Goal: Task Accomplishment & Management: Manage account settings

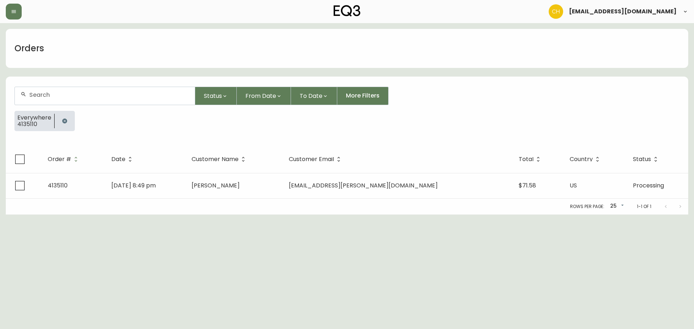
click at [39, 95] on input "text" at bounding box center [109, 94] width 160 height 7
type input "4135066"
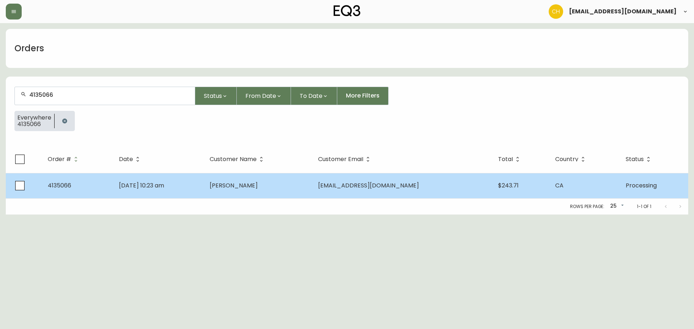
click at [253, 186] on span "[PERSON_NAME]" at bounding box center [234, 185] width 48 height 8
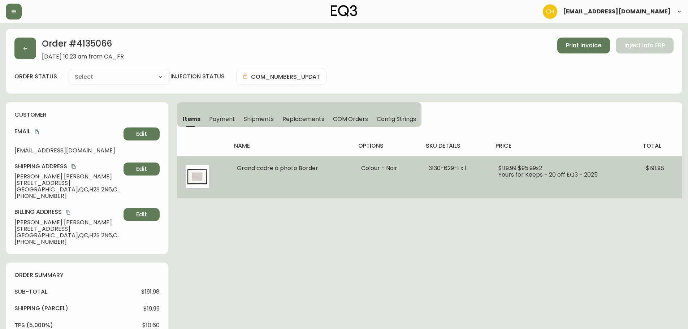
type input "Processing"
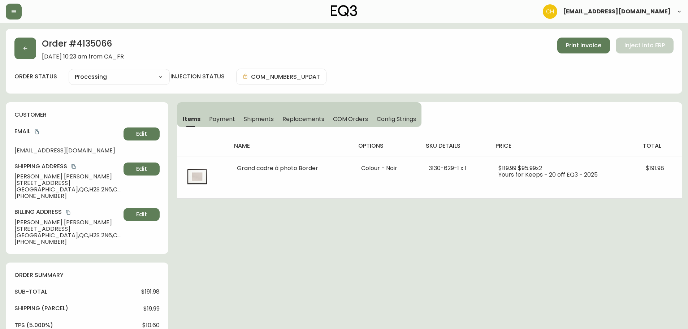
select select "PROCESSING"
click at [259, 121] on span "Shipments" at bounding box center [259, 119] width 30 height 8
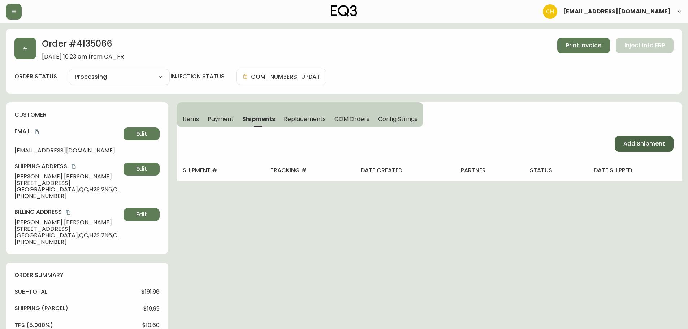
click at [649, 144] on span "Add Shipment" at bounding box center [645, 144] width 42 height 8
select select "PENDING"
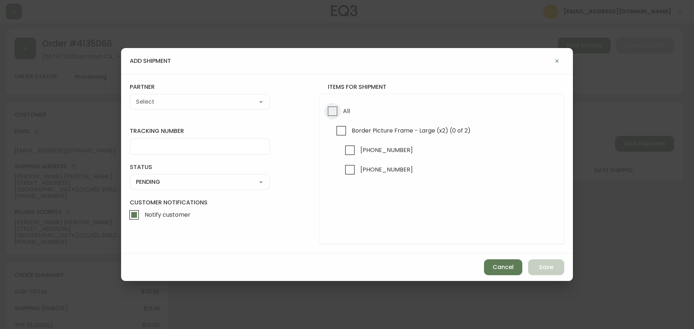
drag, startPoint x: 333, startPoint y: 110, endPoint x: 269, endPoint y: 107, distance: 63.7
click at [332, 111] on input "All" at bounding box center [332, 111] width 17 height 17
checkbox input "true"
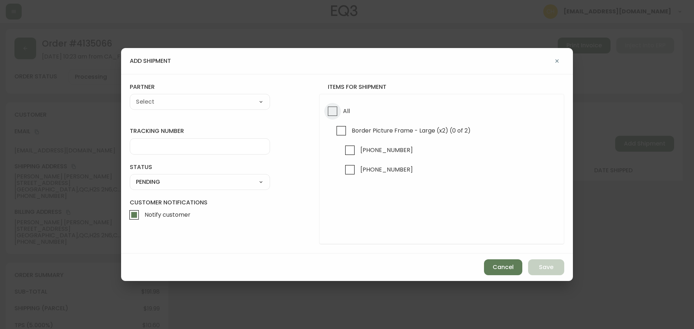
checkbox input "true"
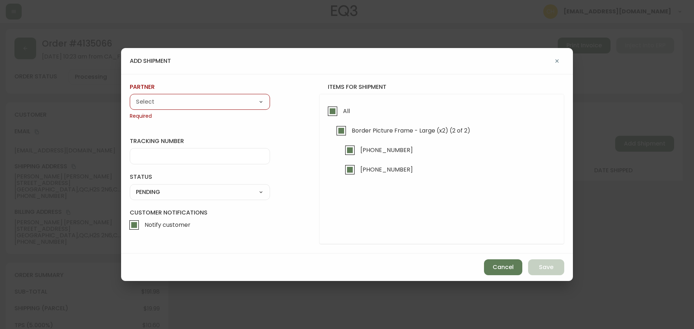
click at [241, 103] on select "A Move to Remember LLC ABF Freight Alero [PERSON_NAME] Canada Post Canpar Expre…" at bounding box center [200, 101] width 140 height 11
select select "cjy0a9taa01x001669l98m63c"
click at [130, 96] on select "A Move to Remember LLC ABF Freight Alero [PERSON_NAME] Canada Post Canpar Expre…" at bounding box center [200, 101] width 140 height 11
type input "FedEx"
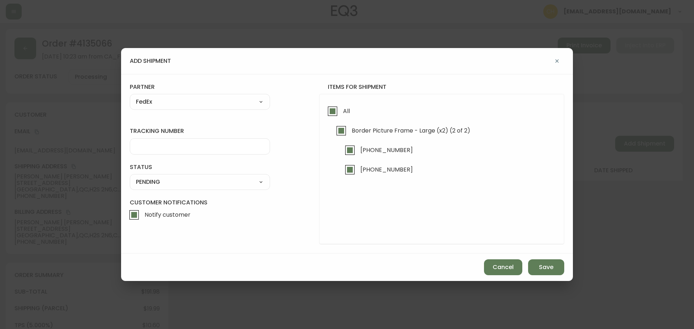
click at [152, 146] on input "tracking number" at bounding box center [200, 146] width 128 height 7
type input "455183577159"
click at [192, 184] on select "SHIPPED PENDING CANCELLED" at bounding box center [200, 182] width 140 height 11
click at [130, 177] on select "SHIPPED PENDING CANCELLED" at bounding box center [200, 182] width 140 height 11
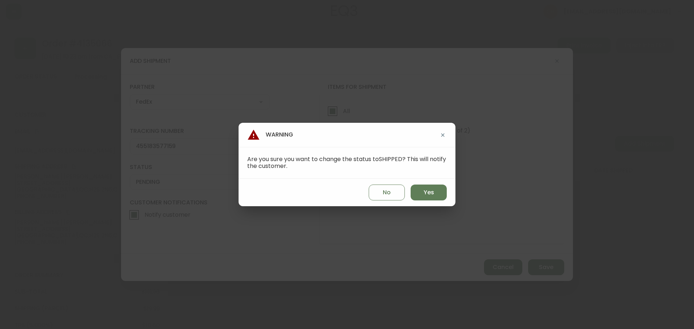
select select "PENDING"
drag, startPoint x: 426, startPoint y: 191, endPoint x: 437, endPoint y: 199, distance: 13.4
click at [427, 192] on span "Yes" at bounding box center [429, 193] width 10 height 8
type input "SHIPPED"
select select "SHIPPED"
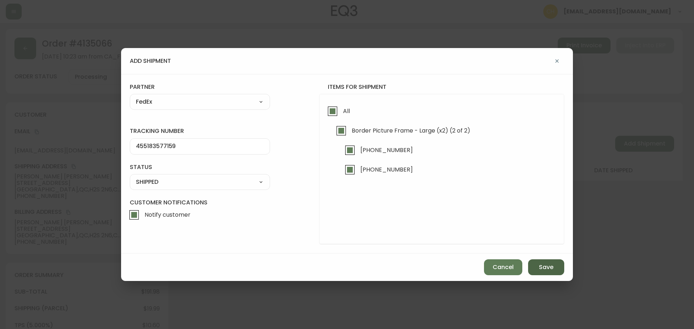
click at [546, 269] on span "Save" at bounding box center [546, 267] width 14 height 8
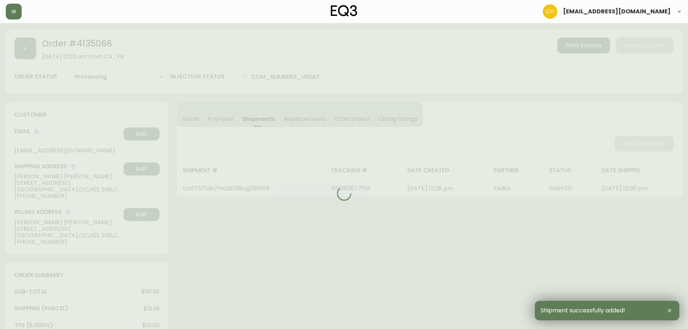
type input "Fully Shipped"
select select "FULLY_SHIPPED"
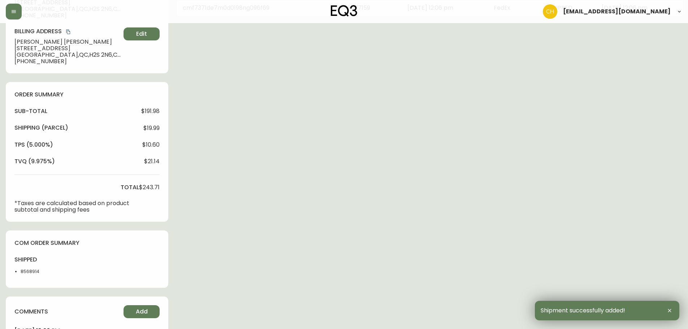
scroll to position [270, 0]
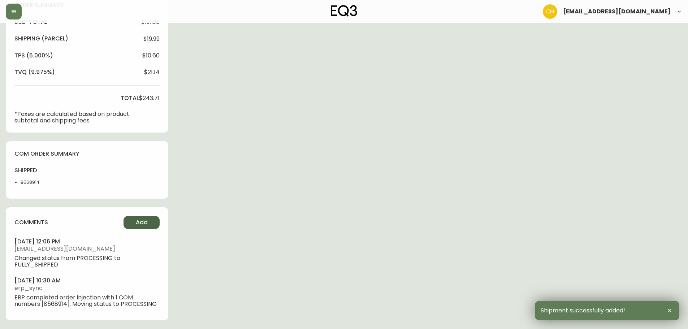
click at [137, 220] on span "Add" at bounding box center [142, 223] width 12 height 8
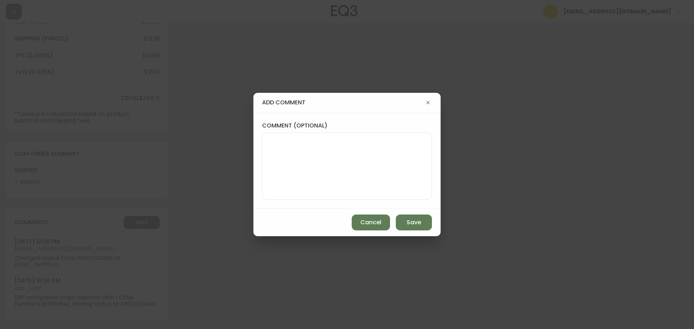
click at [273, 171] on textarea "comment (optional)" at bounding box center [347, 166] width 158 height 58
type textarea "c"
type textarea "CH"
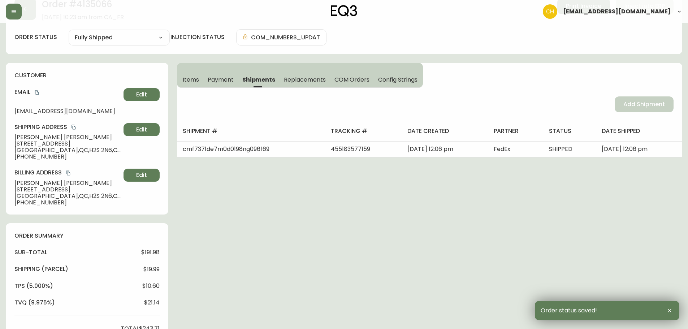
scroll to position [0, 0]
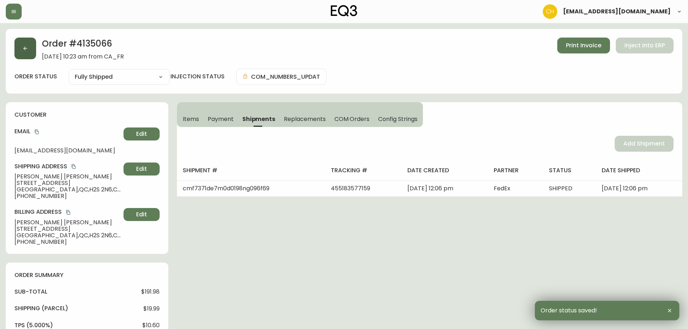
click at [30, 50] on button "button" at bounding box center [25, 49] width 22 height 22
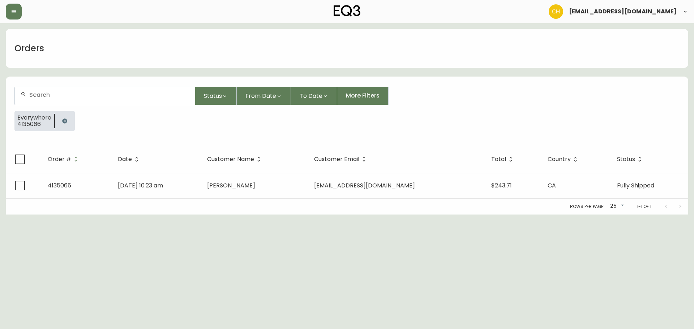
click at [43, 95] on input "text" at bounding box center [109, 94] width 160 height 7
type input "4135084"
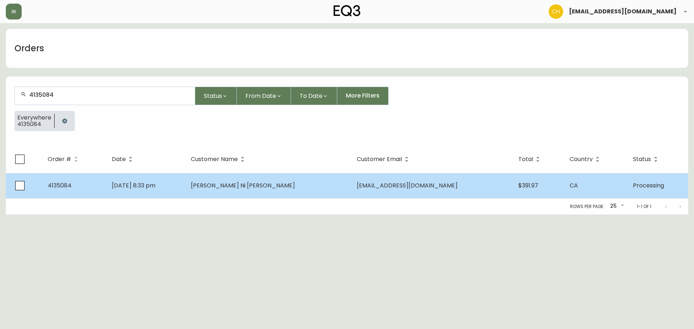
click at [253, 189] on span "[PERSON_NAME] Ni [PERSON_NAME]" at bounding box center [243, 185] width 104 height 8
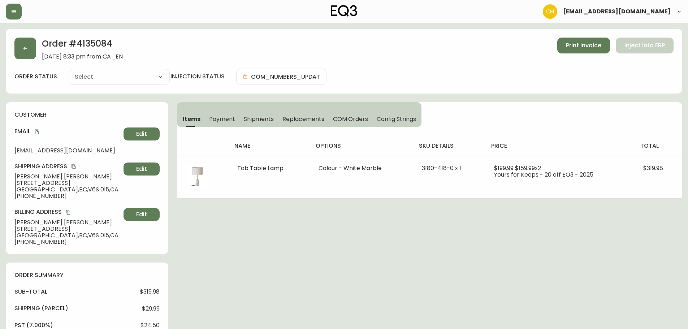
type input "Processing"
select select "PROCESSING"
click at [266, 120] on span "Shipments" at bounding box center [259, 119] width 30 height 8
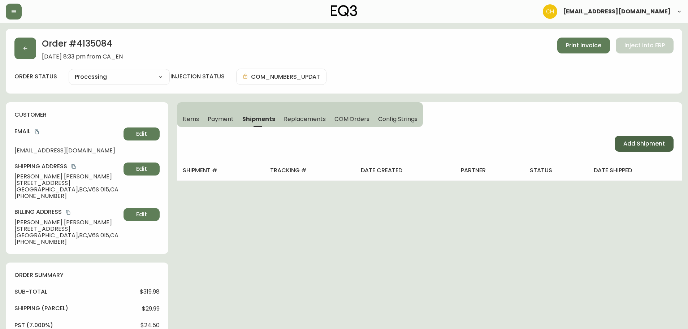
click at [639, 149] on button "Add Shipment" at bounding box center [644, 144] width 59 height 16
select select "PENDING"
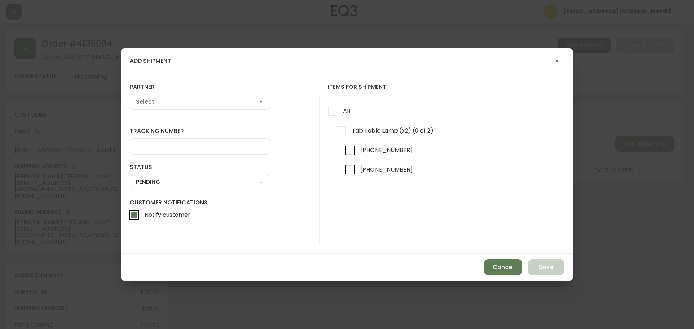
drag, startPoint x: 330, startPoint y: 113, endPoint x: 305, endPoint y: 111, distance: 25.3
click at [330, 112] on input "All" at bounding box center [332, 111] width 17 height 17
checkbox input "true"
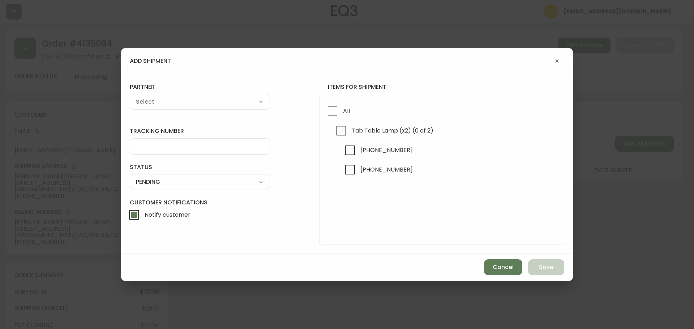
checkbox input "true"
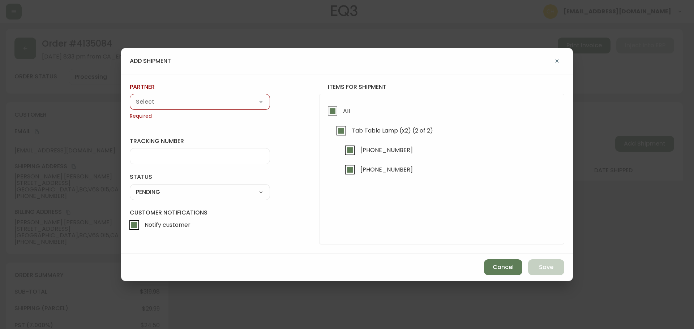
drag, startPoint x: 218, startPoint y: 101, endPoint x: 213, endPoint y: 104, distance: 6.1
click at [217, 101] on select "A Move to Remember LLC ABF Freight Alero [PERSON_NAME] Canada Post Canpar Expre…" at bounding box center [200, 101] width 140 height 11
select select "cke4cr6aifkm00134atgpxasx"
click at [130, 96] on select "A Move to Remember LLC ABF Freight Alero [PERSON_NAME] Canada Post Canpar Expre…" at bounding box center [200, 101] width 140 height 11
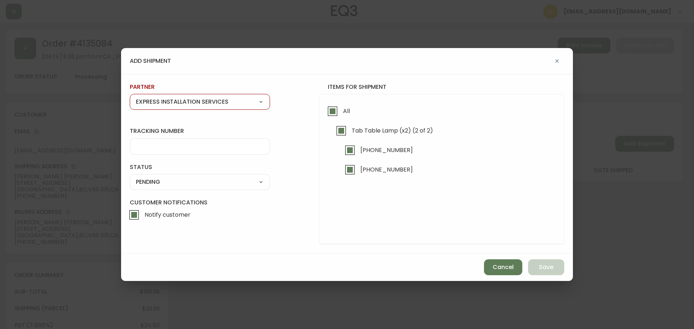
type input "EXPRESS INSTALLATION SERVICES"
click at [163, 103] on select "A Move to Remember LLC ABF Freight Alero [PERSON_NAME] Canada Post Canpar Expre…" at bounding box center [200, 101] width 140 height 11
select select "cjy0a9taa01x001669l98m63c"
click at [130, 96] on select "A Move to Remember LLC ABF Freight Alero [PERSON_NAME] Canada Post Canpar Expre…" at bounding box center [200, 101] width 140 height 11
type input "FedEx"
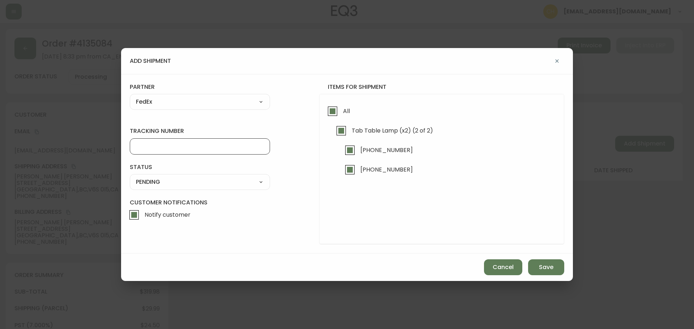
click at [152, 147] on input "tracking number" at bounding box center [200, 146] width 128 height 7
type input "455183577160"
click at [146, 184] on select "SHIPPED PENDING CANCELLED" at bounding box center [200, 182] width 140 height 11
click at [130, 177] on select "SHIPPED PENDING CANCELLED" at bounding box center [200, 182] width 140 height 11
select select "PENDING"
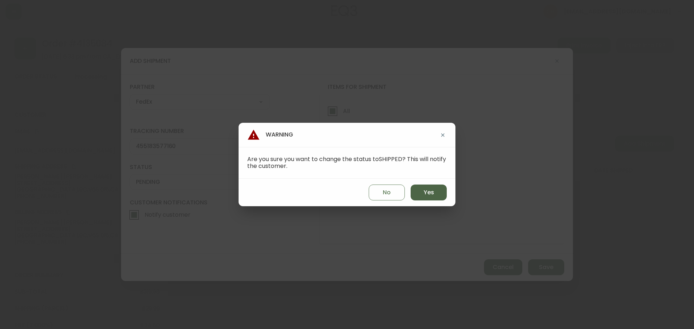
click at [424, 191] on span "Yes" at bounding box center [429, 193] width 10 height 8
type input "SHIPPED"
select select "SHIPPED"
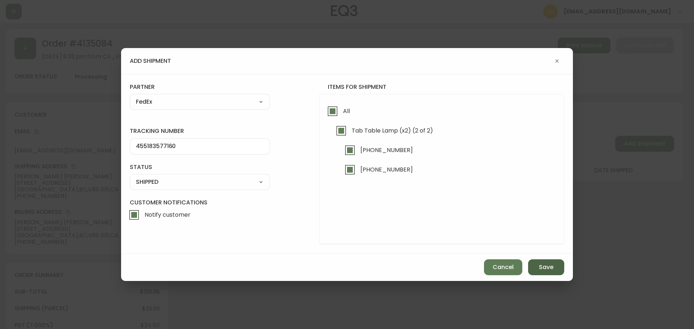
click at [537, 263] on button "Save" at bounding box center [546, 267] width 36 height 16
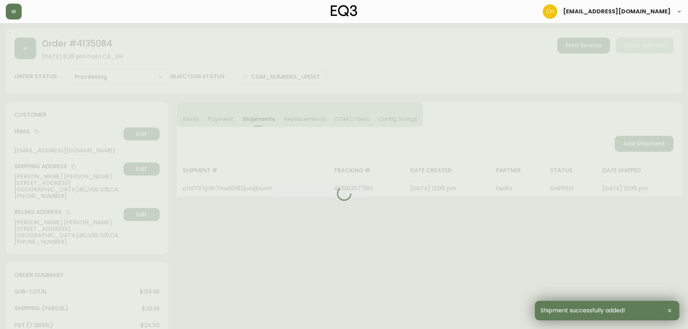
type input "Fully Shipped"
select select "FULLY_SHIPPED"
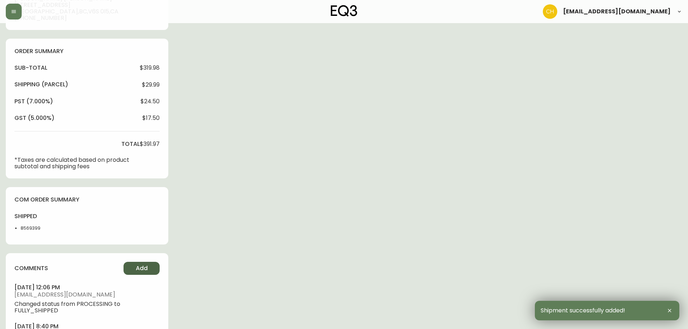
scroll to position [270, 0]
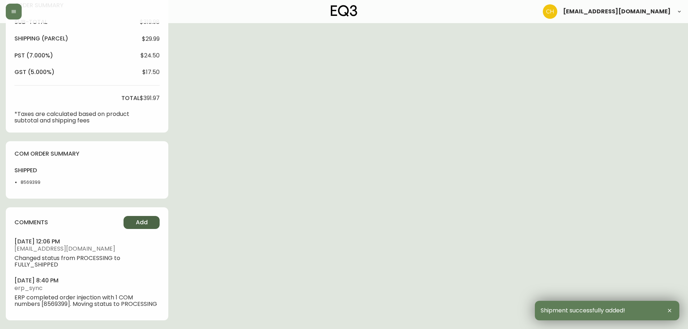
click at [143, 222] on span "Add" at bounding box center [142, 223] width 12 height 8
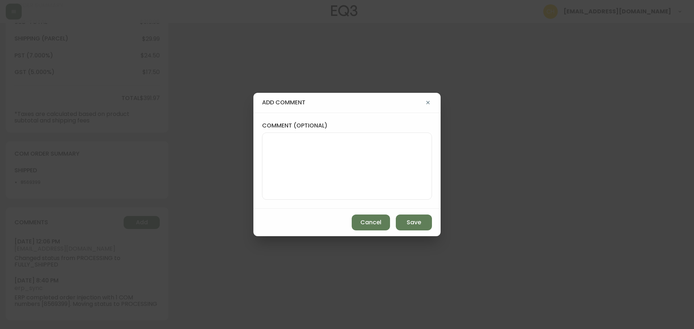
click at [279, 172] on textarea "comment (optional)" at bounding box center [347, 166] width 158 height 58
type textarea "CH"
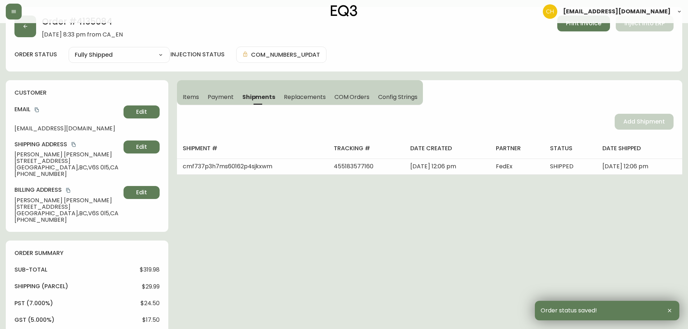
scroll to position [0, 0]
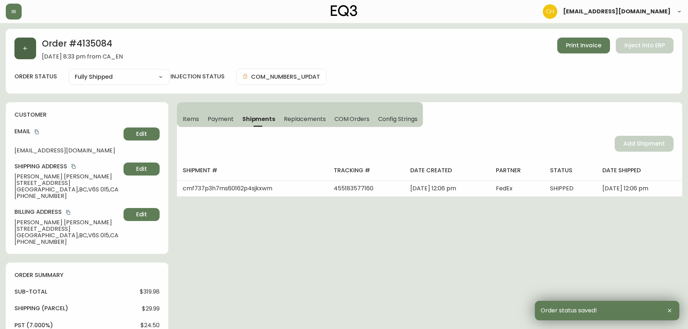
click at [28, 51] on button "button" at bounding box center [25, 49] width 22 height 22
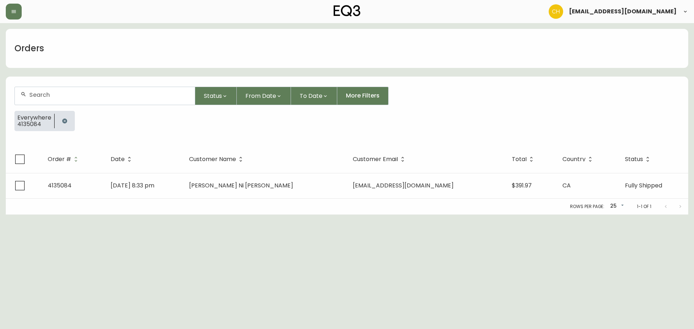
drag, startPoint x: 34, startPoint y: 94, endPoint x: 38, endPoint y: 94, distance: 4.4
click at [38, 94] on input "text" at bounding box center [109, 94] width 160 height 7
type input "4135044"
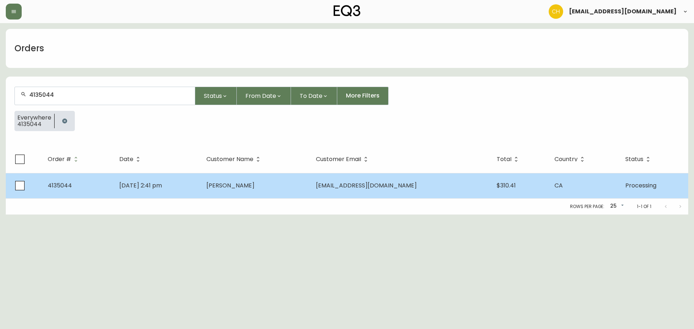
click at [201, 187] on td "[DATE] 2:41 pm" at bounding box center [156, 185] width 87 height 25
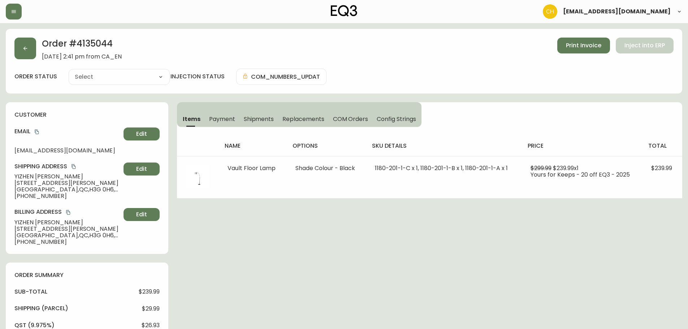
type input "Processing"
select select "PROCESSING"
click at [252, 122] on span "Shipments" at bounding box center [259, 119] width 30 height 8
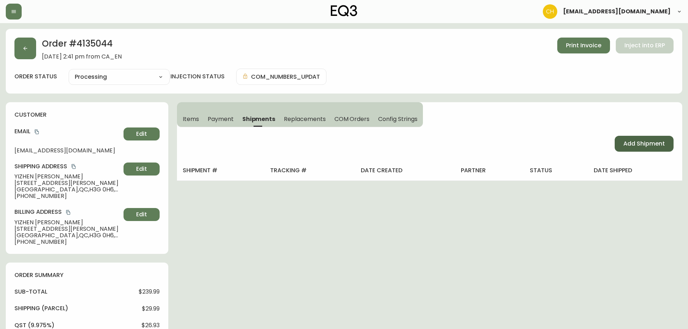
click at [626, 142] on span "Add Shipment" at bounding box center [645, 144] width 42 height 8
select select "PENDING"
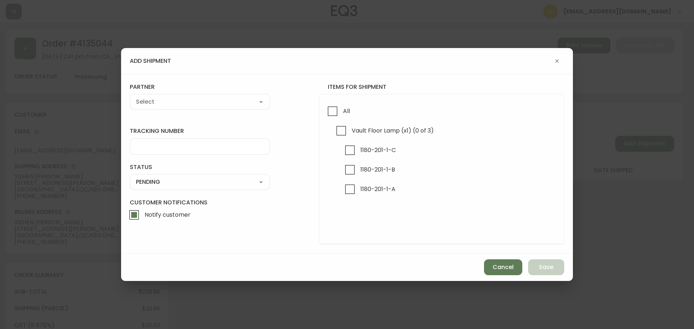
drag, startPoint x: 349, startPoint y: 170, endPoint x: 328, endPoint y: 159, distance: 23.3
click at [348, 170] on input "1180-201-1-B" at bounding box center [350, 170] width 17 height 17
checkbox input "true"
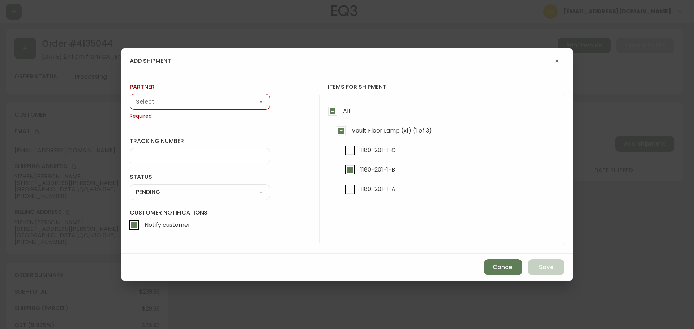
click at [200, 108] on div "A Move to Remember LLC ABF Freight Alero [PERSON_NAME] Canada Post Canpar Expre…" at bounding box center [200, 102] width 140 height 16
click at [178, 98] on select "A Move to Remember LLC ABF Freight Alero [PERSON_NAME] Canada Post Canpar Expre…" at bounding box center [200, 101] width 140 height 11
select select "cjy0a9taa01x001669l98m63c"
click at [130, 96] on select "A Move to Remember LLC ABF Freight Alero [PERSON_NAME] Canada Post Canpar Expre…" at bounding box center [200, 101] width 140 height 11
type input "FedEx"
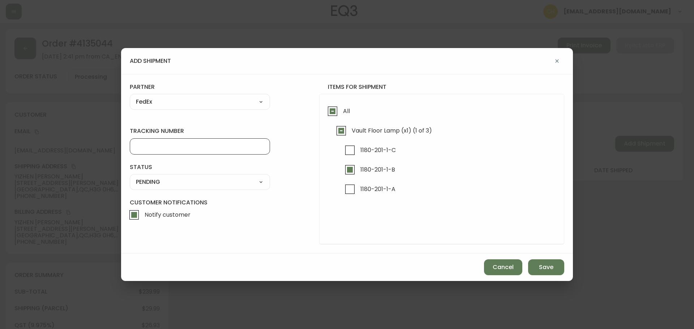
click at [145, 148] on input "tracking number" at bounding box center [200, 146] width 128 height 7
type input "455183577170"
click at [147, 181] on select "SHIPPED PENDING CANCELLED" at bounding box center [200, 182] width 140 height 11
click at [130, 177] on select "SHIPPED PENDING CANCELLED" at bounding box center [200, 182] width 140 height 11
select select "PENDING"
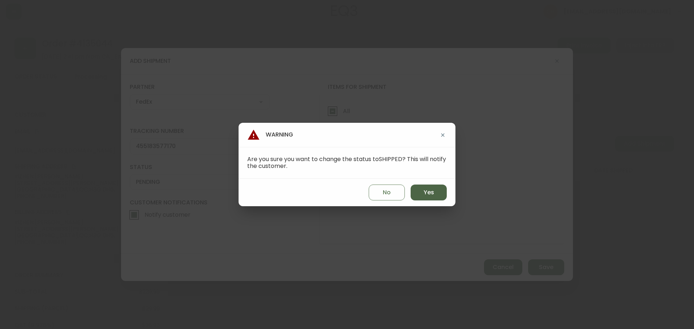
click at [431, 193] on span "Yes" at bounding box center [429, 193] width 10 height 8
type input "SHIPPED"
select select "SHIPPED"
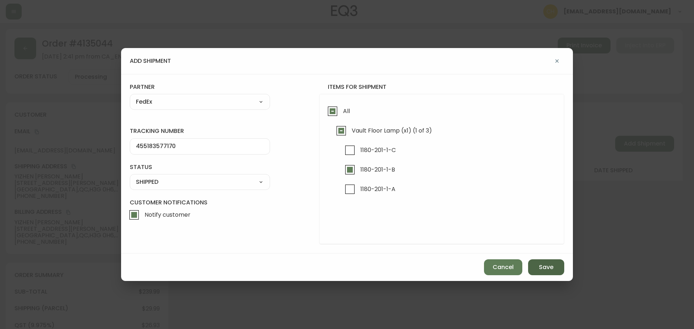
click at [540, 266] on span "Save" at bounding box center [546, 267] width 14 height 8
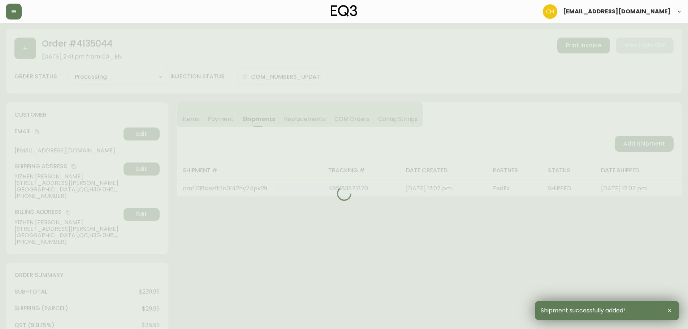
type input "Partially Shipped"
select select "PARTIALLY_SHIPPED"
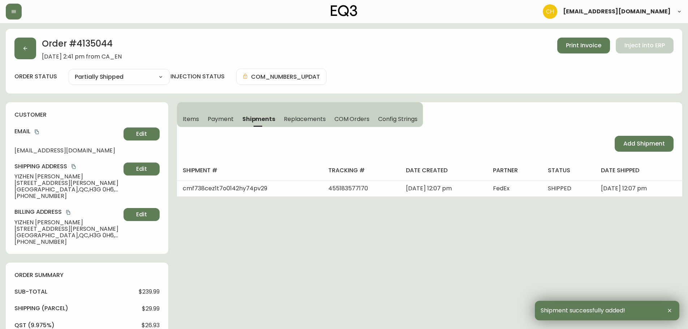
click at [637, 146] on span "Add Shipment" at bounding box center [645, 144] width 42 height 8
select select "PENDING"
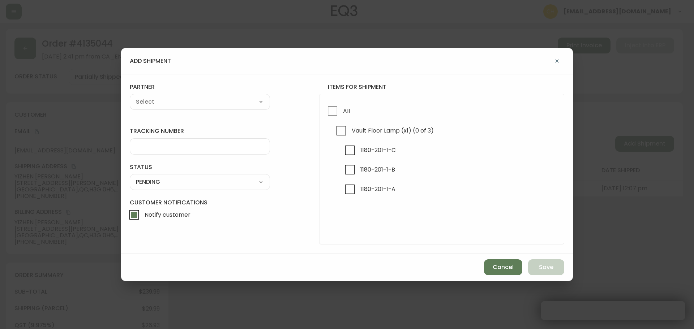
checkbox input "true"
click at [352, 150] on input "1180-201-1-C" at bounding box center [350, 150] width 17 height 17
checkbox input "true"
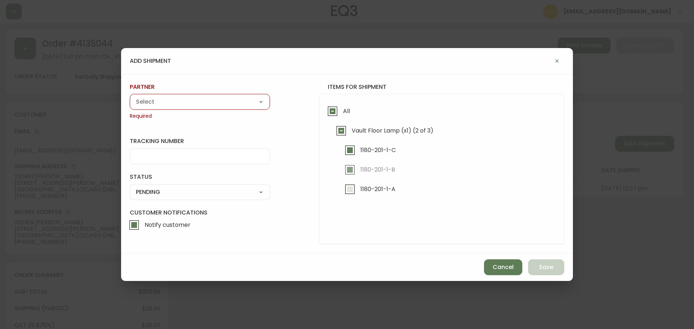
click at [353, 189] on input "1180-201-1-A" at bounding box center [350, 189] width 17 height 17
checkbox input "true"
click at [185, 103] on select "A Move to Remember LLC ABF Freight Alero [PERSON_NAME] Canada Post Canpar Expre…" at bounding box center [200, 101] width 140 height 11
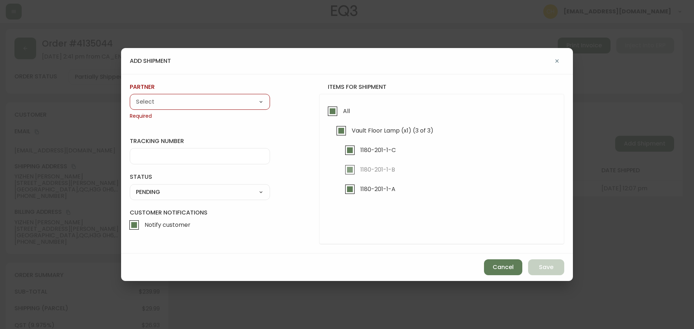
select select "cke4cr6aifkm00134atgpxasx"
click at [130, 96] on select "A Move to Remember LLC ABF Freight Alero [PERSON_NAME] Canada Post Canpar Expre…" at bounding box center [200, 101] width 140 height 11
type input "EXPRESS INSTALLATION SERVICES"
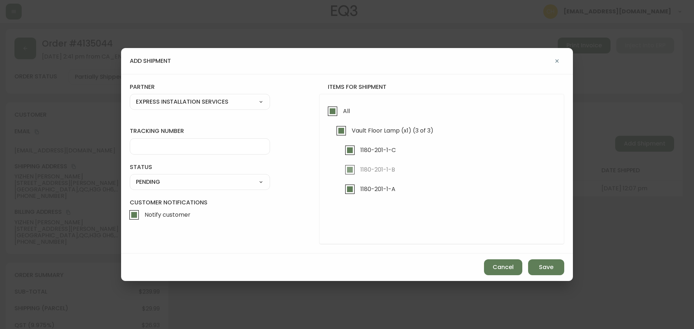
click at [171, 103] on select "A Move to Remember LLC ABF Freight Alero [PERSON_NAME] Canada Post Canpar Expre…" at bounding box center [200, 101] width 140 height 11
select select "cjy0a9taa01x001669l98m63c"
click at [130, 96] on select "A Move to Remember LLC ABF Freight Alero [PERSON_NAME] Canada Post Canpar Expre…" at bounding box center [200, 101] width 140 height 11
type input "FedEx"
click at [156, 148] on input "tracking number" at bounding box center [200, 146] width 128 height 7
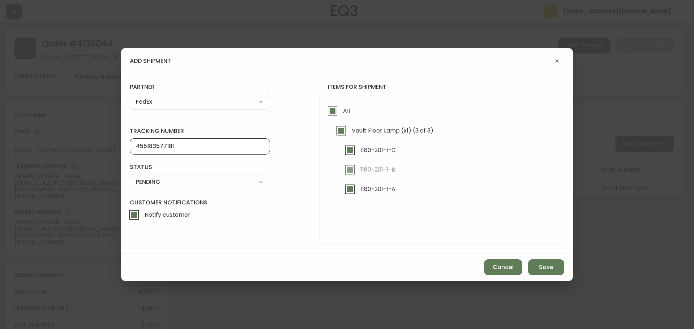
type input "455183577181"
click at [154, 181] on select "SHIPPED PENDING CANCELLED" at bounding box center [200, 182] width 140 height 11
click at [130, 177] on select "SHIPPED PENDING CANCELLED" at bounding box center [200, 182] width 140 height 11
select select "PENDING"
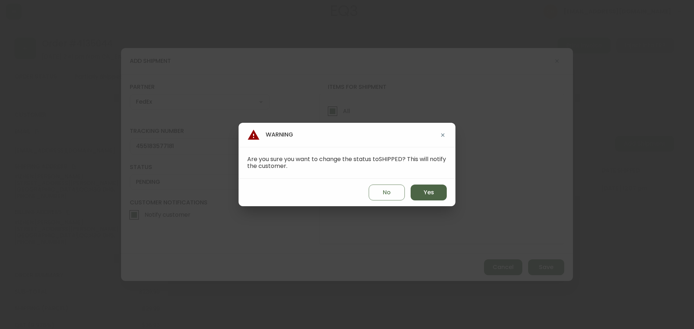
click at [425, 192] on span "Yes" at bounding box center [429, 193] width 10 height 8
type input "SHIPPED"
select select "SHIPPED"
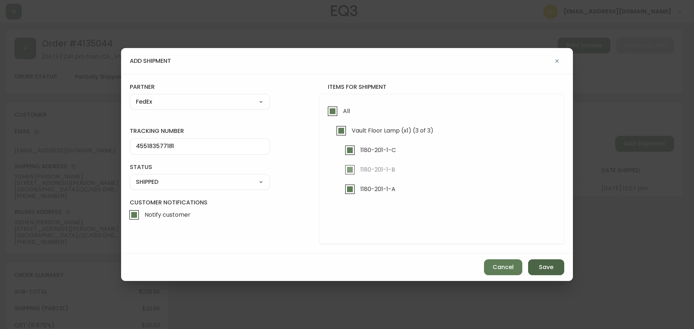
click at [536, 267] on button "Save" at bounding box center [546, 267] width 36 height 16
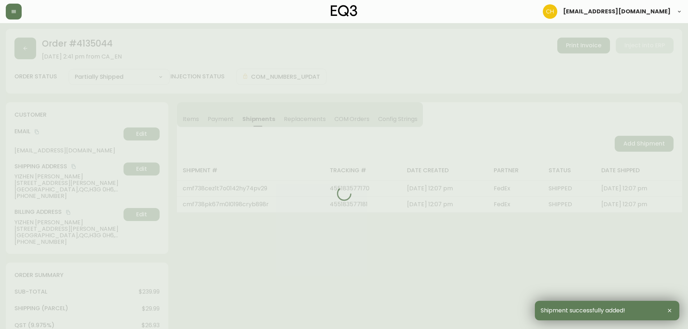
type input "Fully Shipped"
select select "FULLY_SHIPPED"
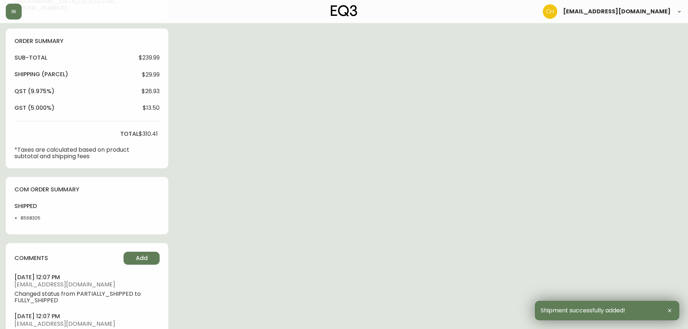
scroll to position [309, 0]
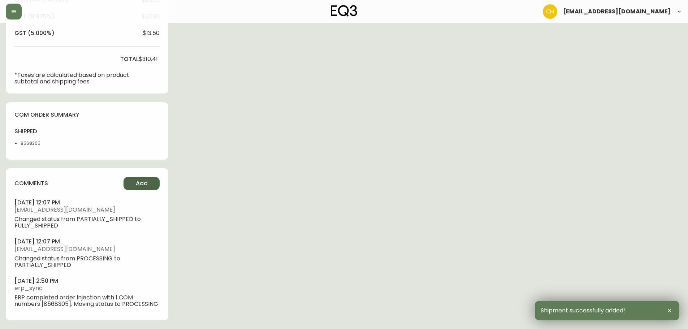
click at [148, 181] on button "Add" at bounding box center [142, 183] width 36 height 13
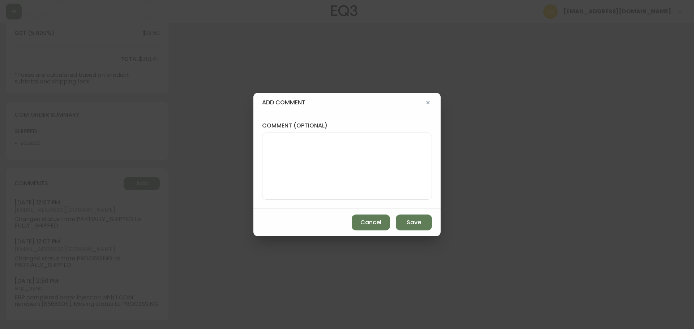
click at [285, 153] on textarea "comment (optional)" at bounding box center [347, 166] width 158 height 58
type textarea "CH"
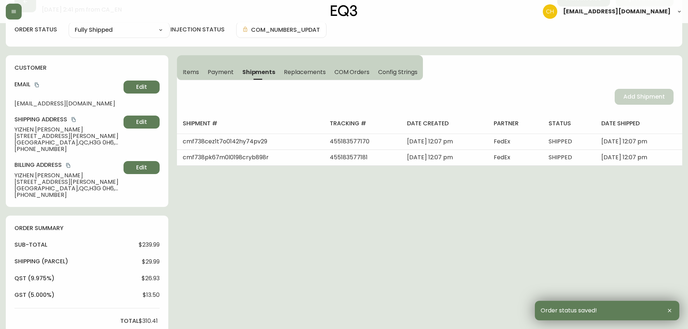
scroll to position [0, 0]
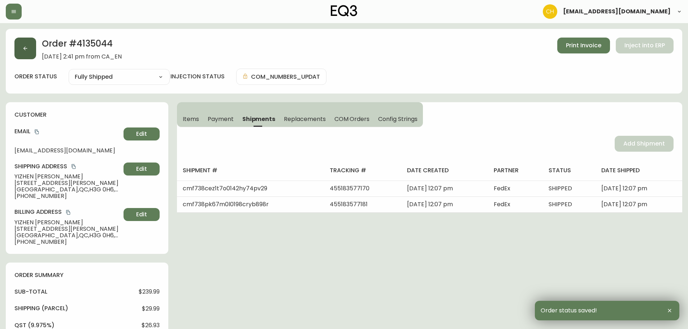
click at [29, 48] on button "button" at bounding box center [25, 49] width 22 height 22
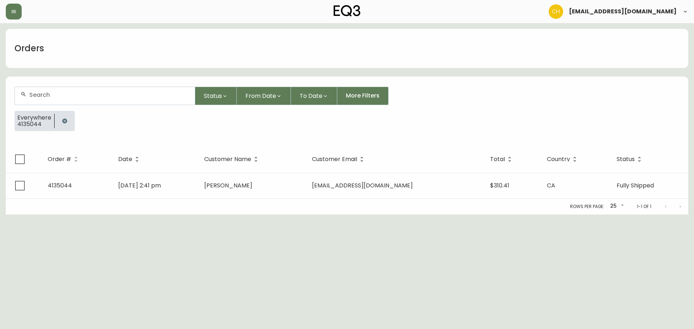
click at [39, 95] on input "text" at bounding box center [109, 94] width 160 height 7
type input "4135086"
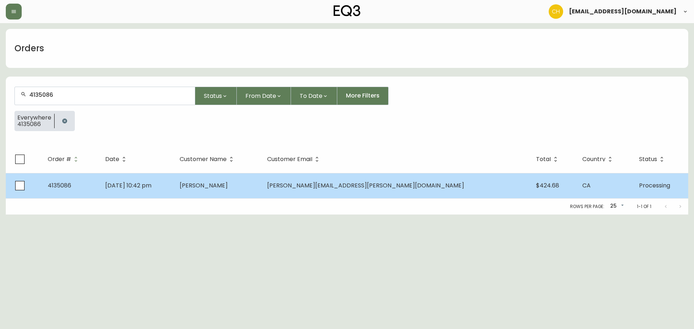
click at [261, 190] on td "[PERSON_NAME]" at bounding box center [217, 185] width 87 height 25
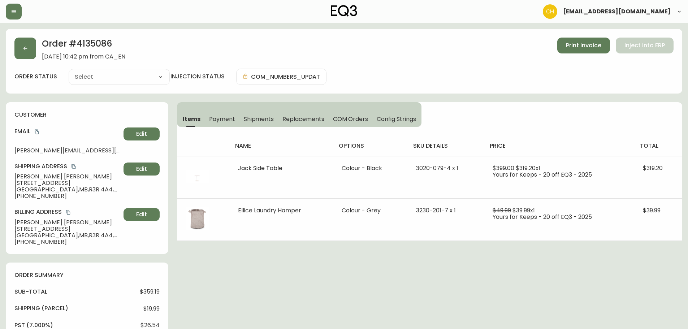
type input "Processing"
select select "PROCESSING"
click at [254, 121] on span "Shipments" at bounding box center [259, 119] width 30 height 8
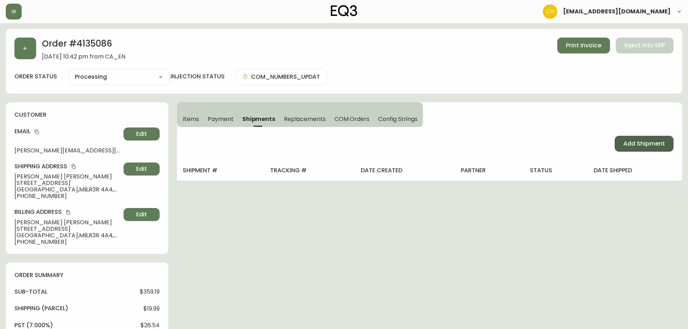
click at [640, 145] on span "Add Shipment" at bounding box center [645, 144] width 42 height 8
select select "PENDING"
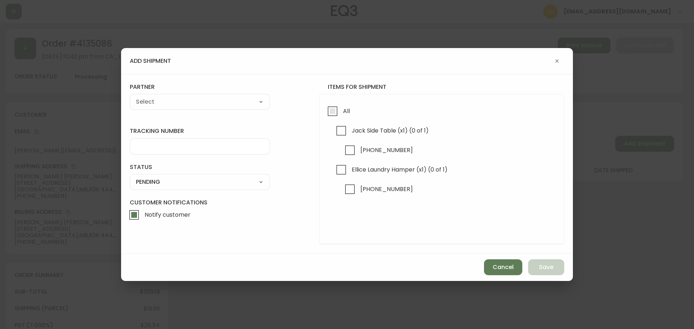
click at [335, 111] on input "All" at bounding box center [332, 111] width 17 height 17
checkbox input "true"
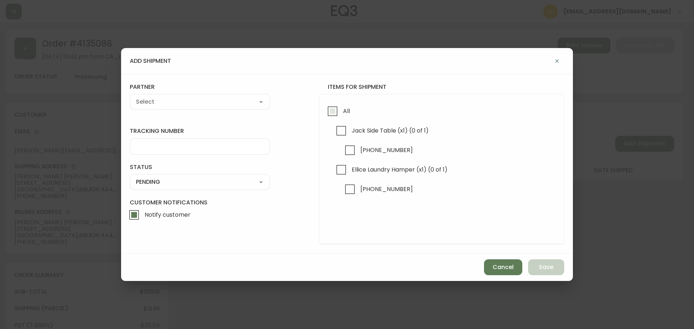
checkbox input "true"
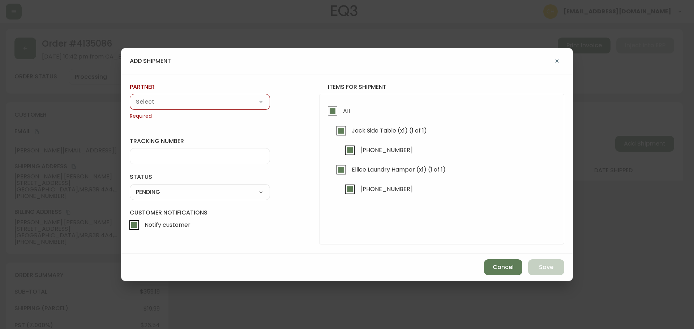
drag, startPoint x: 225, startPoint y: 100, endPoint x: 219, endPoint y: 103, distance: 7.1
click at [224, 100] on select "A Move to Remember LLC ABF Freight Alero [PERSON_NAME] Canada Post Canpar Expre…" at bounding box center [200, 101] width 140 height 11
select select "cjy0a9taa01x001669l98m63c"
click at [130, 96] on select "A Move to Remember LLC ABF Freight Alero [PERSON_NAME] Canada Post Canpar Expre…" at bounding box center [200, 101] width 140 height 11
type input "FedEx"
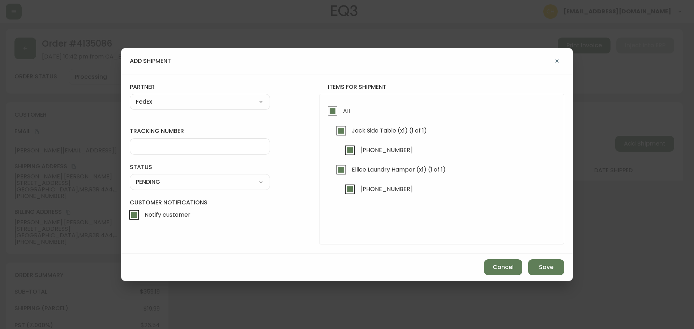
click at [145, 143] on input "tracking number" at bounding box center [200, 146] width 128 height 7
type input "455183577192"
click at [178, 183] on select "SHIPPED PENDING CANCELLED" at bounding box center [200, 182] width 140 height 11
click at [130, 177] on select "SHIPPED PENDING CANCELLED" at bounding box center [200, 182] width 140 height 11
select select "PENDING"
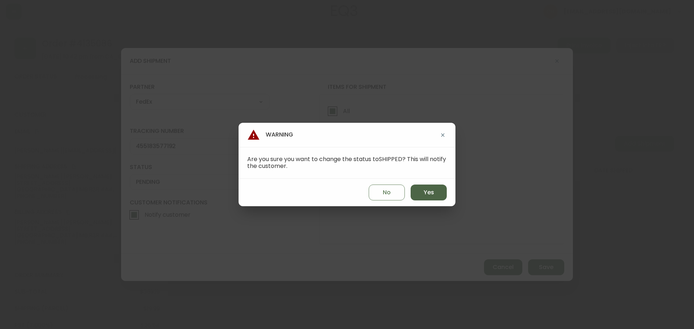
click at [428, 195] on span "Yes" at bounding box center [429, 193] width 10 height 8
type input "SHIPPED"
select select "SHIPPED"
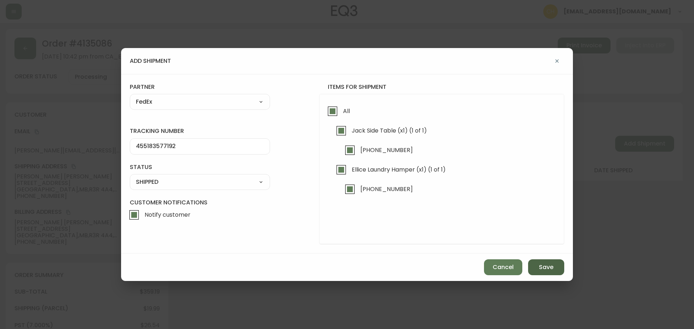
click at [533, 266] on button "Save" at bounding box center [546, 267] width 36 height 16
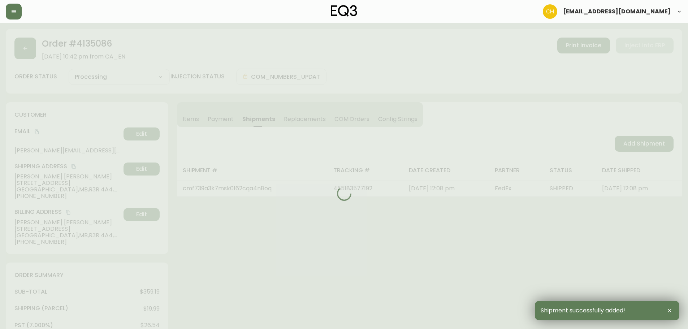
type input "Fully Shipped"
select select "FULLY_SHIPPED"
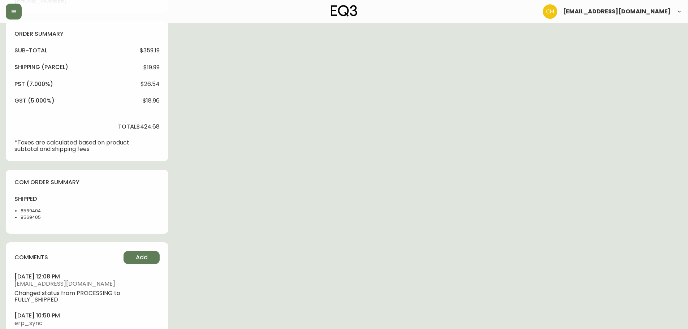
scroll to position [283, 0]
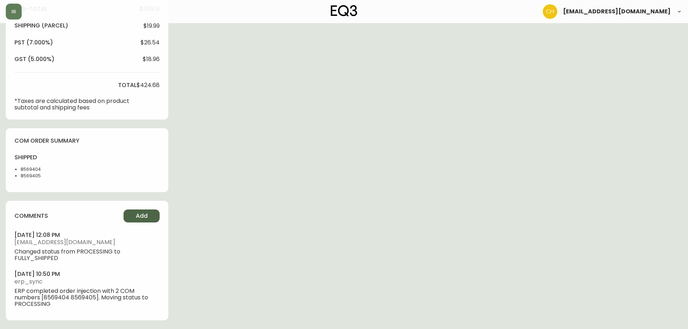
click at [145, 216] on span "Add" at bounding box center [142, 216] width 12 height 8
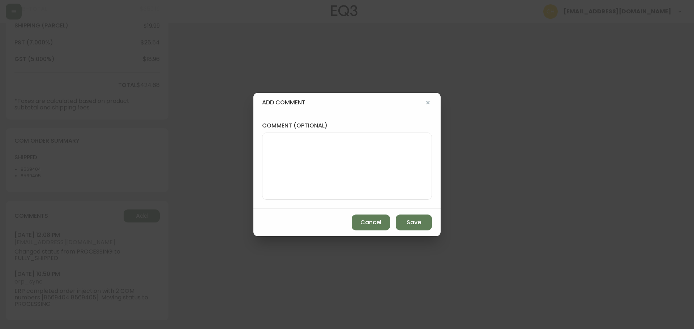
click at [287, 168] on textarea "comment (optional)" at bounding box center [347, 166] width 158 height 58
type textarea "CH"
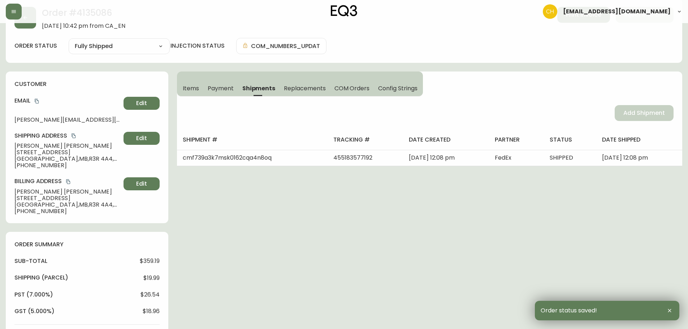
scroll to position [0, 0]
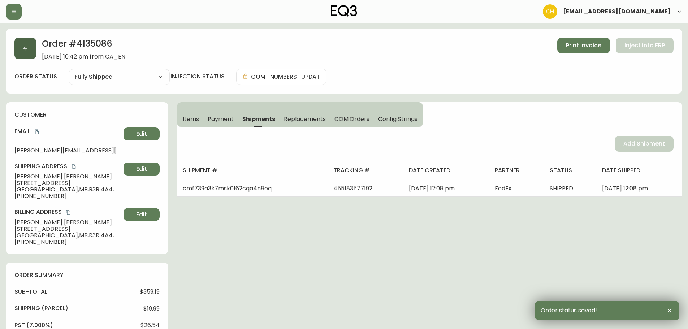
click at [33, 56] on button "button" at bounding box center [25, 49] width 22 height 22
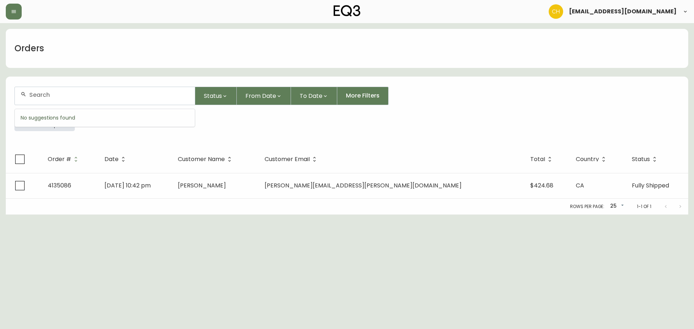
click at [43, 93] on input "text" at bounding box center [109, 94] width 160 height 7
type input "4135054"
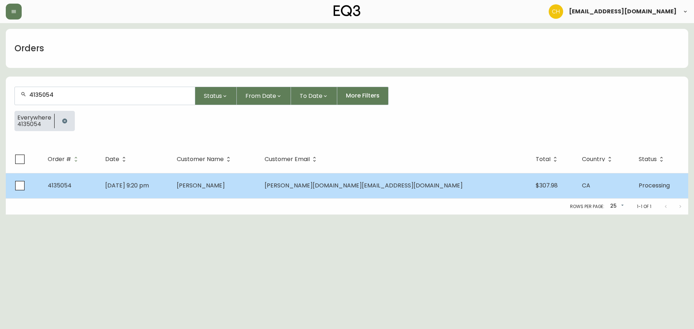
click at [225, 189] on span "[PERSON_NAME]" at bounding box center [201, 185] width 48 height 8
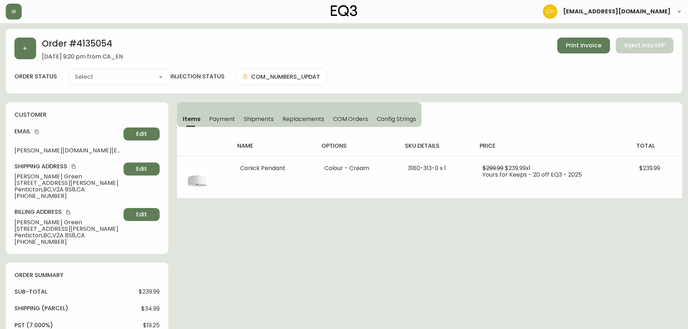
type input "Processing"
select select "PROCESSING"
click at [265, 101] on div "Order # 4135054 [DATE] 9:20 pm from CA_EN Print Invoice Inject into ERP order s…" at bounding box center [344, 294] width 677 height 531
click at [264, 120] on span "Shipments" at bounding box center [259, 119] width 30 height 8
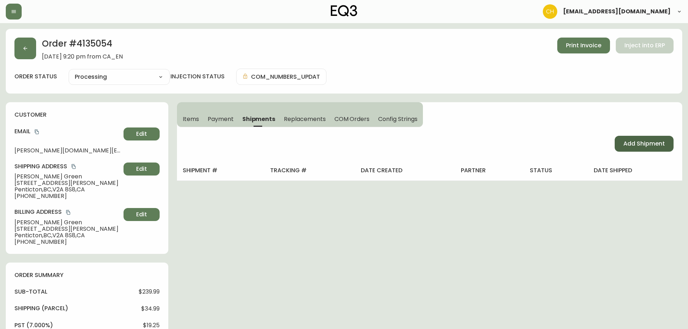
click at [641, 143] on span "Add Shipment" at bounding box center [645, 144] width 42 height 8
select select "PENDING"
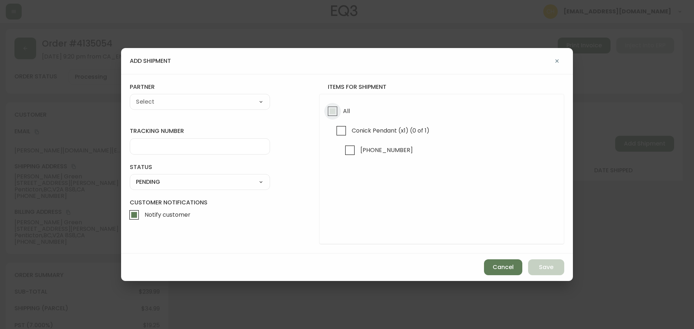
click at [330, 109] on input "All" at bounding box center [332, 111] width 17 height 17
checkbox input "true"
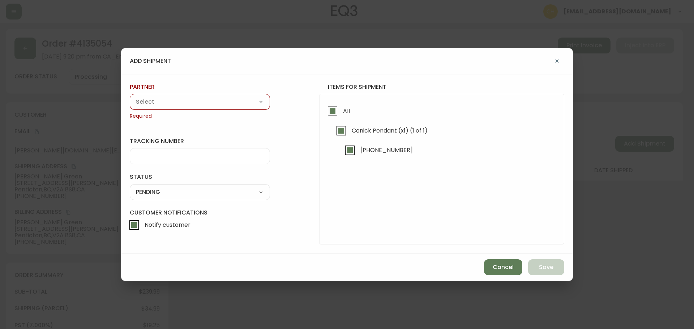
click at [227, 104] on select "A Move to Remember LLC ABF Freight Alero [PERSON_NAME] Canada Post Canpar Expre…" at bounding box center [200, 101] width 140 height 11
select select "cke4cr6aifkm00134atgpxasx"
click at [130, 96] on select "A Move to Remember LLC ABF Freight Alero [PERSON_NAME] Canada Post Canpar Expre…" at bounding box center [200, 101] width 140 height 11
type input "EXPRESS INSTALLATION SERVICES"
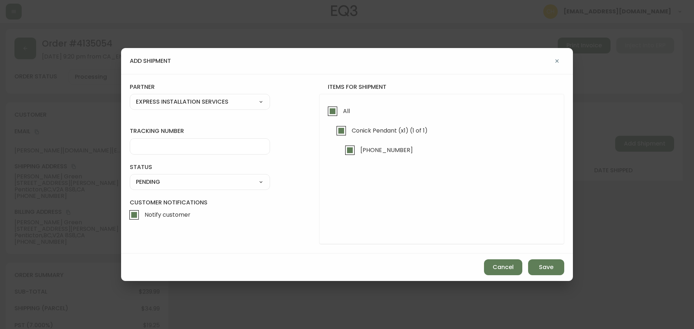
click at [159, 145] on input "tracking number" at bounding box center [200, 146] width 128 height 7
type input "455183577207"
click at [146, 180] on select "SHIPPED PENDING CANCELLED" at bounding box center [200, 182] width 140 height 11
click at [130, 177] on select "SHIPPED PENDING CANCELLED" at bounding box center [200, 182] width 140 height 11
select select "PENDING"
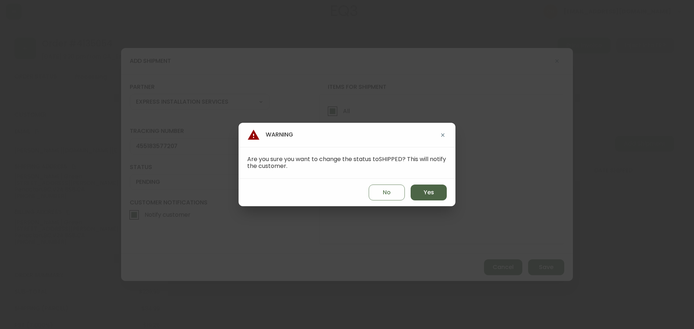
click at [420, 189] on button "Yes" at bounding box center [429, 193] width 36 height 16
type input "SHIPPED"
select select "SHIPPED"
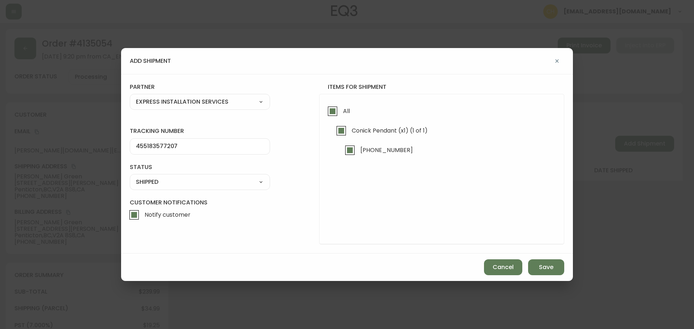
click at [569, 270] on div "Cancel Save" at bounding box center [347, 267] width 452 height 27
click at [550, 271] on span "Save" at bounding box center [546, 267] width 14 height 8
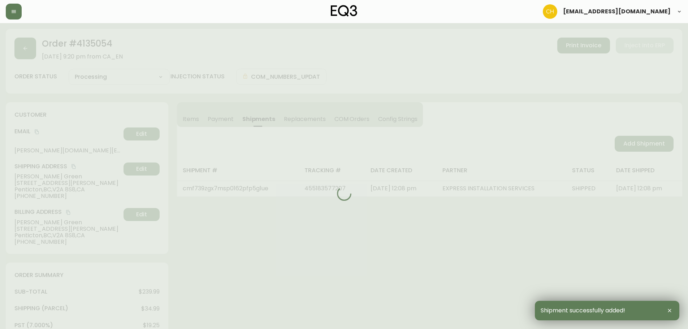
type input "Fully Shipped"
select select "FULLY_SHIPPED"
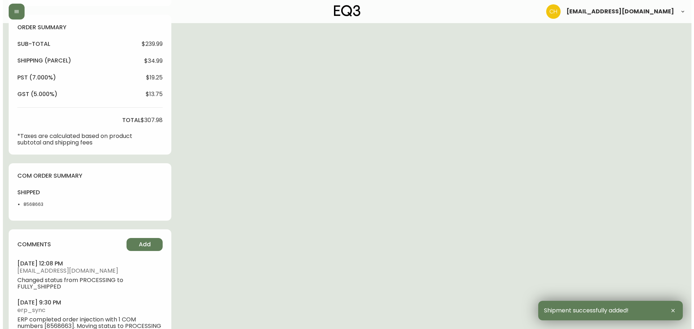
scroll to position [276, 0]
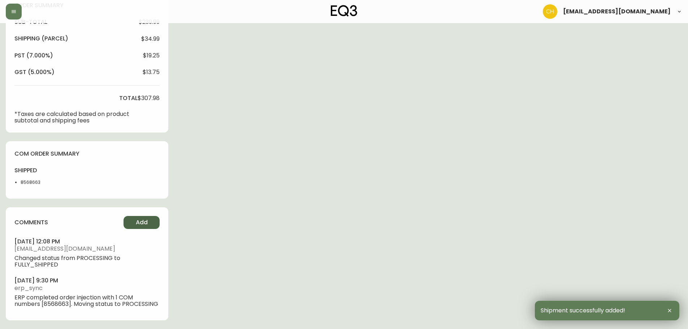
click at [142, 219] on span "Add" at bounding box center [142, 223] width 12 height 8
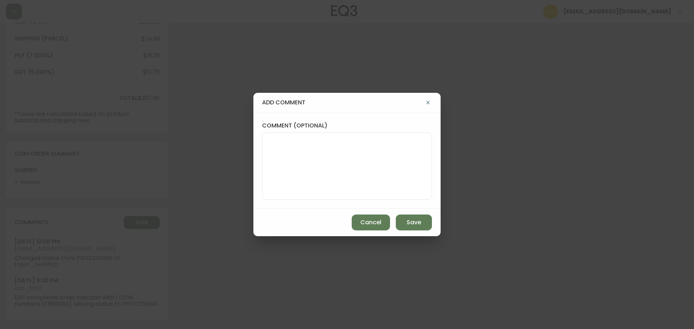
click at [264, 168] on div at bounding box center [347, 166] width 170 height 67
type textarea "CH"
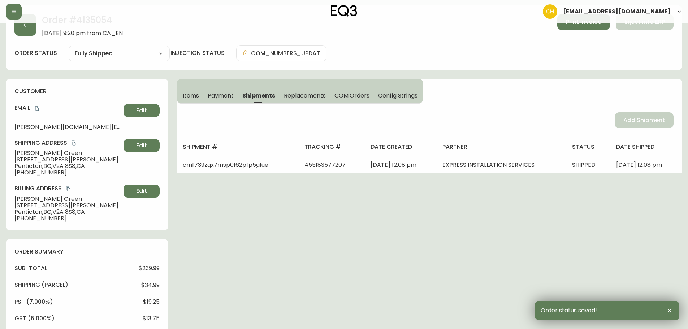
scroll to position [0, 0]
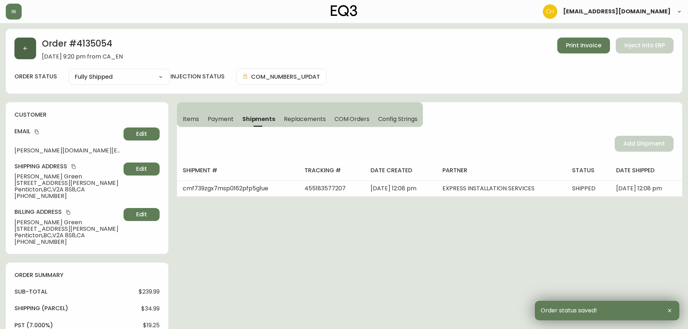
click at [28, 51] on icon "button" at bounding box center [25, 49] width 6 height 6
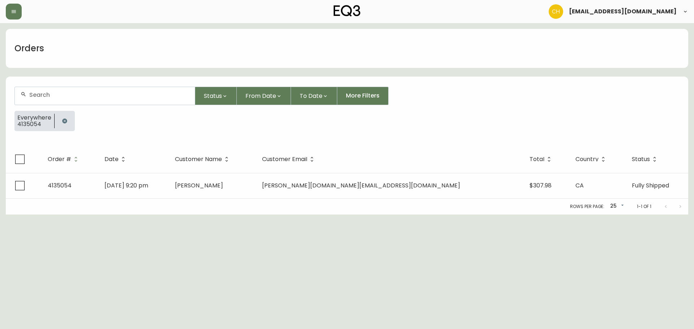
click at [39, 94] on input "text" at bounding box center [109, 94] width 160 height 7
type input "4135071"
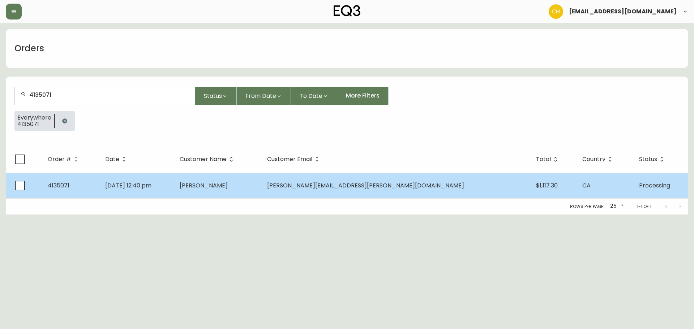
click at [261, 190] on td "[PERSON_NAME]" at bounding box center [217, 185] width 87 height 25
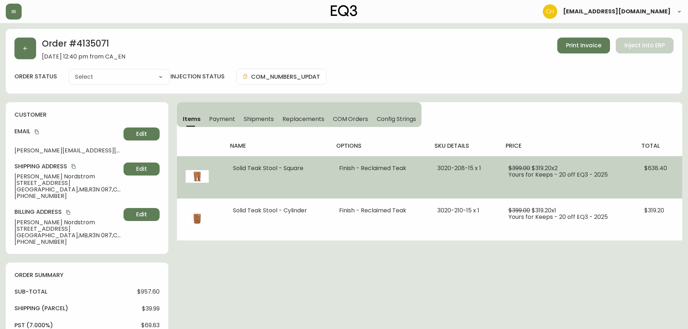
type input "Processing"
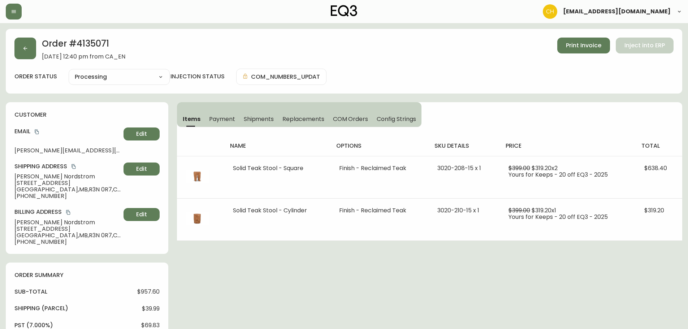
select select "PROCESSING"
drag, startPoint x: 263, startPoint y: 120, endPoint x: 294, endPoint y: 125, distance: 31.1
click at [264, 119] on span "Shipments" at bounding box center [259, 119] width 30 height 8
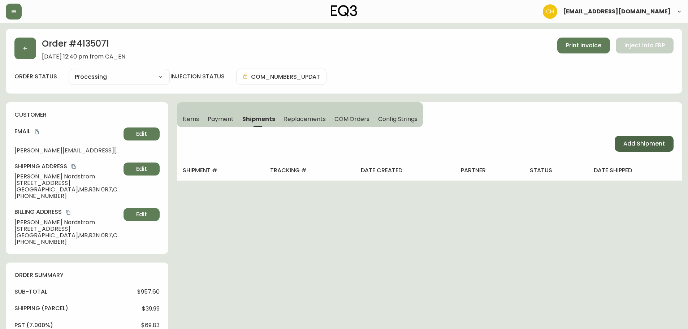
click at [618, 145] on button "Add Shipment" at bounding box center [644, 144] width 59 height 16
select select "PENDING"
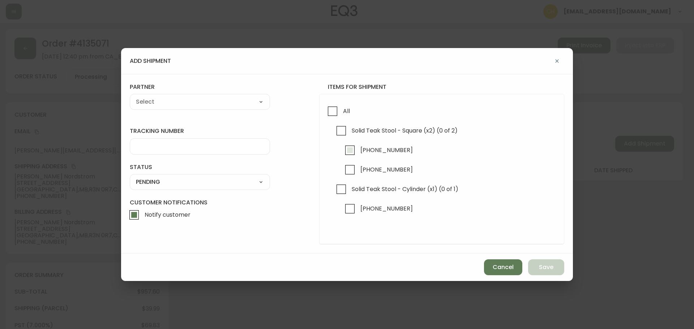
click at [349, 149] on input "[PHONE_NUMBER]" at bounding box center [350, 150] width 17 height 17
checkbox input "true"
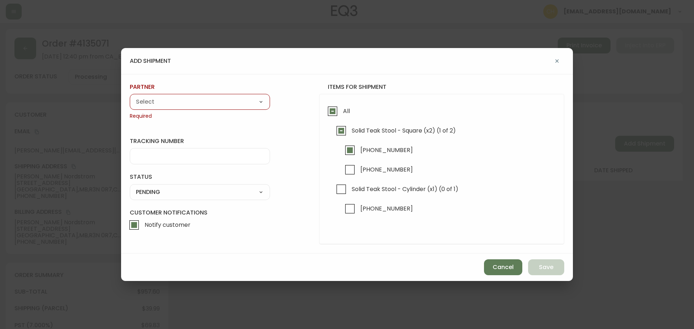
drag, startPoint x: 189, startPoint y: 99, endPoint x: 178, endPoint y: 99, distance: 11.6
click at [189, 99] on select "A Move to Remember LLC ABF Freight Alero [PERSON_NAME] Canada Post Canpar Expre…" at bounding box center [200, 101] width 140 height 11
select select "cjy0a9taa01x001669l98m63c"
click at [130, 96] on select "A Move to Remember LLC ABF Freight Alero [PERSON_NAME] Canada Post Canpar Expre…" at bounding box center [200, 101] width 140 height 11
type input "FedEx"
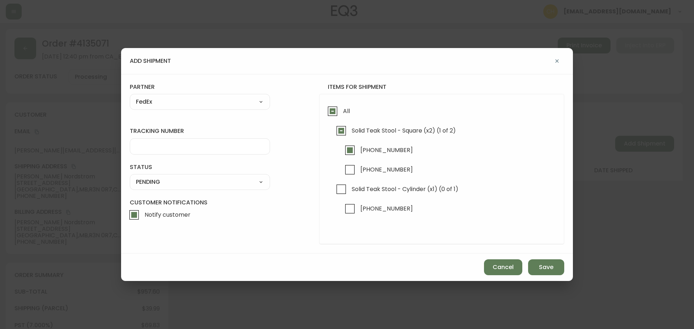
click at [159, 149] on input "tracking number" at bounding box center [200, 146] width 128 height 7
type input "455183577218"
click at [134, 182] on select "SHIPPED PENDING CANCELLED" at bounding box center [200, 182] width 140 height 11
click at [130, 177] on select "SHIPPED PENDING CANCELLED" at bounding box center [200, 182] width 140 height 11
select select "PENDING"
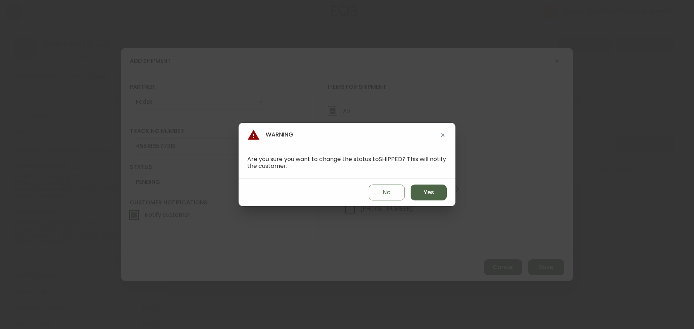
drag, startPoint x: 427, startPoint y: 189, endPoint x: 431, endPoint y: 192, distance: 4.8
click at [429, 190] on span "Yes" at bounding box center [429, 193] width 10 height 8
type input "SHIPPED"
select select "SHIPPED"
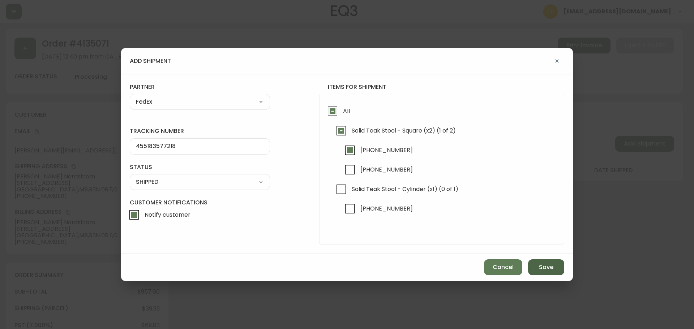
click at [544, 270] on span "Save" at bounding box center [546, 267] width 14 height 8
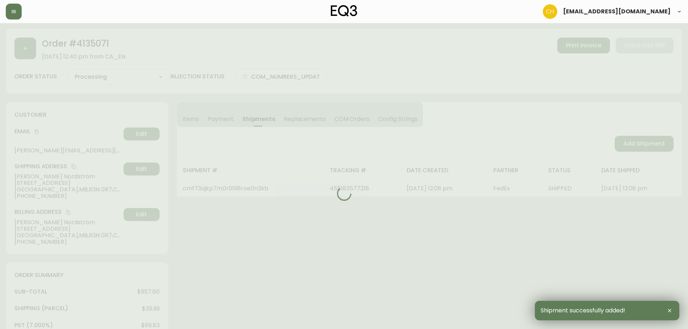
type input "Partially Shipped"
select select "PARTIALLY_SHIPPED"
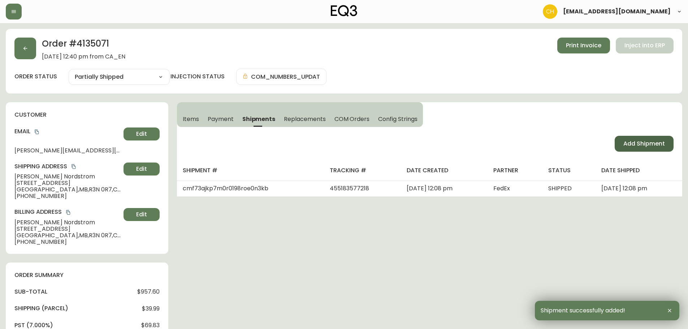
click at [633, 145] on span "Add Shipment" at bounding box center [645, 144] width 42 height 8
select select "PENDING"
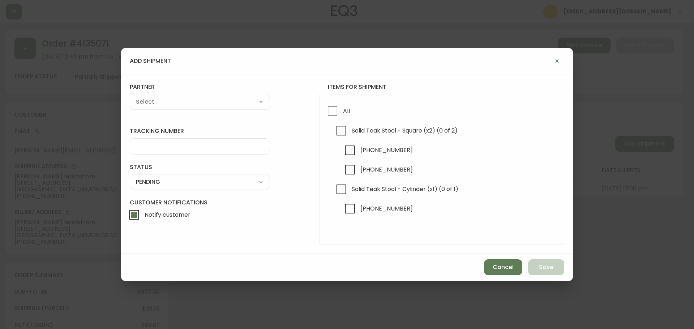
checkbox input "true"
drag, startPoint x: 348, startPoint y: 168, endPoint x: 321, endPoint y: 154, distance: 30.7
click at [347, 168] on input "[PHONE_NUMBER]" at bounding box center [350, 170] width 17 height 17
checkbox input "true"
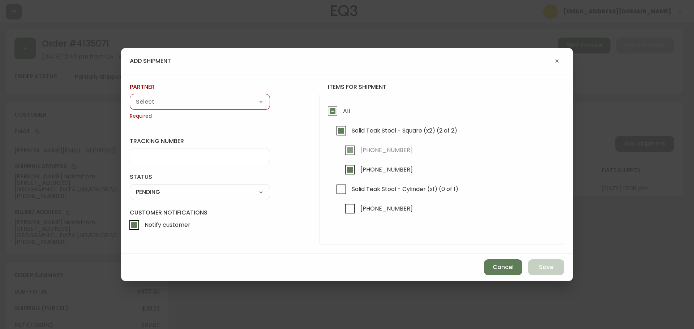
click at [198, 95] on div "A Move to Remember LLC ABF Freight Alero [PERSON_NAME] Canada Post Canpar Expre…" at bounding box center [200, 102] width 140 height 16
click at [194, 101] on select "A Move to Remember LLC ABF Freight Alero [PERSON_NAME] Canada Post Canpar Expre…" at bounding box center [200, 101] width 140 height 11
select select "cjy0a9taa01x001669l98m63c"
click at [130, 96] on select "A Move to Remember LLC ABF Freight Alero [PERSON_NAME] Canada Post Canpar Expre…" at bounding box center [200, 101] width 140 height 11
type input "FedEx"
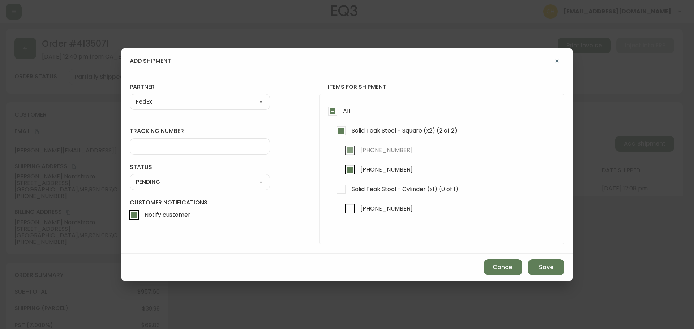
click at [158, 143] on input "tracking number" at bounding box center [200, 146] width 128 height 7
type input "455183577229"
click at [228, 189] on div "SHIPPED PENDING CANCELLED" at bounding box center [200, 182] width 140 height 16
click at [219, 185] on select "SHIPPED PENDING CANCELLED" at bounding box center [200, 182] width 140 height 11
click at [130, 177] on select "SHIPPED PENDING CANCELLED" at bounding box center [200, 182] width 140 height 11
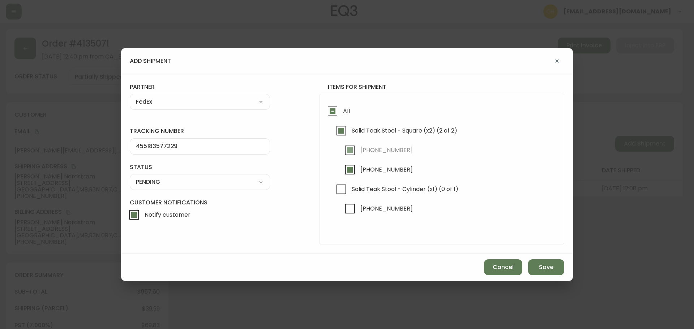
select select "PENDING"
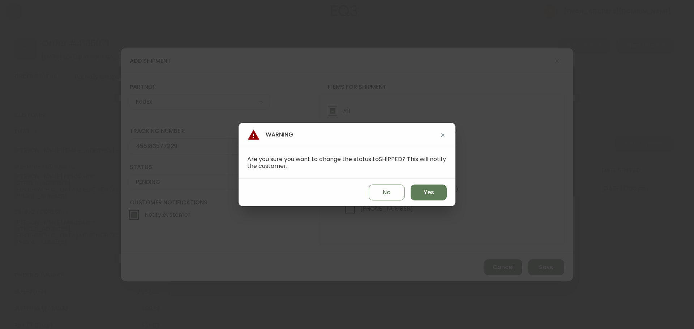
drag, startPoint x: 429, startPoint y: 194, endPoint x: 439, endPoint y: 201, distance: 11.9
click at [429, 194] on span "Yes" at bounding box center [429, 193] width 10 height 8
type input "SHIPPED"
select select "SHIPPED"
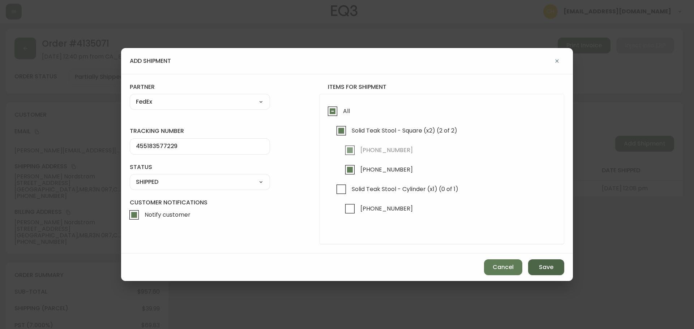
click at [540, 268] on span "Save" at bounding box center [546, 267] width 14 height 8
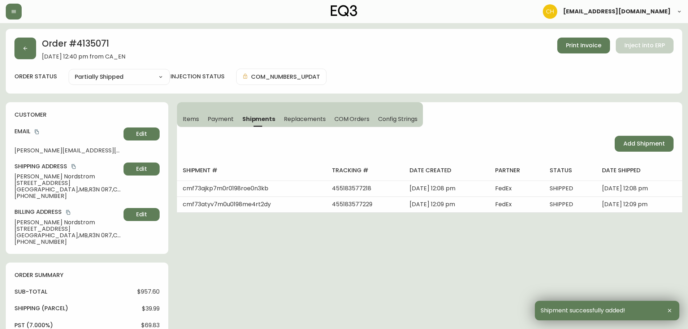
click at [648, 145] on span "Add Shipment" at bounding box center [645, 144] width 42 height 8
select select "PENDING"
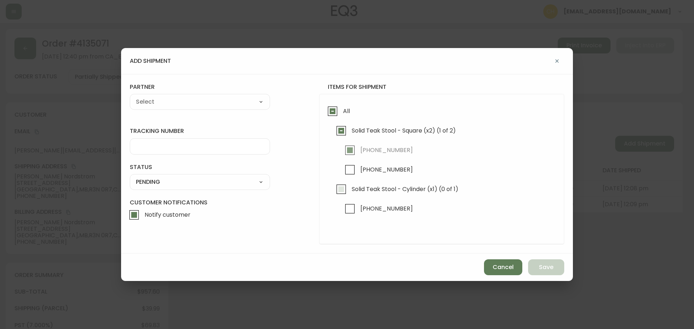
checkbox input "true"
drag, startPoint x: 342, startPoint y: 188, endPoint x: 186, endPoint y: 123, distance: 168.0
click at [341, 188] on input "Solid Teak Stool - Cylinder (x1) (0 of 1)" at bounding box center [341, 189] width 17 height 17
checkbox input "true"
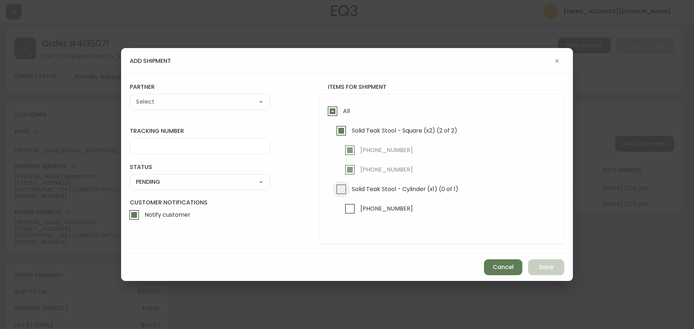
checkbox input "true"
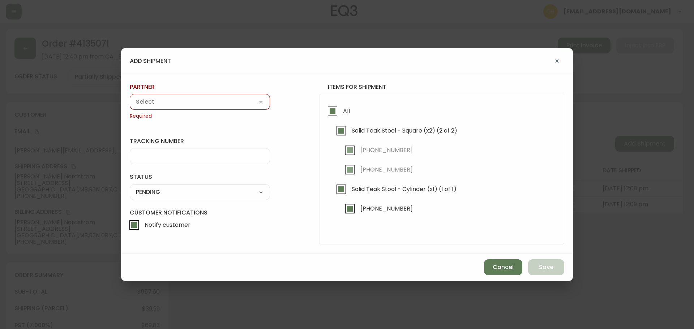
click at [162, 104] on select "A Move to Remember LLC ABF Freight Alero [PERSON_NAME] Canada Post Canpar Expre…" at bounding box center [200, 101] width 140 height 11
select select "cke4cr6aifkm00134atgpxasx"
click at [130, 96] on select "A Move to Remember LLC ABF Freight Alero [PERSON_NAME] Canada Post Canpar Expre…" at bounding box center [200, 101] width 140 height 11
type input "EXPRESS INSTALLATION SERVICES"
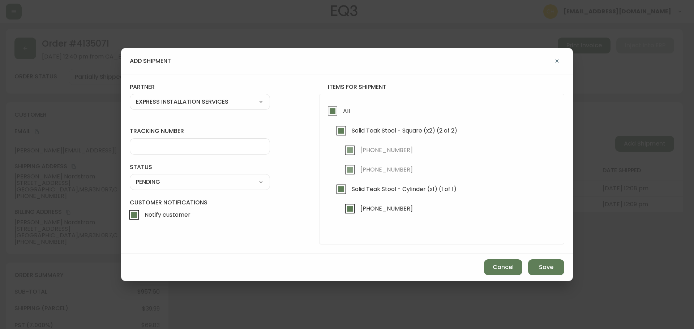
click at [154, 100] on select "A Move to Remember LLC ABF Freight Alero [PERSON_NAME] Canada Post Canpar Expre…" at bounding box center [200, 101] width 140 height 11
select select "cjy0a9taa01x001669l98m63c"
click at [130, 96] on select "A Move to Remember LLC ABF Freight Alero [PERSON_NAME] Canada Post Canpar Expre…" at bounding box center [200, 101] width 140 height 11
type input "FedEx"
click at [147, 143] on input "tracking number" at bounding box center [200, 146] width 128 height 7
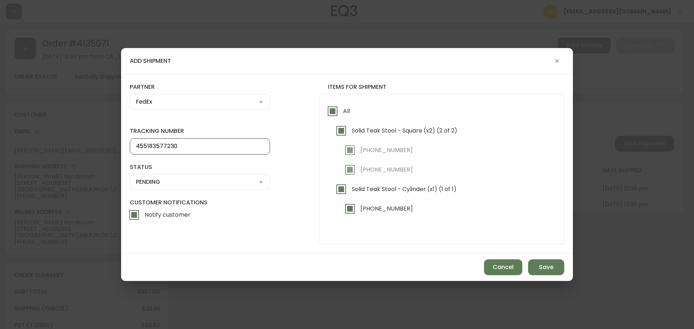
type input "455183577230"
click at [154, 184] on select "SHIPPED PENDING CANCELLED" at bounding box center [200, 182] width 140 height 11
click at [130, 177] on select "SHIPPED PENDING CANCELLED" at bounding box center [200, 182] width 140 height 11
select select "PENDING"
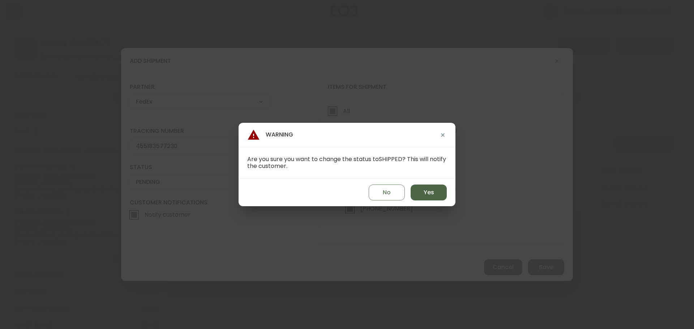
drag, startPoint x: 421, startPoint y: 195, endPoint x: 431, endPoint y: 197, distance: 10.9
click at [424, 196] on button "Yes" at bounding box center [429, 193] width 36 height 16
type input "SHIPPED"
select select "SHIPPED"
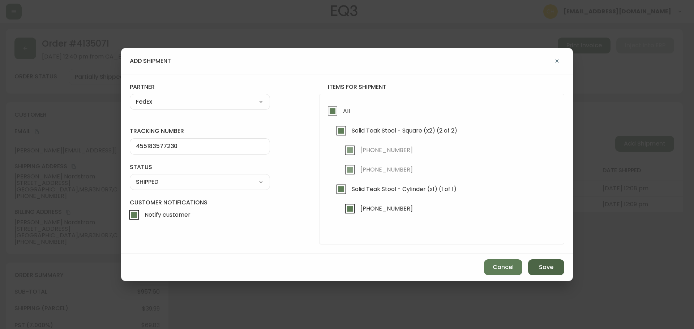
click at [539, 265] on span "Save" at bounding box center [546, 267] width 14 height 8
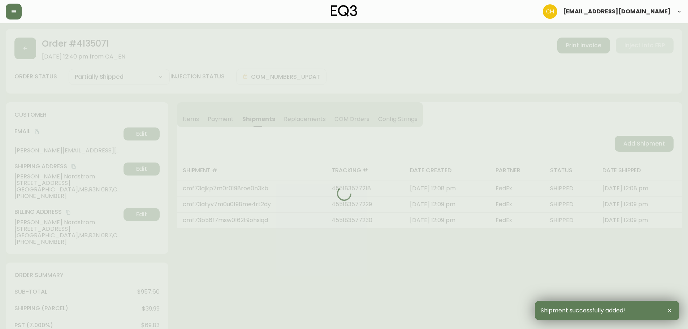
type input "Fully Shipped"
select select "FULLY_SHIPPED"
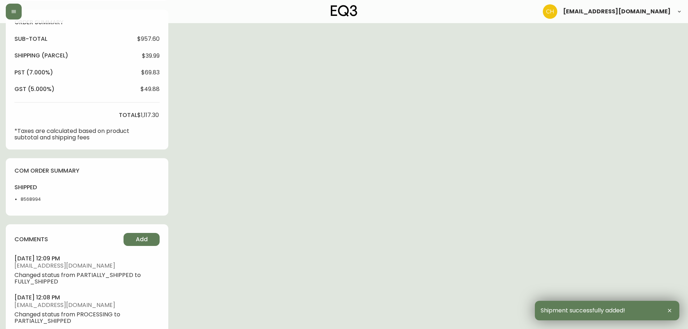
scroll to position [289, 0]
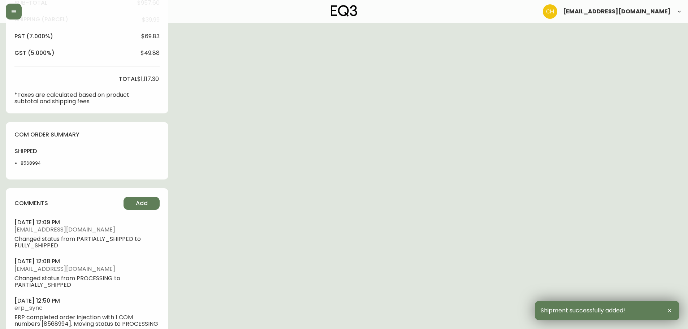
click at [150, 210] on div "comments Add [DATE] 12:09 pm [EMAIL_ADDRESS][DOMAIN_NAME] Changed status from P…" at bounding box center [87, 264] width 163 height 152
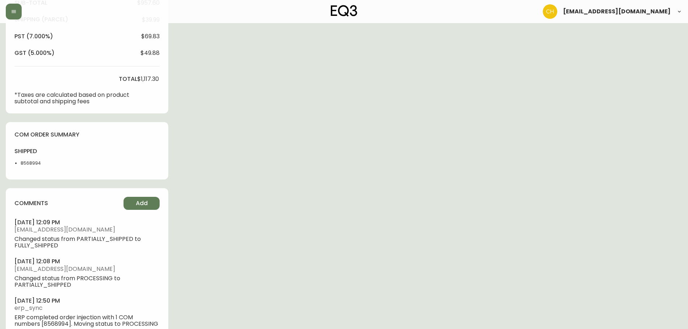
click at [160, 208] on div "comments Add" at bounding box center [86, 203] width 145 height 13
click at [151, 205] on button "Add" at bounding box center [142, 203] width 36 height 13
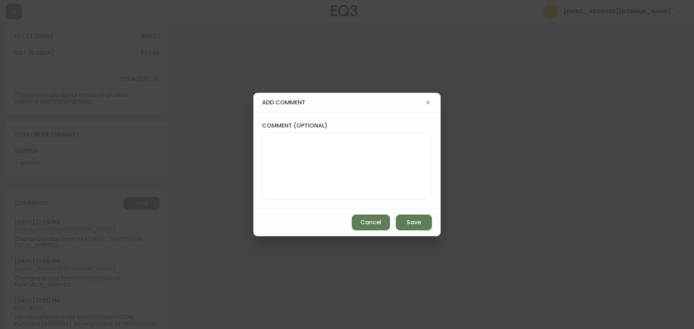
click at [283, 174] on textarea "comment (optional)" at bounding box center [347, 166] width 158 height 58
type textarea "CH"
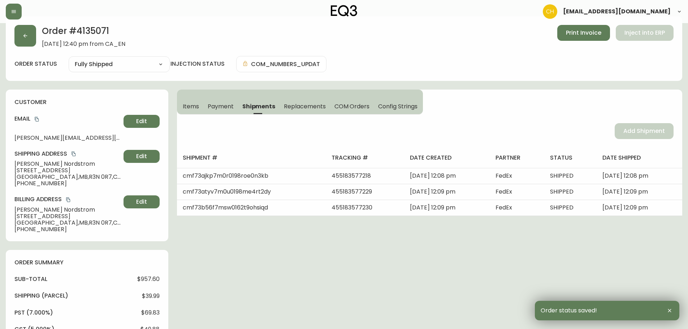
scroll to position [0, 0]
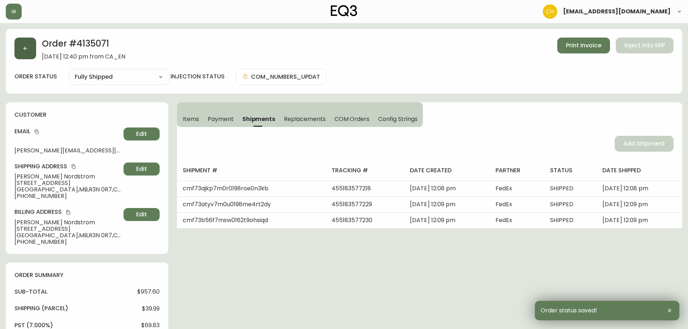
click at [32, 56] on button "button" at bounding box center [25, 49] width 22 height 22
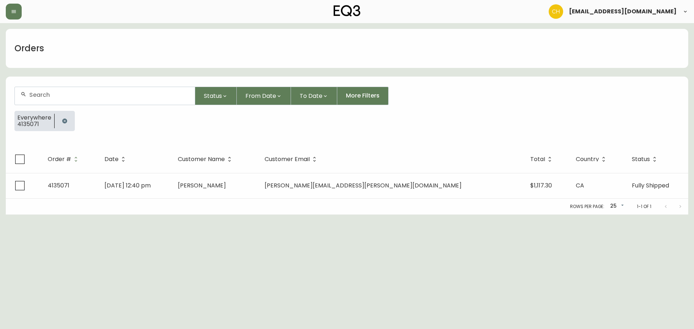
click at [38, 97] on input "text" at bounding box center [109, 94] width 160 height 7
type input "4135074"
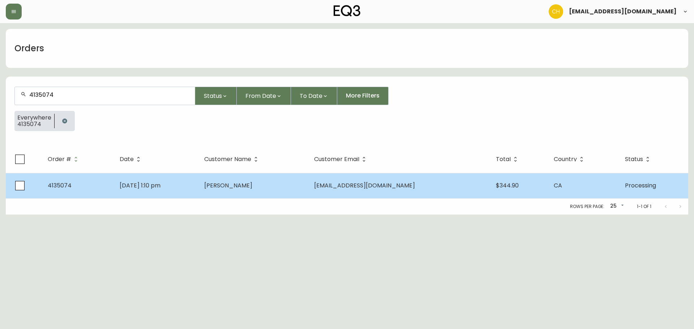
click at [252, 182] on span "[PERSON_NAME]" at bounding box center [228, 185] width 48 height 8
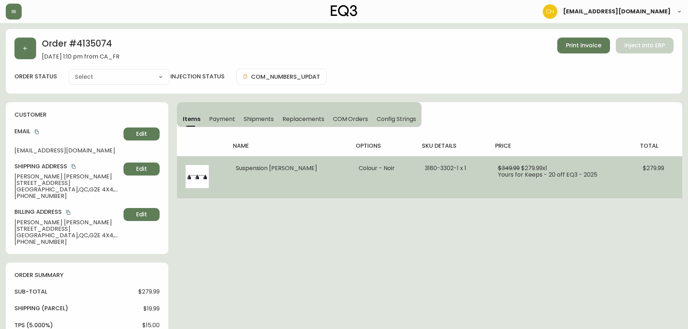
type input "Processing"
select select "PROCESSING"
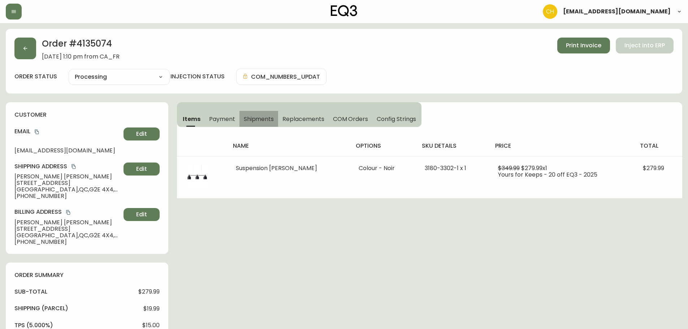
drag, startPoint x: 258, startPoint y: 116, endPoint x: 336, endPoint y: 117, distance: 78.1
click at [259, 117] on span "Shipments" at bounding box center [259, 119] width 30 height 8
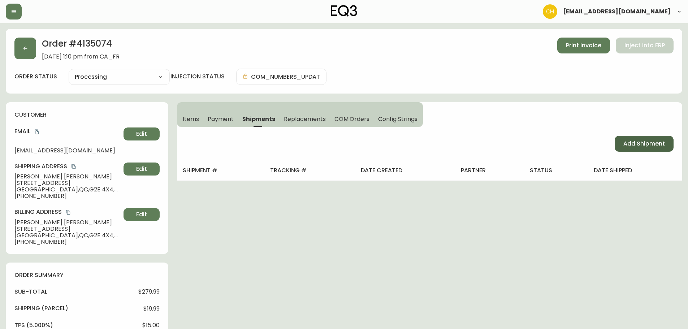
click at [636, 141] on span "Add Shipment" at bounding box center [645, 144] width 42 height 8
select select "PENDING"
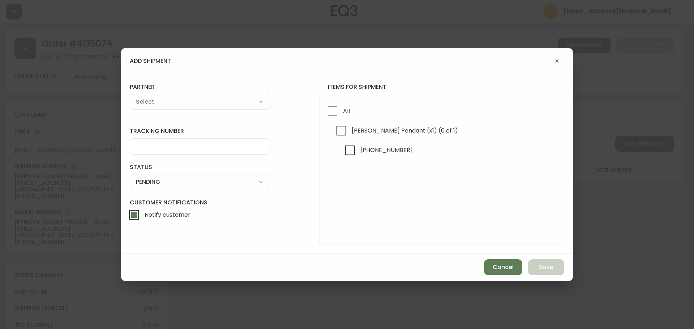
drag, startPoint x: 331, startPoint y: 116, endPoint x: 278, endPoint y: 108, distance: 53.7
click at [328, 116] on input "All" at bounding box center [332, 111] width 17 height 17
checkbox input "true"
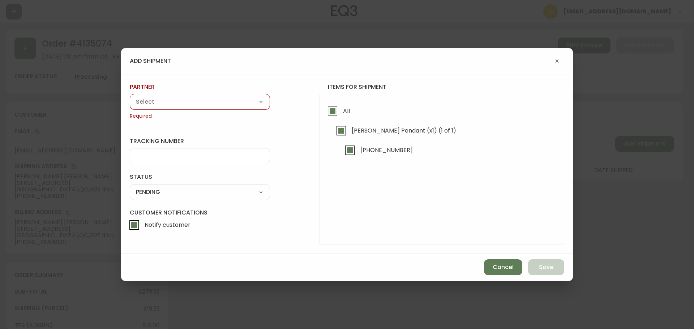
click at [230, 107] on select "A Move to Remember LLC ABF Freight Alero [PERSON_NAME] Canada Post Canpar Expre…" at bounding box center [200, 101] width 140 height 11
select select "cjy0a9taa01x001669l98m63c"
click at [130, 96] on select "A Move to Remember LLC ABF Freight Alero [PERSON_NAME] Canada Post Canpar Expre…" at bounding box center [200, 101] width 140 height 11
type input "FedEx"
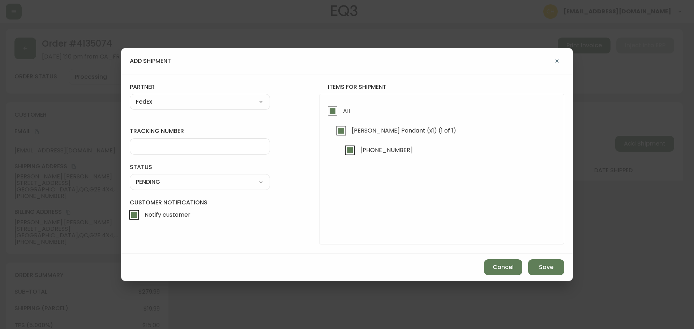
click at [142, 147] on input "tracking number" at bounding box center [200, 146] width 128 height 7
type input "455183577240"
click at [173, 186] on select "SHIPPED PENDING CANCELLED" at bounding box center [200, 182] width 140 height 11
click at [130, 177] on select "SHIPPED PENDING CANCELLED" at bounding box center [200, 182] width 140 height 11
select select "PENDING"
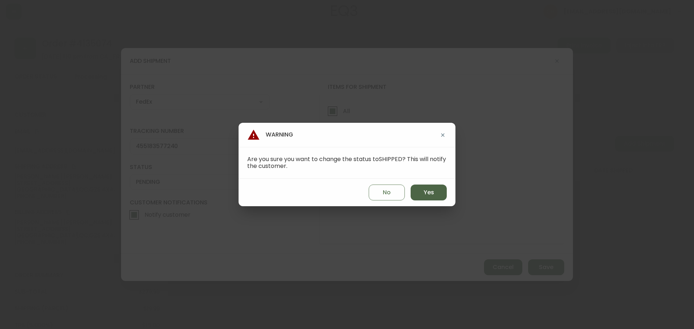
click at [429, 189] on span "Yes" at bounding box center [429, 193] width 10 height 8
type input "SHIPPED"
select select "SHIPPED"
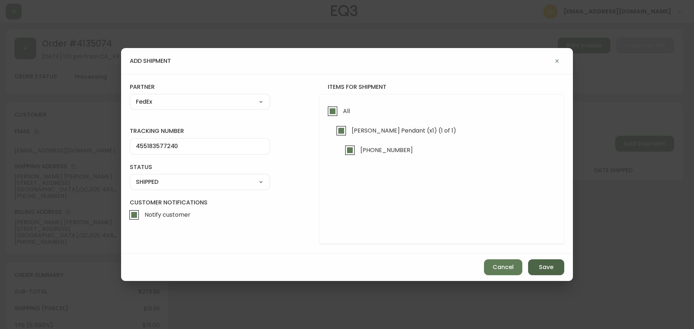
click at [537, 267] on button "Save" at bounding box center [546, 267] width 36 height 16
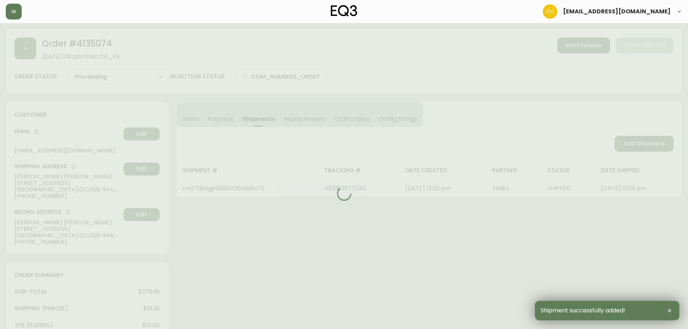
type input "Fully Shipped"
select select "FULLY_SHIPPED"
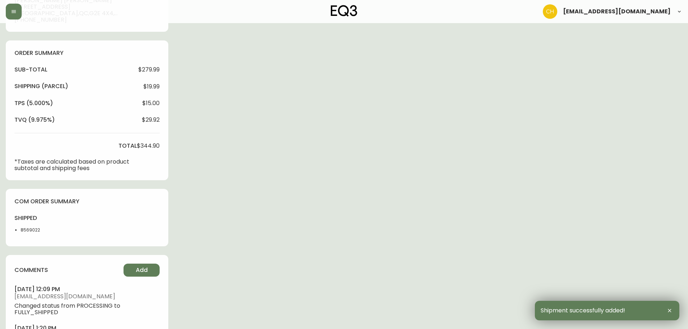
scroll to position [270, 0]
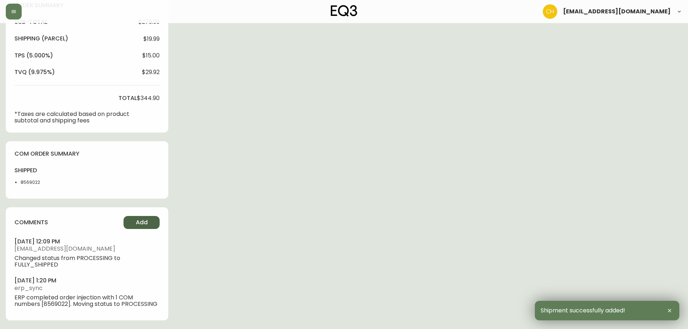
click at [145, 226] on span "Add" at bounding box center [142, 223] width 12 height 8
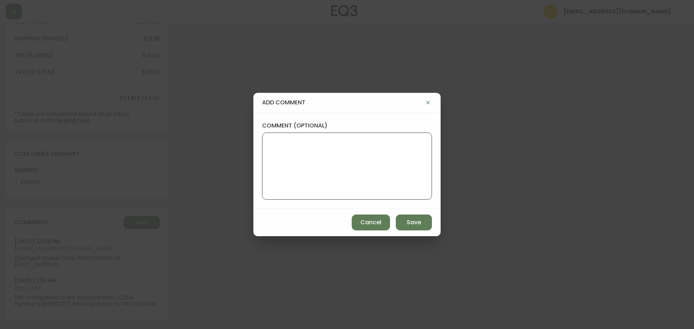
click at [275, 169] on textarea "comment (optional)" at bounding box center [347, 166] width 158 height 58
type textarea "CH"
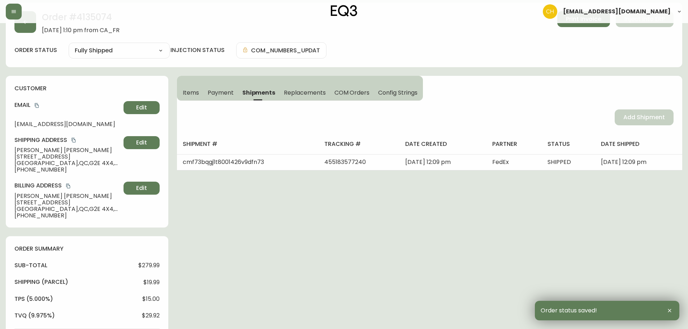
scroll to position [0, 0]
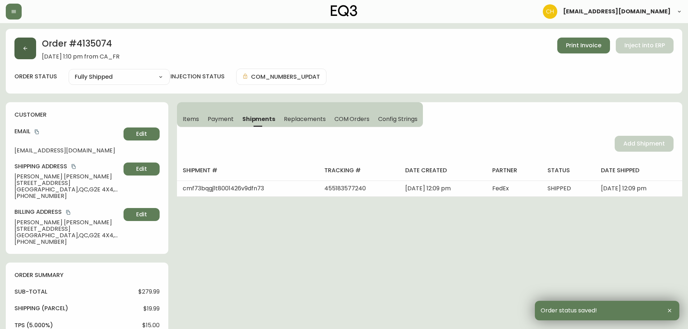
click at [30, 48] on button "button" at bounding box center [25, 49] width 22 height 22
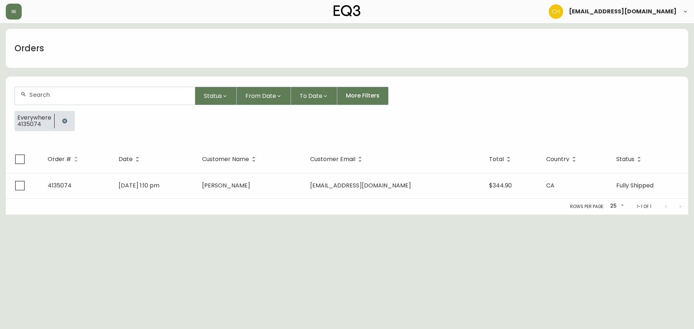
click at [39, 94] on input "text" at bounding box center [109, 94] width 160 height 7
type input "4135077"
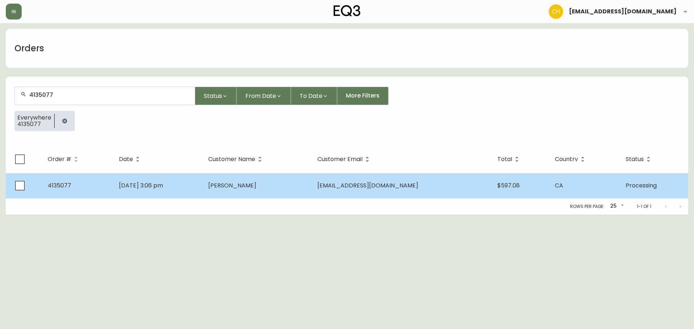
click at [253, 194] on td "[PERSON_NAME]" at bounding box center [256, 185] width 109 height 25
click at [256, 185] on span "[PERSON_NAME]" at bounding box center [232, 185] width 48 height 8
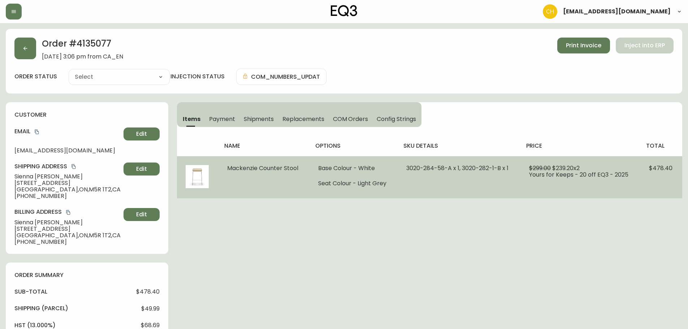
type input "Processing"
select select "PROCESSING"
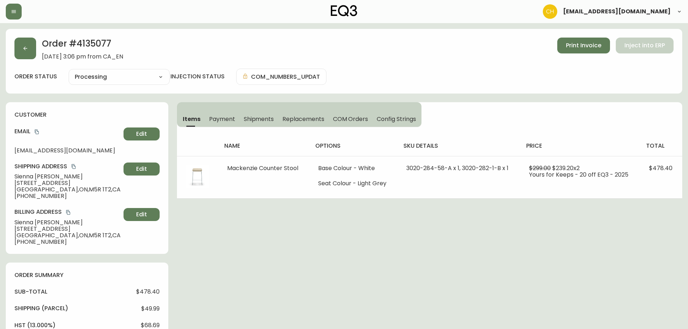
click at [258, 118] on span "Shipments" at bounding box center [259, 119] width 30 height 8
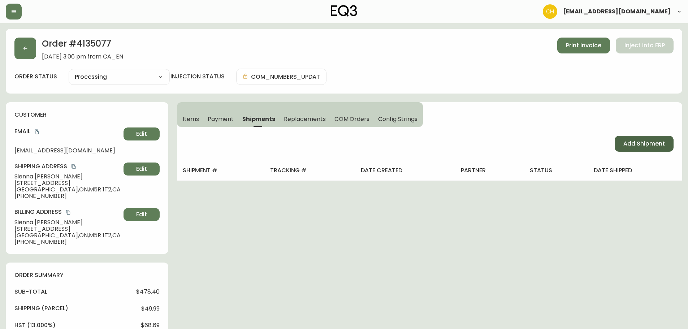
click at [627, 144] on span "Add Shipment" at bounding box center [645, 144] width 42 height 8
select select "PENDING"
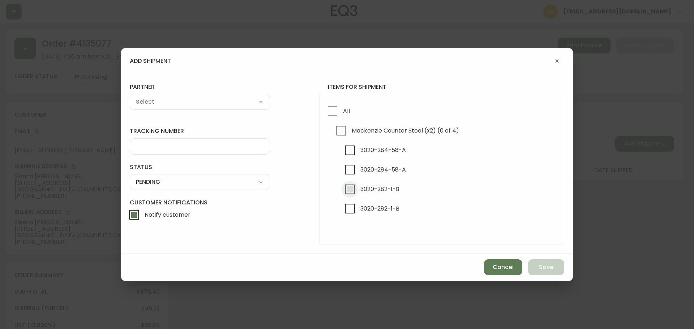
click at [350, 188] on input "3020-282-1-B" at bounding box center [350, 189] width 17 height 17
checkbox input "true"
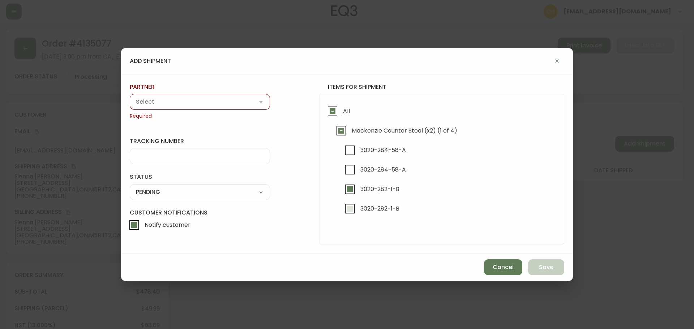
click at [348, 208] on input "3020-282-1-B" at bounding box center [350, 209] width 17 height 17
checkbox input "true"
click at [207, 105] on select "A Move to Remember LLC ABF Freight Alero [PERSON_NAME] Canada Post Canpar Expre…" at bounding box center [200, 101] width 140 height 11
select select "cjy0a9taa01x001669l98m63c"
click at [130, 96] on select "A Move to Remember LLC ABF Freight Alero [PERSON_NAME] Canada Post Canpar Expre…" at bounding box center [200, 101] width 140 height 11
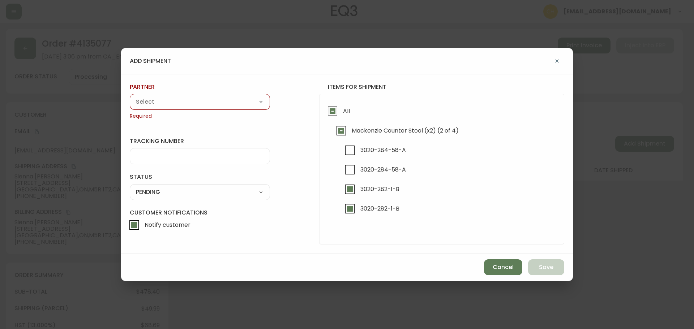
type input "FedEx"
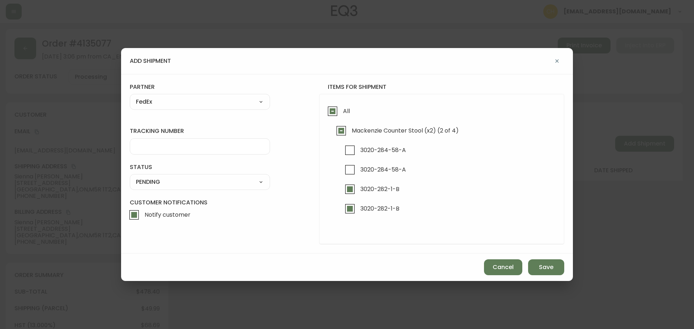
click at [150, 150] on div at bounding box center [200, 146] width 140 height 16
type input "455183577251"
click at [191, 179] on select "SHIPPED PENDING CANCELLED" at bounding box center [200, 182] width 140 height 11
click at [130, 177] on select "SHIPPED PENDING CANCELLED" at bounding box center [200, 182] width 140 height 11
select select "PENDING"
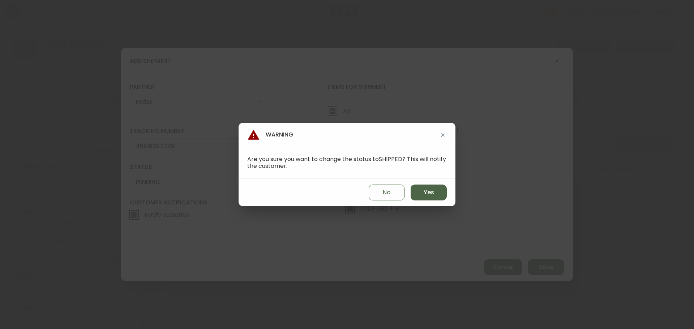
click at [433, 192] on span "Yes" at bounding box center [429, 193] width 10 height 8
type input "SHIPPED"
select select "SHIPPED"
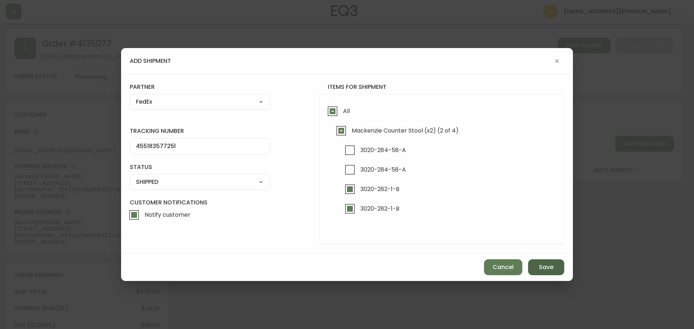
click at [547, 267] on span "Save" at bounding box center [546, 267] width 14 height 8
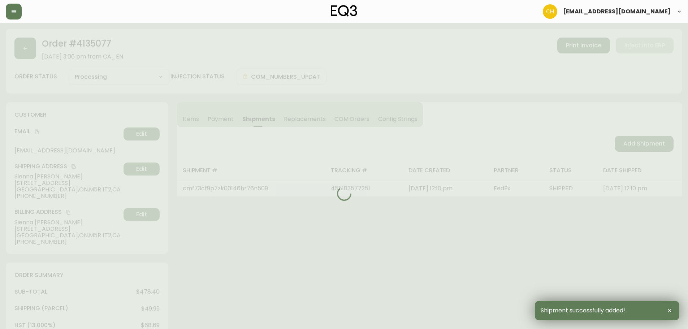
type input "Partially Shipped"
select select "PARTIALLY_SHIPPED"
click at [632, 146] on div at bounding box center [344, 193] width 677 height 329
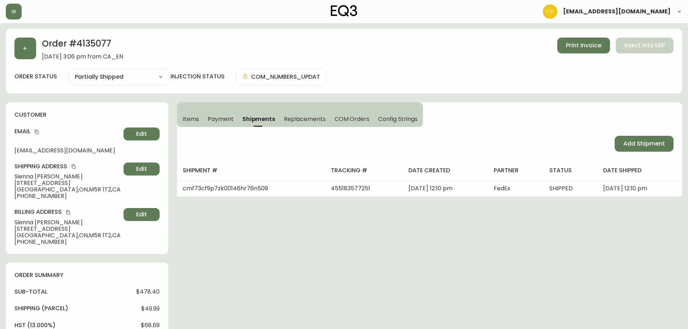
click at [632, 146] on span "Add Shipment" at bounding box center [645, 144] width 42 height 8
select select "PENDING"
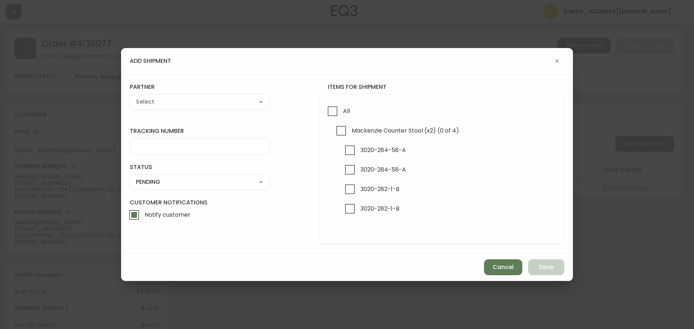
checkbox input "true"
click at [351, 163] on input "3020-284-58-A" at bounding box center [350, 170] width 17 height 17
checkbox input "true"
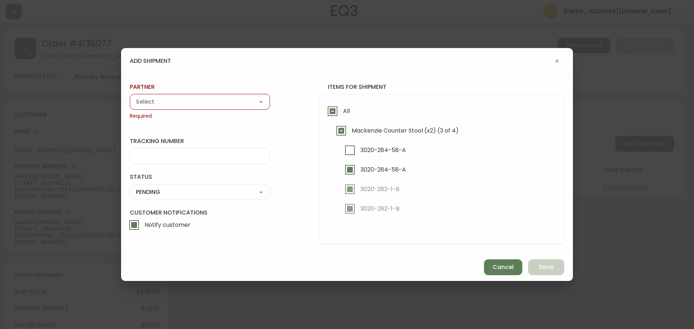
click at [353, 140] on label "Mackenzie Counter Stool (x2) (3 of 4)" at bounding box center [396, 133] width 126 height 20
click at [349, 139] on input "Mackenzie Counter Stool (x2) (3 of 4)" at bounding box center [341, 131] width 17 height 17
checkbox input "true"
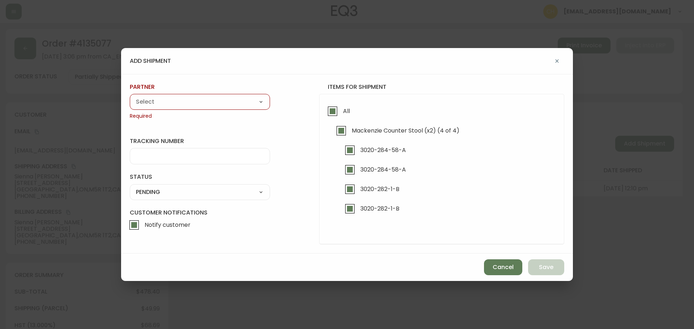
click at [174, 100] on select "A Move to Remember LLC ABF Freight Alero [PERSON_NAME] Canada Post Canpar Expre…" at bounding box center [200, 101] width 140 height 11
select select "cjy0a9taa01x001669l98m63c"
click at [130, 96] on select "A Move to Remember LLC ABF Freight Alero [PERSON_NAME] Canada Post Canpar Expre…" at bounding box center [200, 101] width 140 height 11
type input "FedEx"
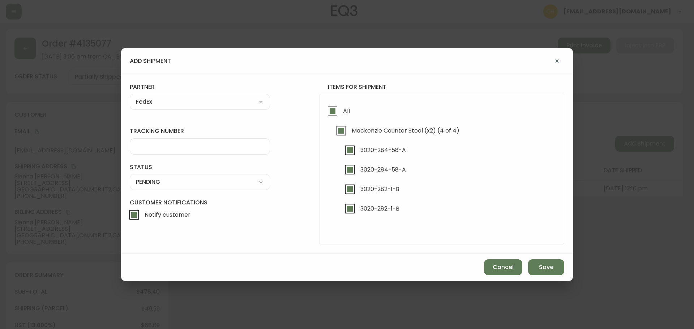
click at [163, 147] on input "tracking number" at bounding box center [200, 146] width 128 height 7
type input "455183577262"
click at [193, 187] on select "SHIPPED PENDING CANCELLED" at bounding box center [200, 182] width 140 height 11
click at [130, 177] on select "SHIPPED PENDING CANCELLED" at bounding box center [200, 182] width 140 height 11
select select "PENDING"
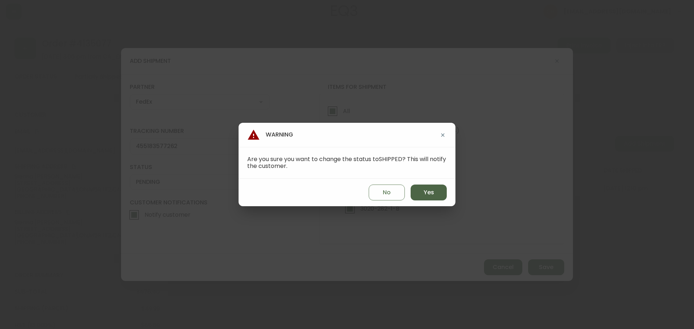
click at [430, 194] on span "Yes" at bounding box center [429, 193] width 10 height 8
type input "SHIPPED"
select select "SHIPPED"
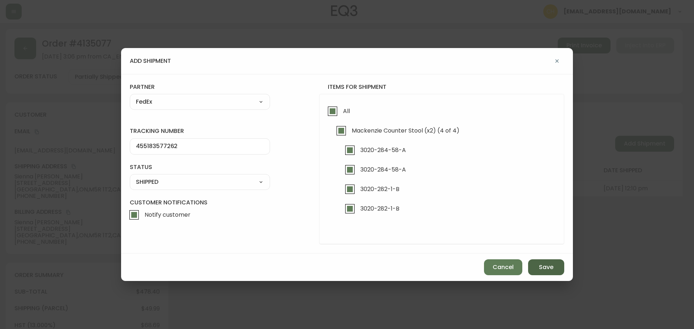
click at [539, 266] on span "Save" at bounding box center [546, 267] width 14 height 8
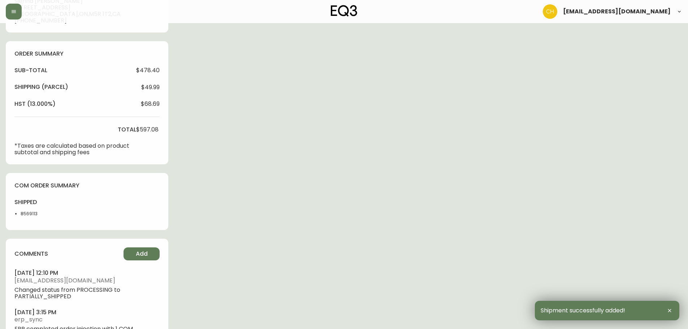
scroll to position [253, 0]
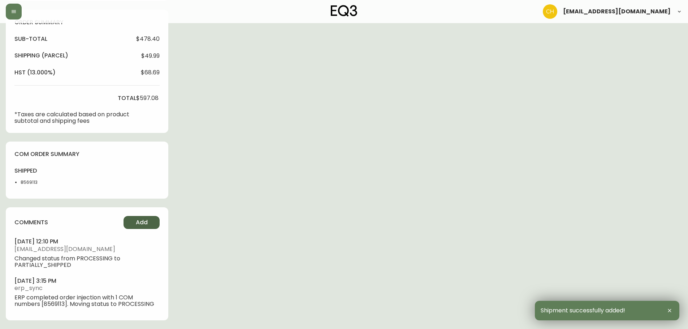
click at [149, 218] on button "Add" at bounding box center [142, 222] width 36 height 13
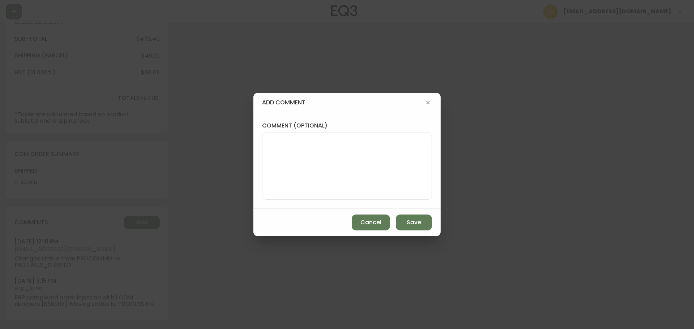
click at [291, 178] on textarea "comment (optional)" at bounding box center [347, 166] width 158 height 58
type textarea "CH"
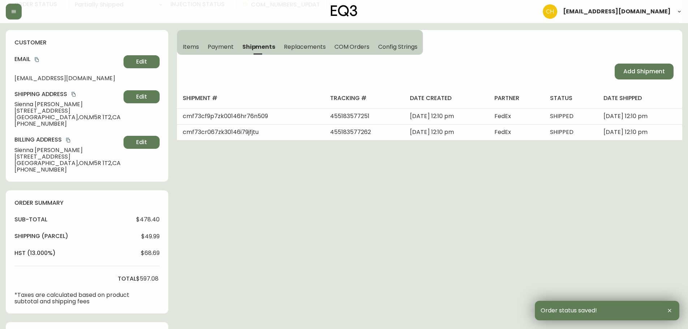
scroll to position [0, 0]
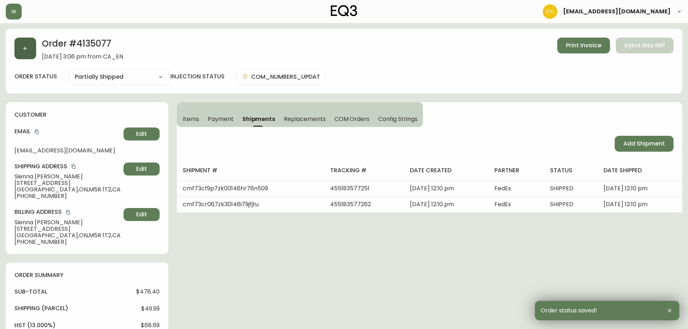
click at [26, 50] on icon "button" at bounding box center [25, 49] width 6 height 6
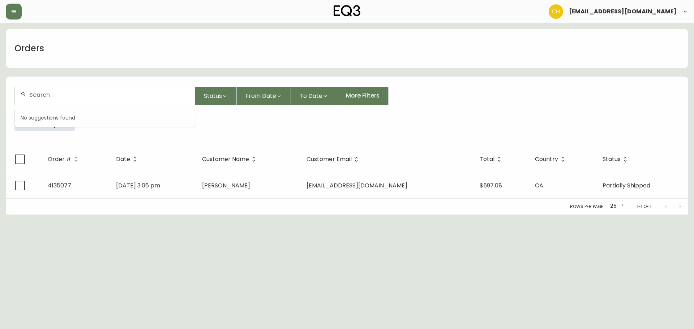
drag, startPoint x: 39, startPoint y: 94, endPoint x: 44, endPoint y: 96, distance: 5.6
click at [44, 96] on input "text" at bounding box center [109, 94] width 160 height 7
type input "4135078"
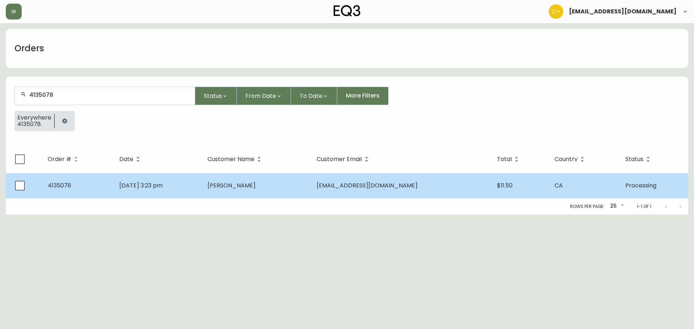
click at [255, 182] on span "[PERSON_NAME]" at bounding box center [231, 185] width 48 height 8
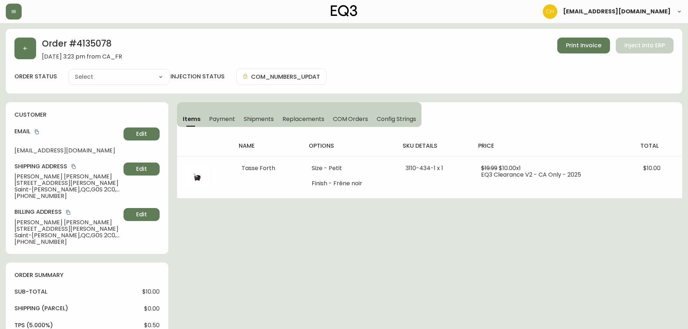
type input "Processing"
select select "PROCESSING"
click at [263, 119] on span "Shipments" at bounding box center [259, 119] width 30 height 8
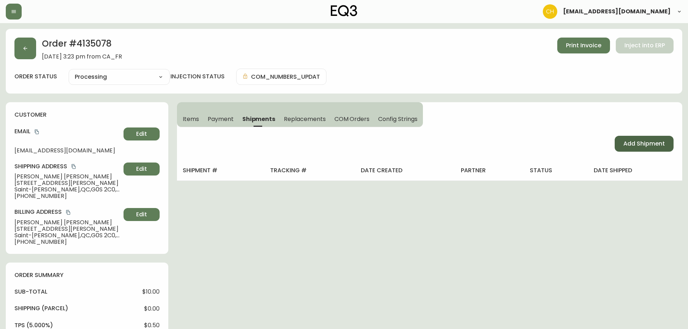
click at [623, 139] on button "Add Shipment" at bounding box center [644, 144] width 59 height 16
select select "PENDING"
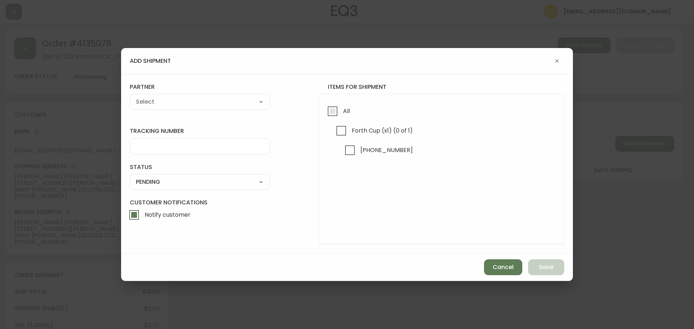
click at [333, 112] on input "All" at bounding box center [332, 111] width 17 height 17
checkbox input "true"
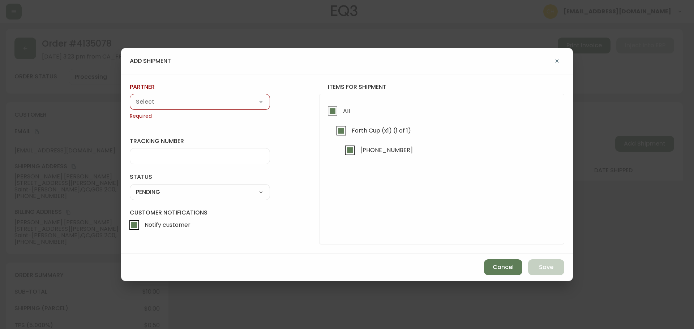
drag, startPoint x: 252, startPoint y: 101, endPoint x: 236, endPoint y: 101, distance: 15.5
click at [251, 101] on select "A Move to Remember LLC ABF Freight Alero [PERSON_NAME] Canada Post Canpar Expre…" at bounding box center [200, 101] width 140 height 11
click at [130, 96] on select "A Move to Remember LLC ABF Freight Alero [PERSON_NAME] Canada Post Canpar Expre…" at bounding box center [200, 101] width 140 height 11
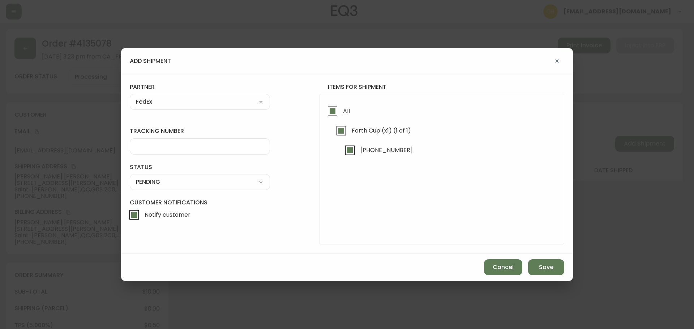
click at [162, 148] on input "tracking number" at bounding box center [200, 146] width 128 height 7
click at [163, 180] on select "SHIPPED PENDING CANCELLED" at bounding box center [200, 182] width 140 height 11
click at [130, 177] on select "SHIPPED PENDING CANCELLED" at bounding box center [200, 182] width 140 height 11
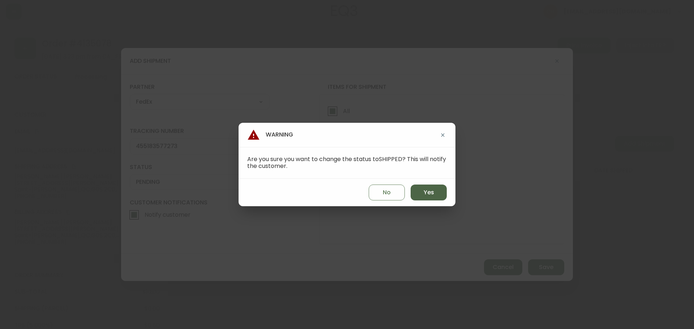
click at [439, 192] on button "Yes" at bounding box center [429, 193] width 36 height 16
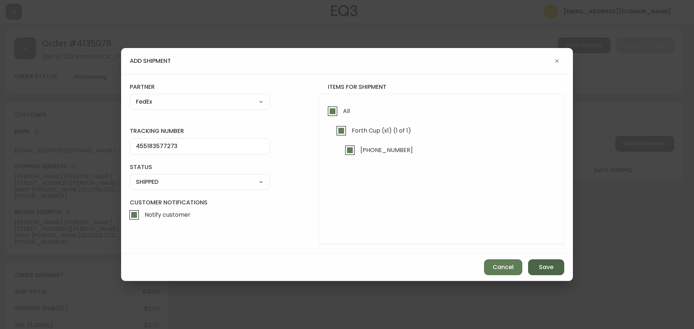
click at [559, 274] on button "Save" at bounding box center [546, 267] width 36 height 16
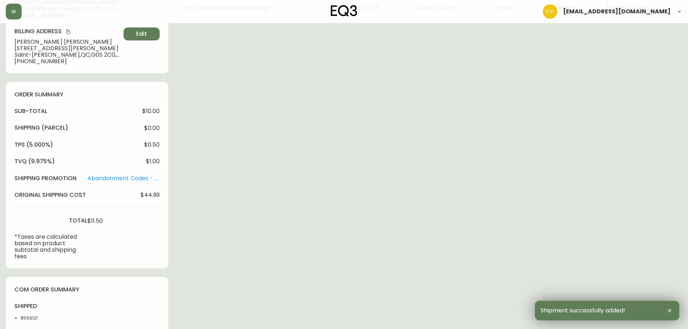
scroll to position [317, 0]
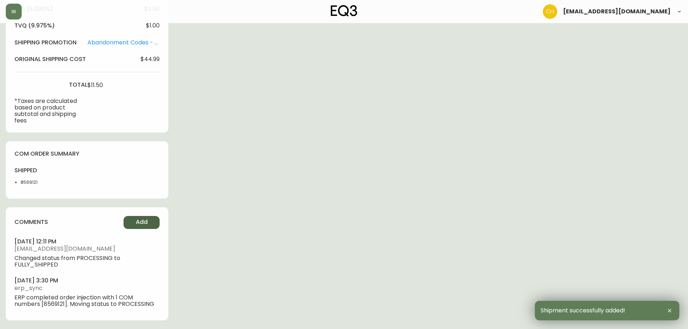
click at [136, 223] on button "Add" at bounding box center [142, 222] width 36 height 13
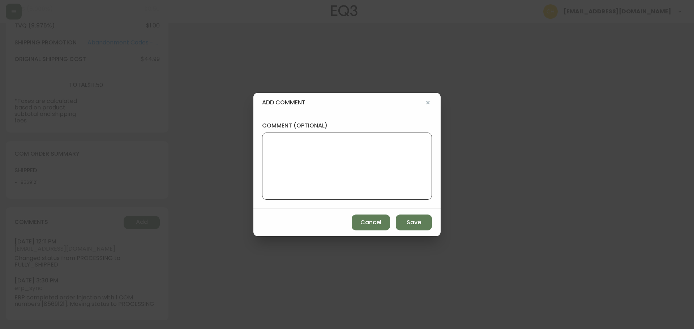
click at [287, 166] on textarea "comment (optional)" at bounding box center [347, 166] width 158 height 58
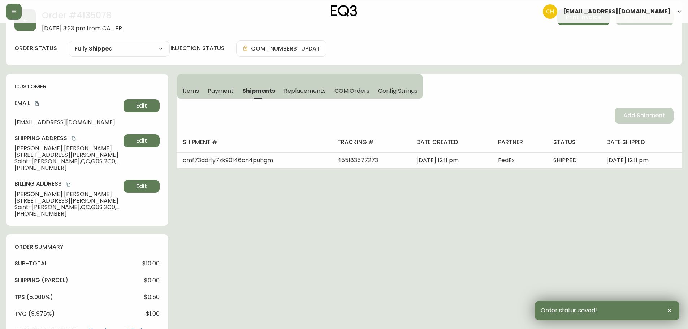
scroll to position [0, 0]
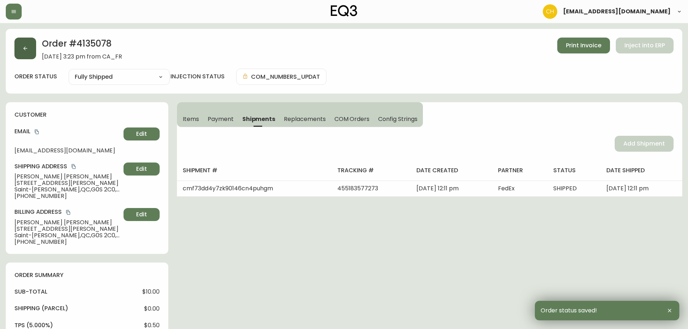
click at [30, 51] on button "button" at bounding box center [25, 49] width 22 height 22
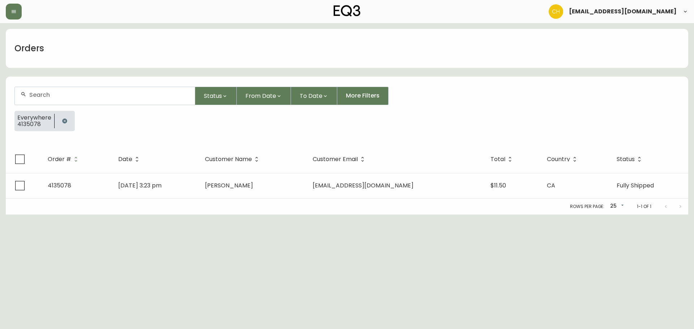
click at [37, 94] on input "text" at bounding box center [109, 94] width 160 height 7
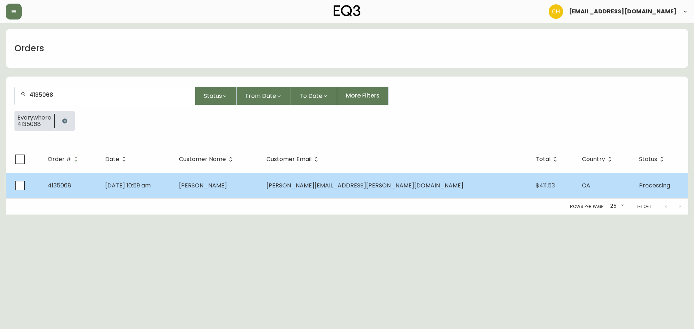
click at [256, 181] on td "[PERSON_NAME]" at bounding box center [217, 185] width 88 height 25
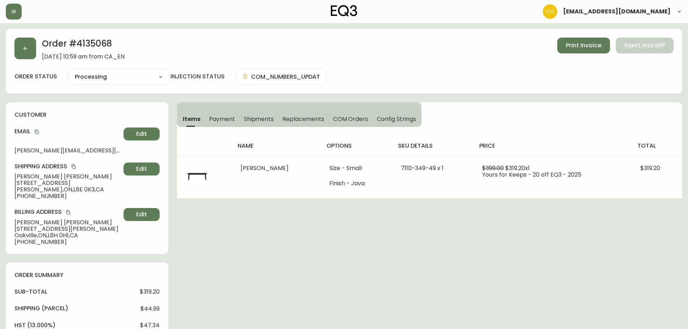
click at [256, 121] on span "Shipments" at bounding box center [259, 119] width 30 height 8
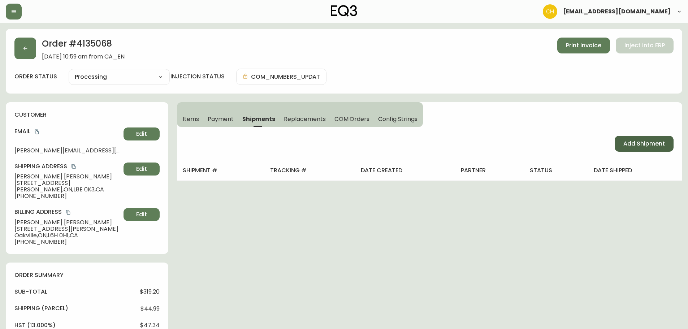
click at [632, 147] on span "Add Shipment" at bounding box center [645, 144] width 42 height 8
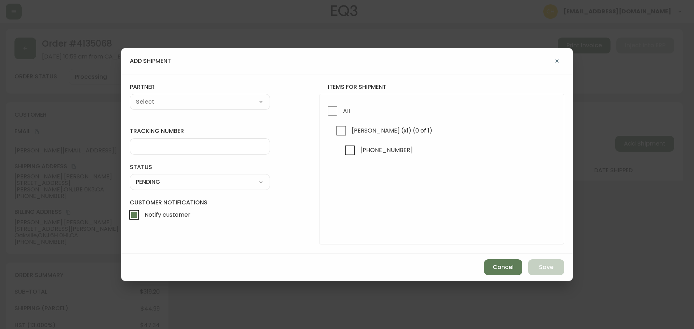
drag, startPoint x: 336, startPoint y: 110, endPoint x: 300, endPoint y: 106, distance: 35.6
click at [329, 111] on input "All" at bounding box center [332, 111] width 17 height 17
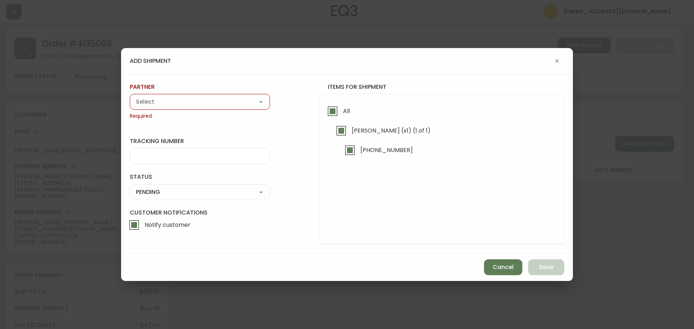
drag, startPoint x: 228, startPoint y: 95, endPoint x: 220, endPoint y: 99, distance: 9.1
click at [226, 97] on div "A Move to Remember LLC ABF Freight Alero [PERSON_NAME] Canada Post Canpar Expre…" at bounding box center [200, 102] width 140 height 16
click at [192, 103] on select "A Move to Remember LLC ABF Freight Alero [PERSON_NAME] Canada Post Canpar Expre…" at bounding box center [200, 101] width 140 height 11
click at [130, 96] on select "A Move to Remember LLC ABF Freight Alero [PERSON_NAME] Canada Post Canpar Expre…" at bounding box center [200, 101] width 140 height 11
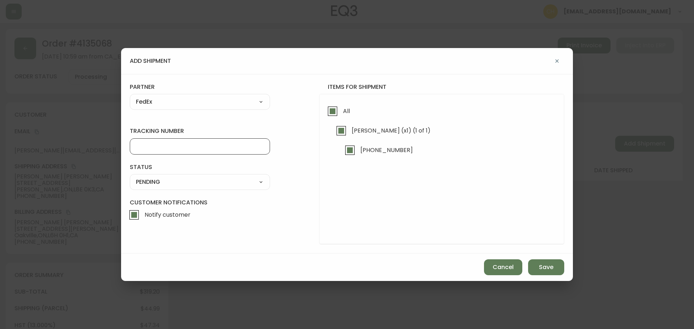
click at [151, 143] on input "tracking number" at bounding box center [200, 146] width 128 height 7
click at [167, 181] on select "SHIPPED PENDING CANCELLED" at bounding box center [200, 182] width 140 height 11
click at [130, 177] on select "SHIPPED PENDING CANCELLED" at bounding box center [200, 182] width 140 height 11
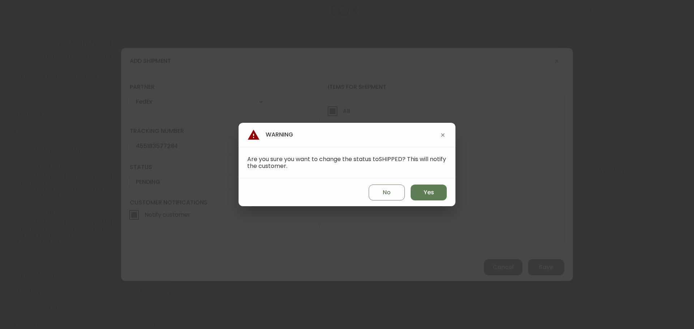
drag, startPoint x: 419, startPoint y: 190, endPoint x: 449, endPoint y: 205, distance: 33.3
click at [422, 191] on button "Yes" at bounding box center [429, 193] width 36 height 16
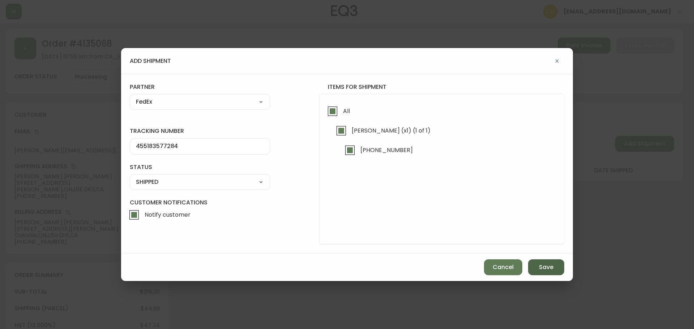
click at [542, 269] on span "Save" at bounding box center [546, 267] width 14 height 8
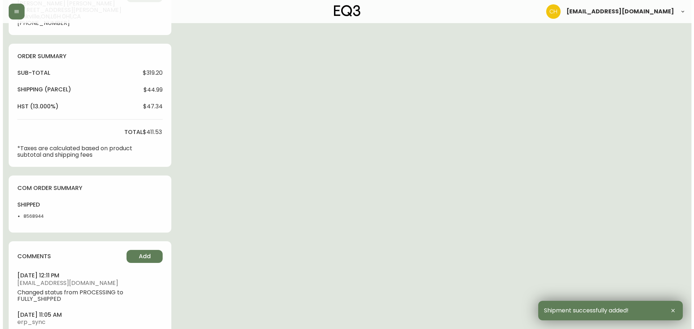
scroll to position [259, 0]
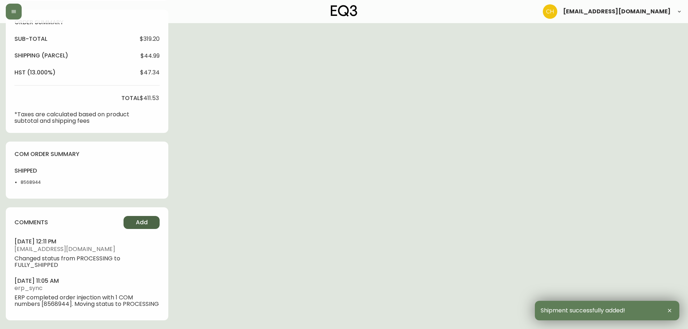
click at [154, 218] on button "Add" at bounding box center [142, 222] width 36 height 13
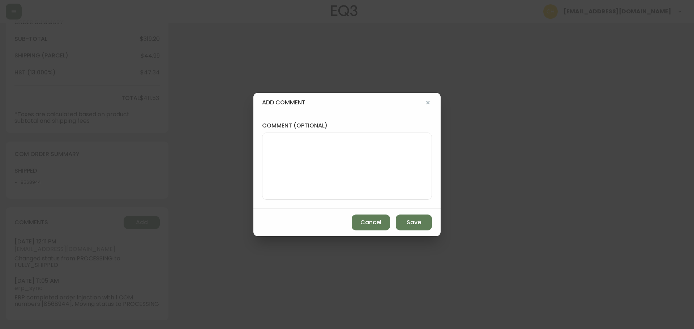
click at [310, 172] on textarea "comment (optional)" at bounding box center [347, 166] width 158 height 58
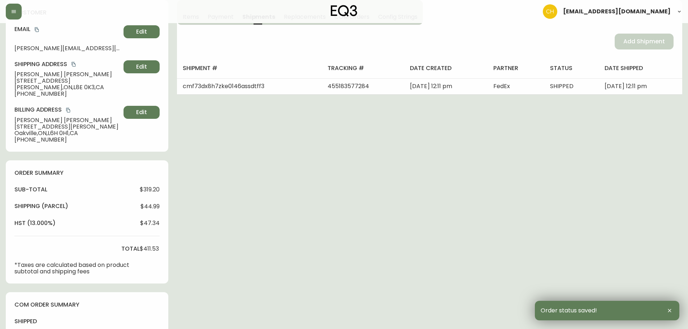
scroll to position [0, 0]
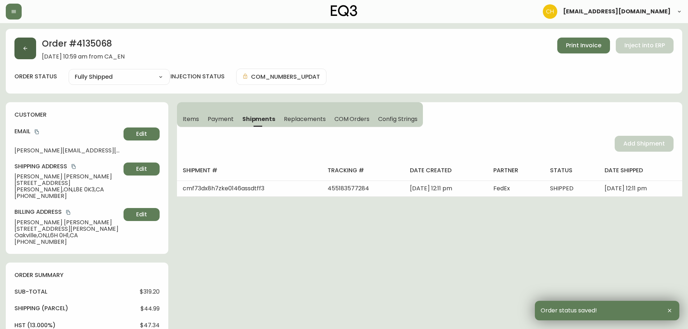
click at [25, 54] on button "button" at bounding box center [25, 49] width 22 height 22
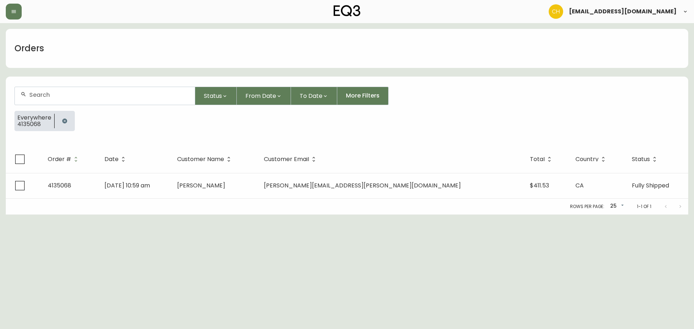
click at [38, 93] on input "text" at bounding box center [109, 94] width 160 height 7
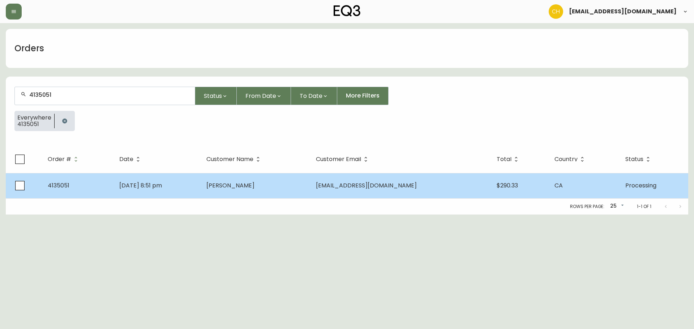
click at [254, 186] on span "[PERSON_NAME]" at bounding box center [230, 185] width 48 height 8
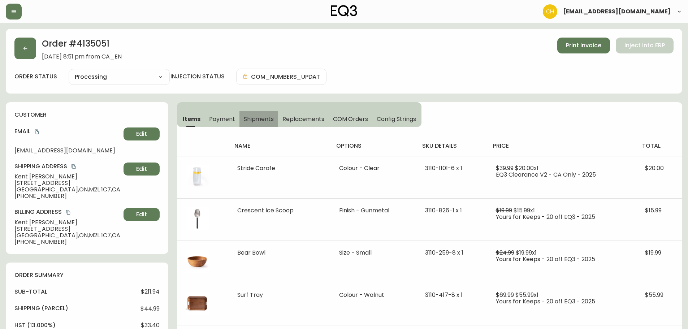
click at [261, 118] on span "Shipments" at bounding box center [259, 119] width 30 height 8
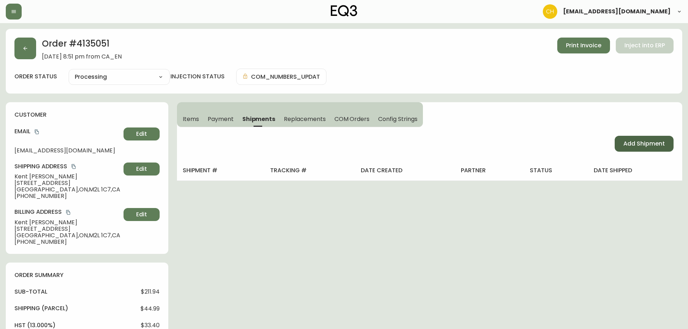
click at [630, 145] on span "Add Shipment" at bounding box center [645, 144] width 42 height 8
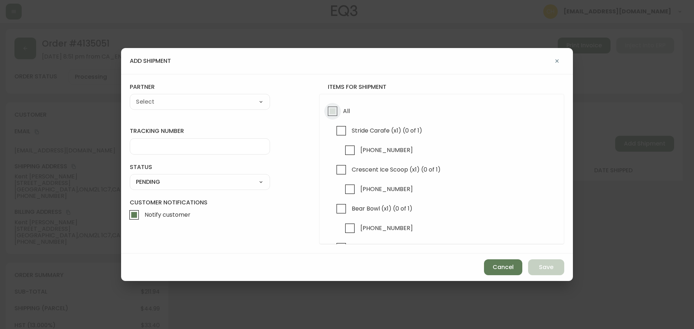
click at [332, 112] on input "All" at bounding box center [332, 111] width 17 height 17
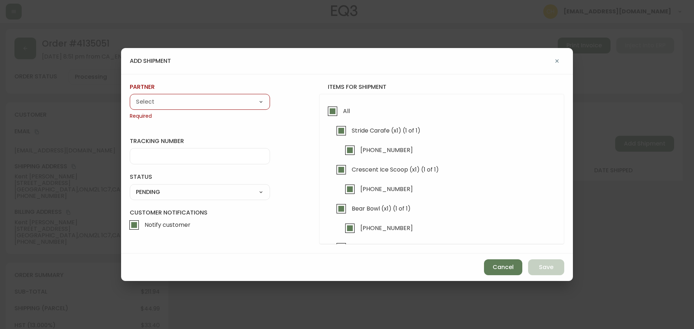
click at [214, 109] on div "A Move to Remember LLC ABF Freight Alero [PERSON_NAME] Canada Post Canpar Expre…" at bounding box center [200, 102] width 140 height 16
click at [203, 105] on select "A Move to Remember LLC ABF Freight Alero [PERSON_NAME] Canada Post Canpar Expre…" at bounding box center [200, 101] width 140 height 11
click at [130, 96] on select "A Move to Remember LLC ABF Freight Alero [PERSON_NAME] Canada Post Canpar Expre…" at bounding box center [200, 101] width 140 height 11
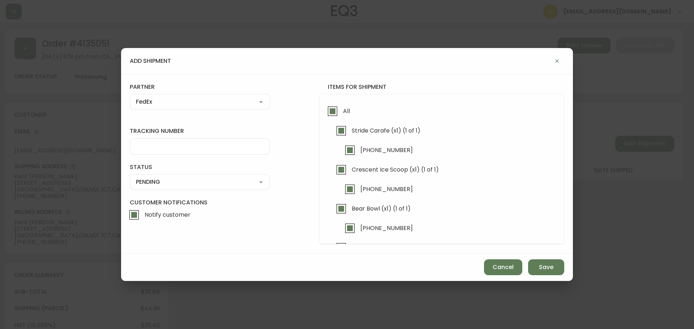
click at [163, 149] on input "tracking number" at bounding box center [200, 146] width 128 height 7
click at [188, 183] on select "SHIPPED PENDING CANCELLED" at bounding box center [200, 182] width 140 height 11
click at [130, 177] on select "SHIPPED PENDING CANCELLED" at bounding box center [200, 182] width 140 height 11
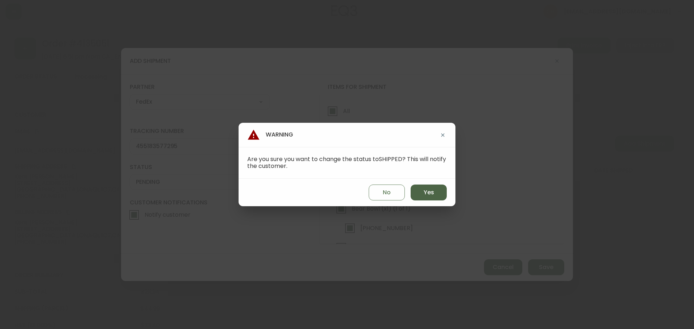
drag, startPoint x: 418, startPoint y: 195, endPoint x: 441, endPoint y: 200, distance: 23.1
click at [420, 195] on button "Yes" at bounding box center [429, 193] width 36 height 16
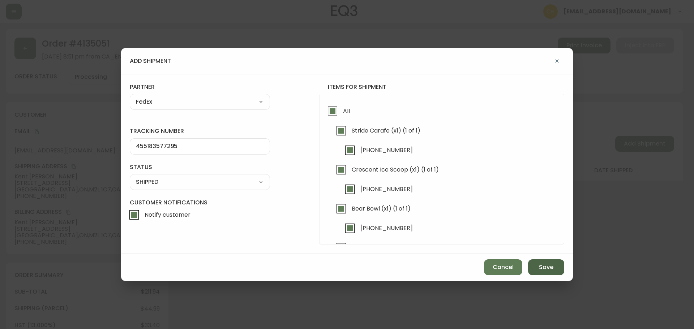
click at [546, 266] on span "Save" at bounding box center [546, 267] width 14 height 8
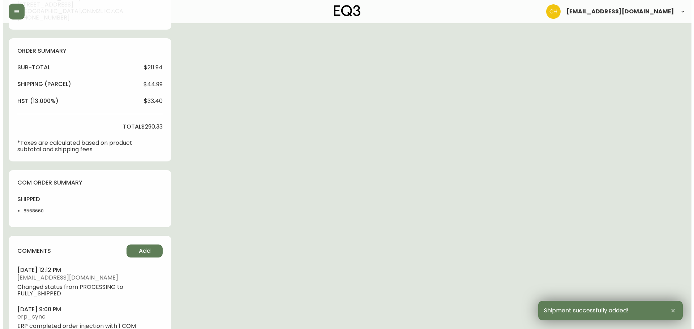
scroll to position [259, 0]
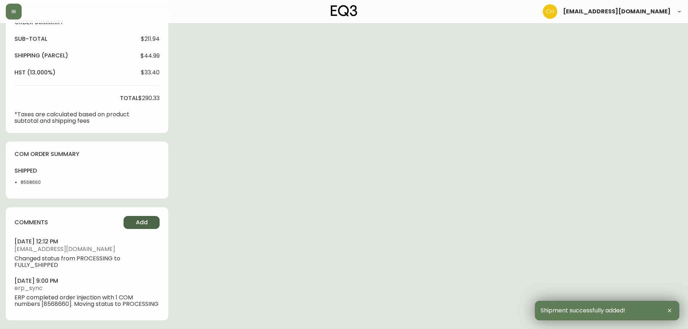
click at [142, 219] on span "Add" at bounding box center [142, 223] width 12 height 8
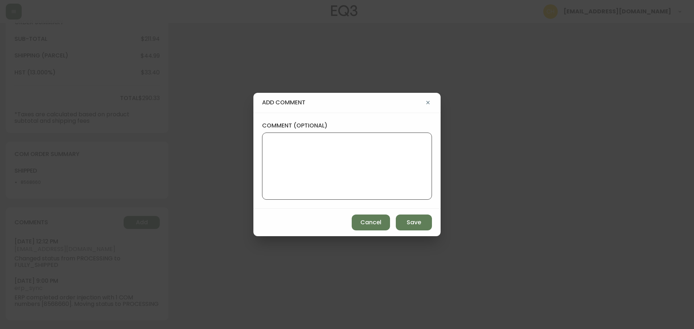
click at [282, 168] on textarea "comment (optional)" at bounding box center [347, 166] width 158 height 58
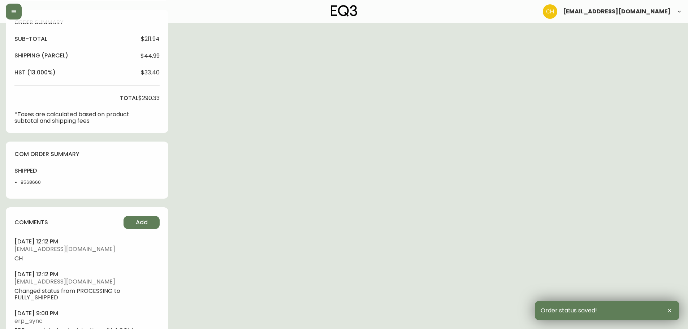
scroll to position [0, 0]
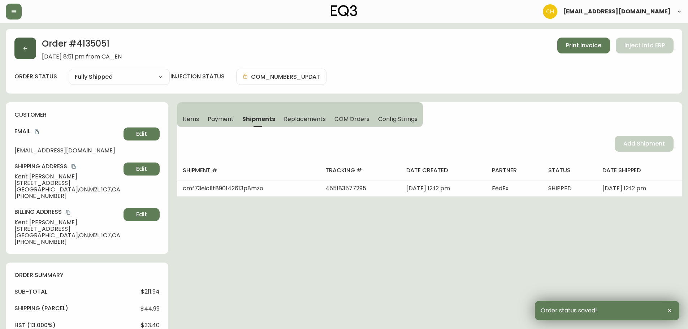
click at [33, 50] on button "button" at bounding box center [25, 49] width 22 height 22
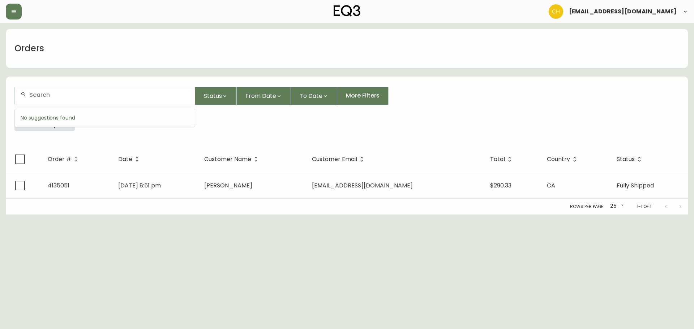
click at [45, 94] on input "text" at bounding box center [109, 94] width 160 height 7
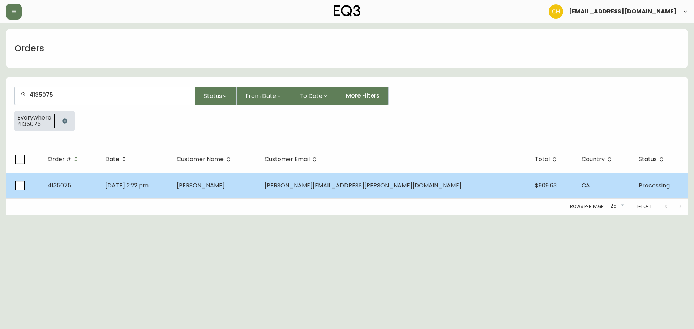
click at [248, 192] on td "[PERSON_NAME]" at bounding box center [215, 185] width 88 height 25
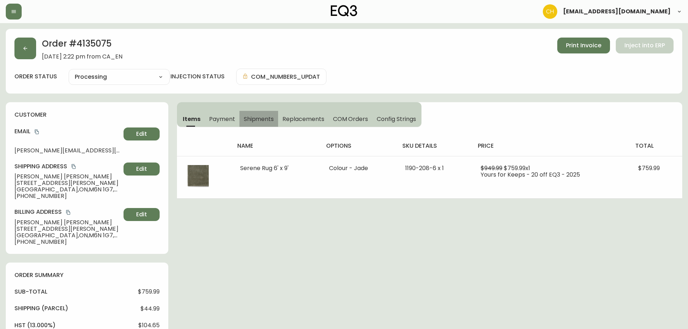
drag, startPoint x: 266, startPoint y: 115, endPoint x: 292, endPoint y: 120, distance: 26.6
click at [265, 115] on button "Shipments" at bounding box center [259, 119] width 39 height 16
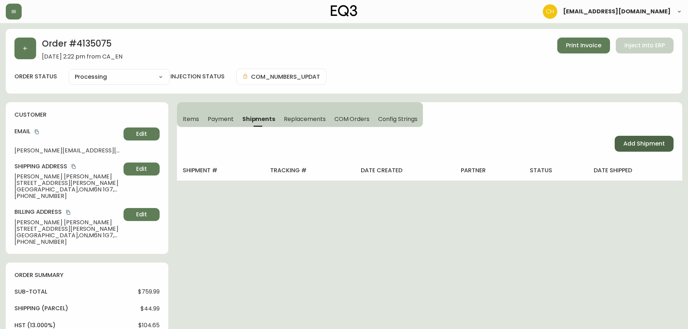
drag, startPoint x: 636, startPoint y: 142, endPoint x: 614, endPoint y: 143, distance: 22.1
click at [636, 142] on span "Add Shipment" at bounding box center [645, 144] width 42 height 8
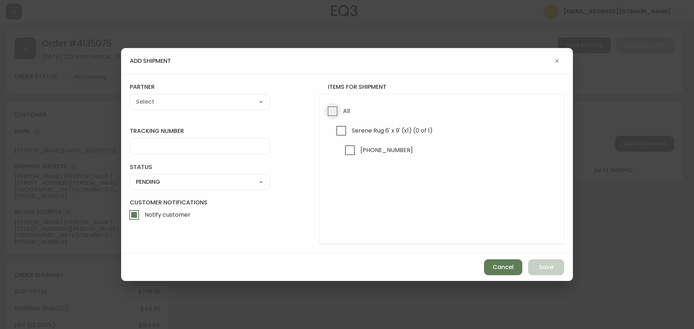
drag, startPoint x: 336, startPoint y: 112, endPoint x: 293, endPoint y: 116, distance: 43.3
click at [328, 112] on input "All" at bounding box center [332, 111] width 17 height 17
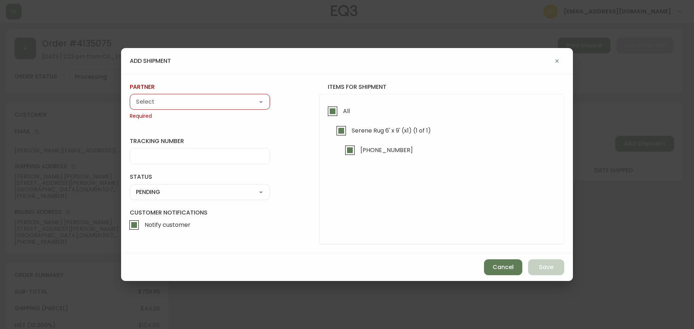
drag, startPoint x: 209, startPoint y: 108, endPoint x: 191, endPoint y: 108, distance: 17.7
click at [206, 108] on div "A Move to Remember LLC ABF Freight Alero [PERSON_NAME] Canada Post Canpar Expre…" at bounding box center [200, 102] width 140 height 16
click at [182, 109] on div "A Move to Remember LLC ABF Freight Alero [PERSON_NAME] Canada Post Canpar Expre…" at bounding box center [200, 102] width 140 height 16
click at [183, 105] on select "A Move to Remember LLC ABF Freight Alero [PERSON_NAME] Canada Post Canpar Expre…" at bounding box center [200, 101] width 140 height 11
click at [130, 96] on select "A Move to Remember LLC ABF Freight Alero [PERSON_NAME] Canada Post Canpar Expre…" at bounding box center [200, 101] width 140 height 11
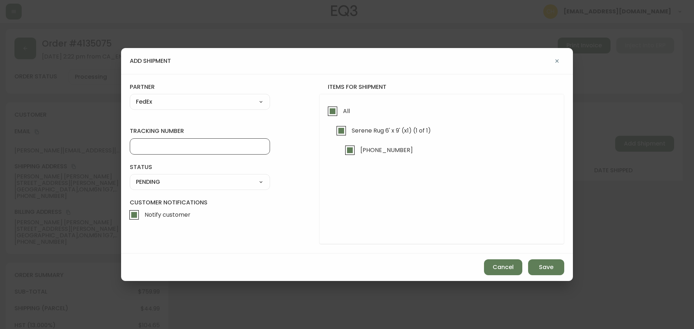
click at [143, 145] on input "tracking number" at bounding box center [200, 146] width 128 height 7
click at [144, 185] on select "SHIPPED PENDING CANCELLED" at bounding box center [200, 182] width 140 height 11
click at [130, 177] on select "SHIPPED PENDING CANCELLED" at bounding box center [200, 182] width 140 height 11
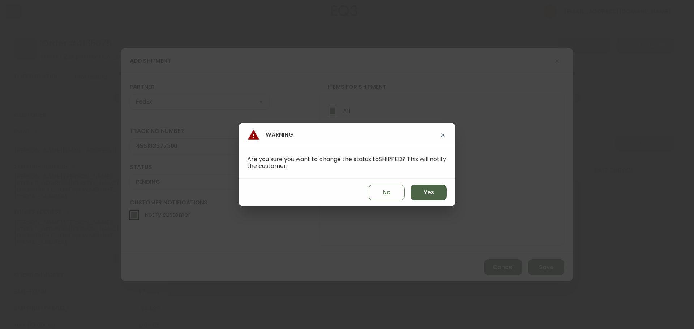
drag, startPoint x: 423, startPoint y: 194, endPoint x: 429, endPoint y: 196, distance: 5.8
click at [424, 194] on span "Yes" at bounding box center [429, 193] width 10 height 8
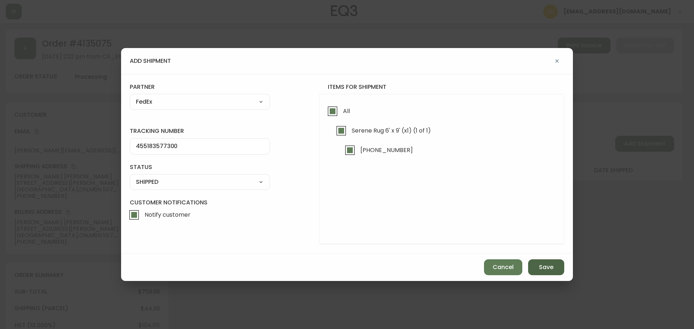
click at [551, 266] on span "Save" at bounding box center [546, 267] width 14 height 8
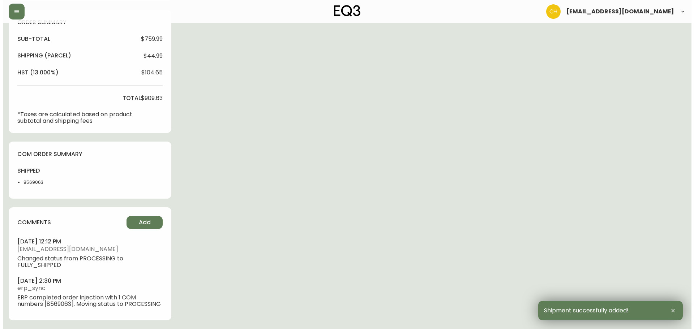
scroll to position [259, 0]
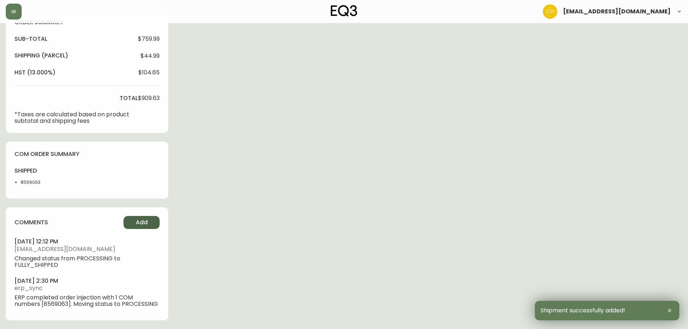
click at [129, 216] on button "Add" at bounding box center [142, 222] width 36 height 13
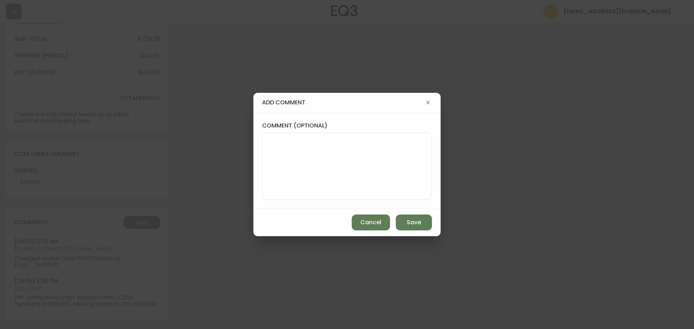
click at [307, 168] on textarea "comment (optional)" at bounding box center [347, 166] width 158 height 58
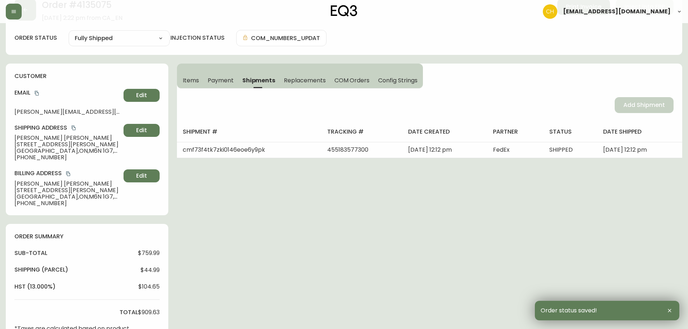
scroll to position [0, 0]
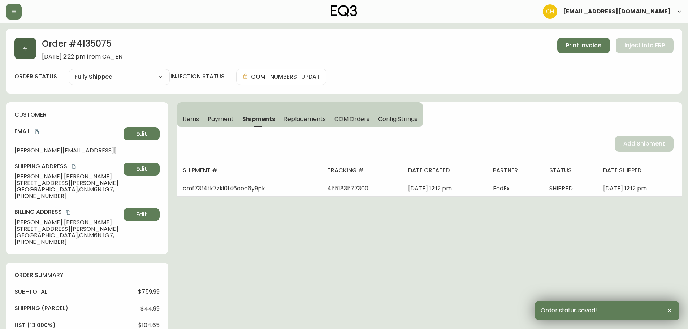
click at [31, 53] on button "button" at bounding box center [25, 49] width 22 height 22
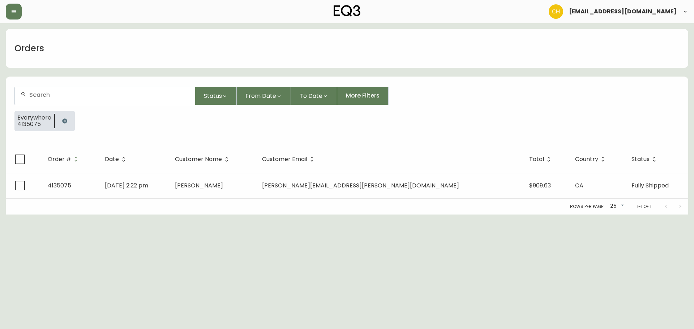
click at [43, 92] on input "text" at bounding box center [109, 94] width 160 height 7
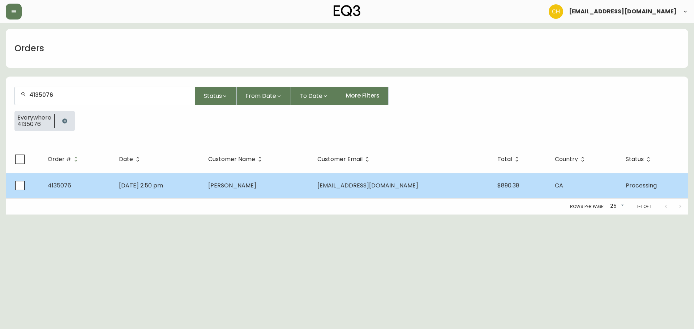
click at [253, 192] on td "[PERSON_NAME]" at bounding box center [256, 185] width 109 height 25
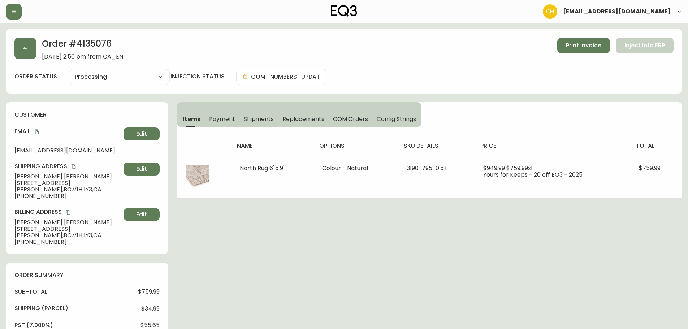
click at [257, 120] on span "Shipments" at bounding box center [259, 119] width 30 height 8
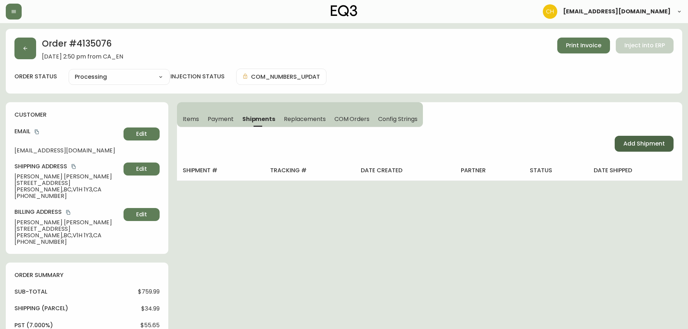
click at [632, 141] on span "Add Shipment" at bounding box center [645, 144] width 42 height 8
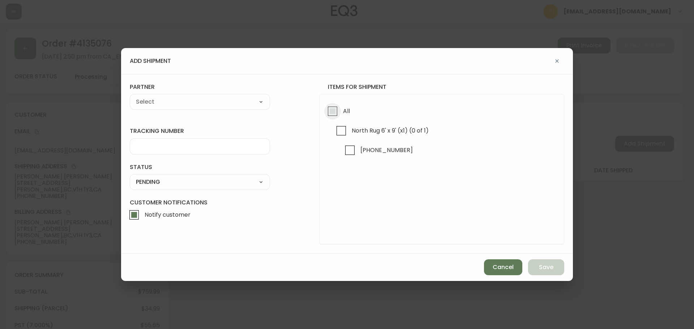
drag, startPoint x: 334, startPoint y: 113, endPoint x: 301, endPoint y: 110, distance: 32.7
click at [333, 113] on input "All" at bounding box center [332, 111] width 17 height 17
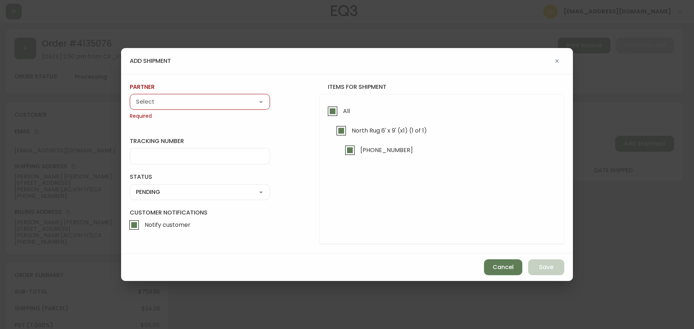
click at [241, 105] on select "A Move to Remember LLC ABF Freight Alero [PERSON_NAME] Canada Post Canpar Expre…" at bounding box center [200, 101] width 140 height 11
click at [130, 96] on select "A Move to Remember LLC ABF Freight Alero [PERSON_NAME] Canada Post Canpar Expre…" at bounding box center [200, 101] width 140 height 11
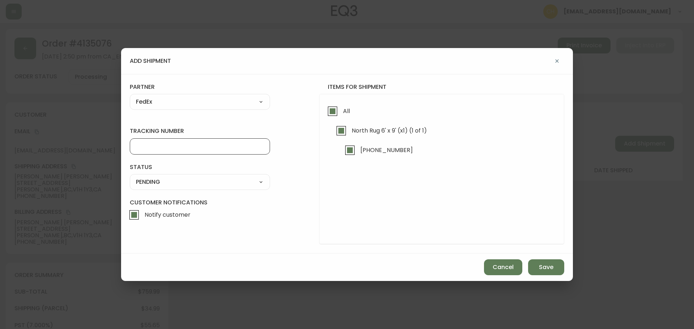
click at [155, 147] on input "tracking number" at bounding box center [200, 146] width 128 height 7
click at [151, 182] on select "SHIPPED PENDING CANCELLED" at bounding box center [200, 182] width 140 height 11
click at [130, 177] on select "SHIPPED PENDING CANCELLED" at bounding box center [200, 182] width 140 height 11
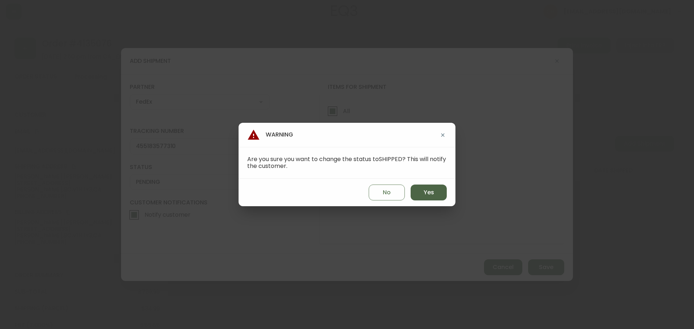
click at [436, 193] on button "Yes" at bounding box center [429, 193] width 36 height 16
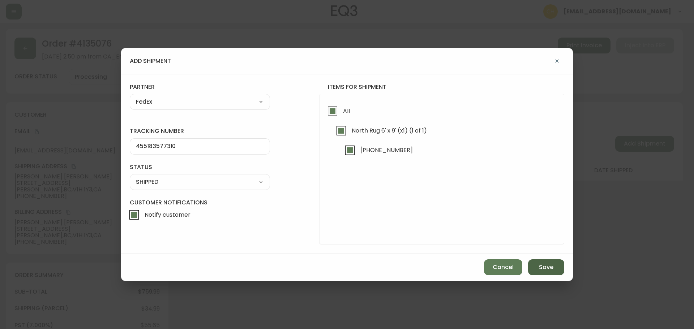
click at [536, 260] on button "Save" at bounding box center [546, 267] width 36 height 16
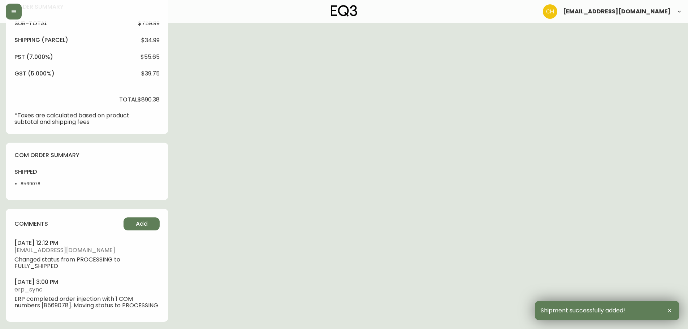
scroll to position [270, 0]
click at [134, 223] on button "Add" at bounding box center [142, 222] width 36 height 13
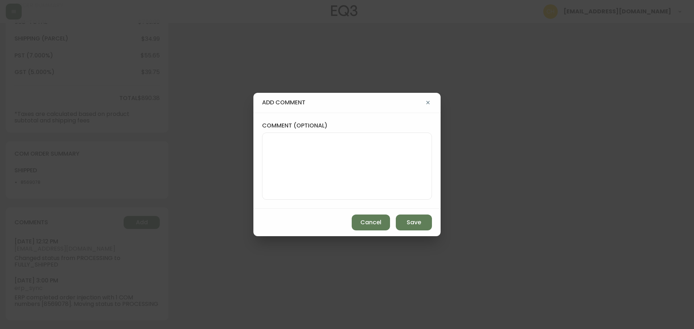
click at [283, 153] on textarea "comment (optional)" at bounding box center [347, 166] width 158 height 58
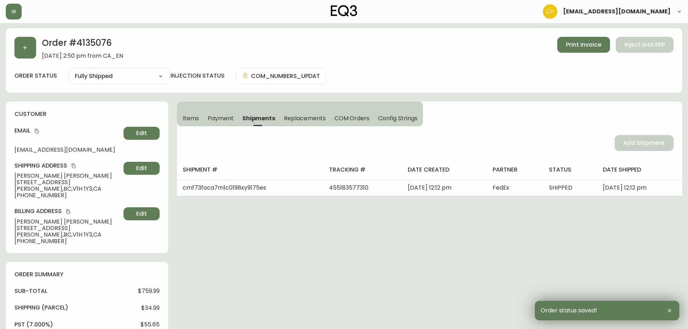
scroll to position [0, 0]
click at [23, 50] on icon "button" at bounding box center [25, 49] width 6 height 6
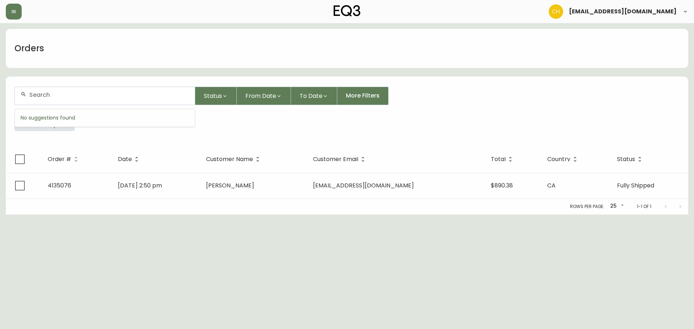
click at [57, 92] on input "text" at bounding box center [109, 94] width 160 height 7
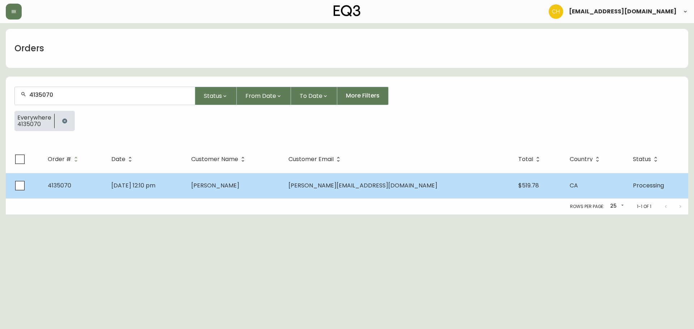
click at [185, 180] on td "[DATE] 12:10 pm" at bounding box center [146, 185] width 80 height 25
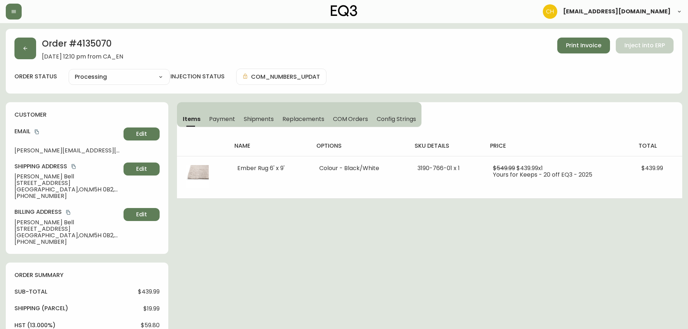
drag, startPoint x: 263, startPoint y: 120, endPoint x: 276, endPoint y: 121, distance: 13.1
click at [269, 120] on span "Shipments" at bounding box center [259, 119] width 30 height 8
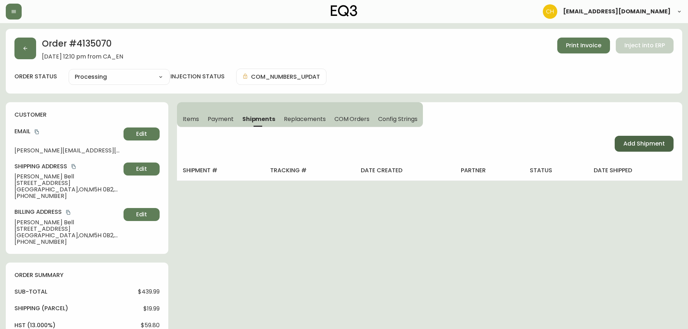
click at [631, 140] on span "Add Shipment" at bounding box center [645, 144] width 42 height 8
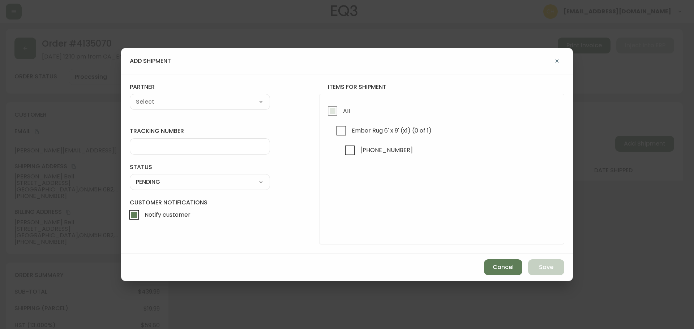
click at [328, 112] on input "All" at bounding box center [332, 111] width 17 height 17
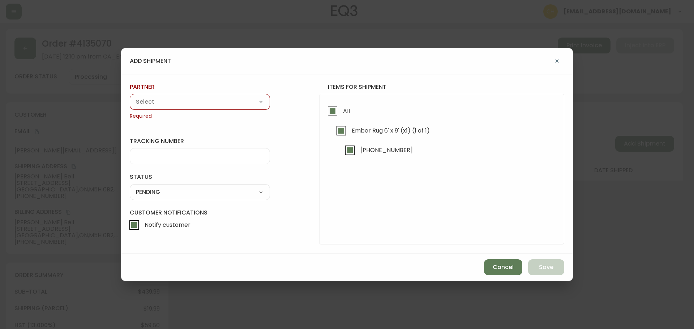
click at [234, 101] on select "A Move to Remember LLC ABF Freight Alero [PERSON_NAME] Canada Post Canpar Expre…" at bounding box center [200, 101] width 140 height 11
click at [130, 96] on select "A Move to Remember LLC ABF Freight Alero [PERSON_NAME] Canada Post Canpar Expre…" at bounding box center [200, 101] width 140 height 11
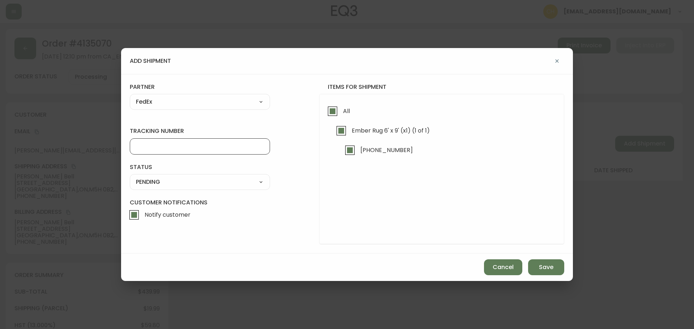
click at [162, 149] on input "tracking number" at bounding box center [200, 146] width 128 height 7
click at [153, 182] on select "SHIPPED PENDING CANCELLED" at bounding box center [200, 182] width 140 height 11
click at [130, 177] on select "SHIPPED PENDING CANCELLED" at bounding box center [200, 182] width 140 height 11
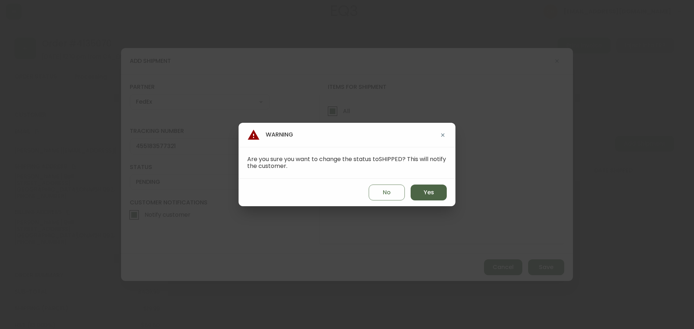
click at [425, 198] on button "Yes" at bounding box center [429, 193] width 36 height 16
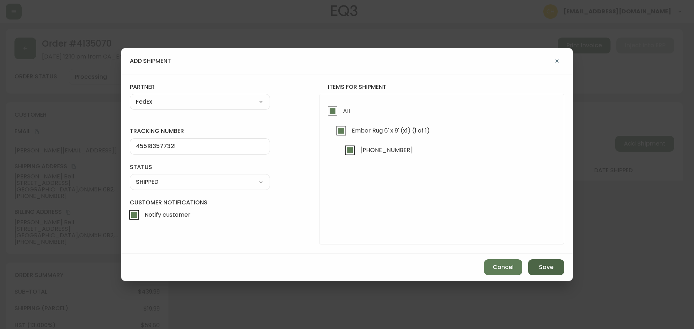
click at [554, 270] on button "Save" at bounding box center [546, 267] width 36 height 16
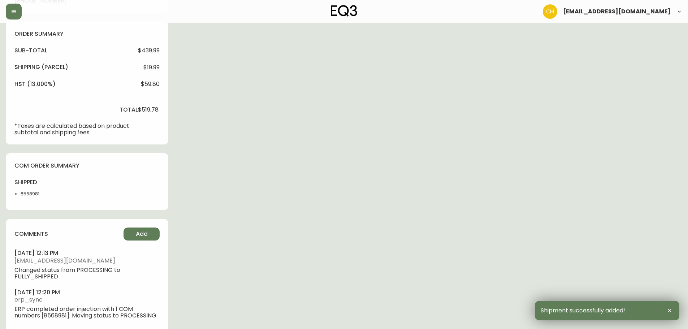
scroll to position [253, 0]
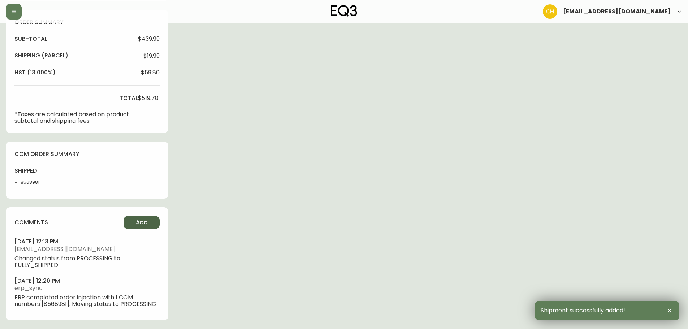
click at [147, 219] on span "Add" at bounding box center [142, 223] width 12 height 8
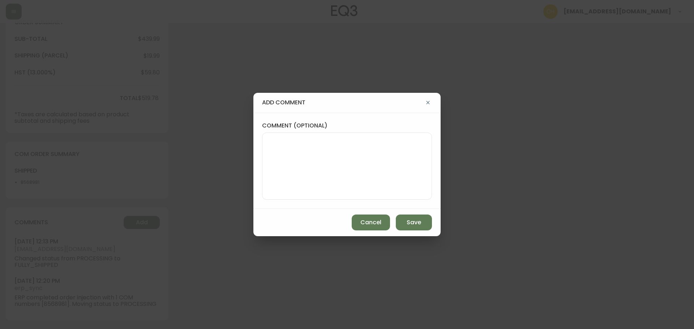
click at [273, 173] on textarea "comment (optional)" at bounding box center [347, 166] width 158 height 58
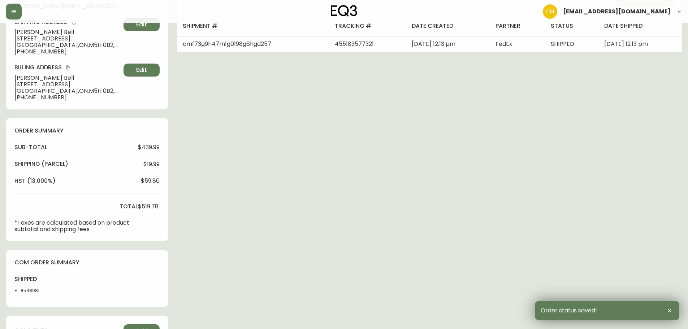
scroll to position [0, 0]
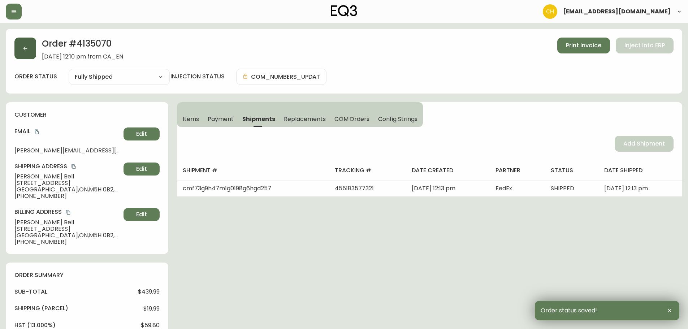
click at [29, 55] on button "button" at bounding box center [25, 49] width 22 height 22
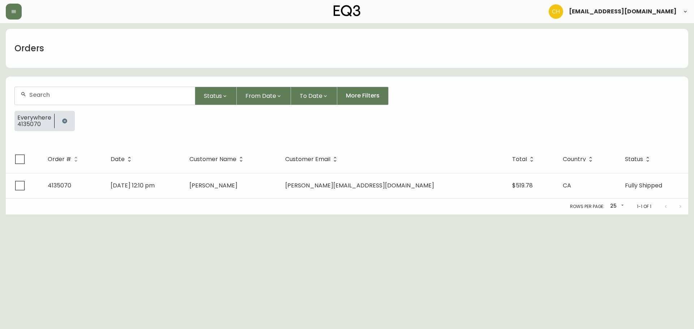
drag, startPoint x: 46, startPoint y: 90, endPoint x: 50, endPoint y: 87, distance: 4.2
click at [50, 88] on div at bounding box center [105, 96] width 180 height 18
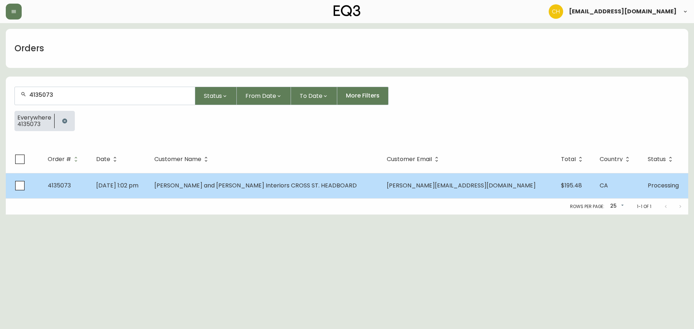
click at [218, 185] on span "[PERSON_NAME] and [PERSON_NAME] Interiors CROSS ST. HEADBOARD" at bounding box center [255, 185] width 202 height 8
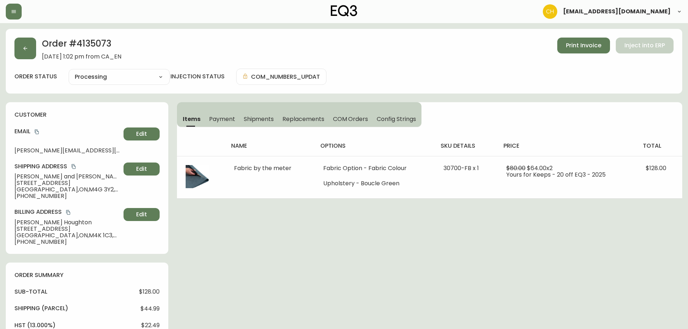
drag, startPoint x: 258, startPoint y: 116, endPoint x: 280, endPoint y: 125, distance: 24.3
click at [260, 116] on span "Shipments" at bounding box center [259, 119] width 30 height 8
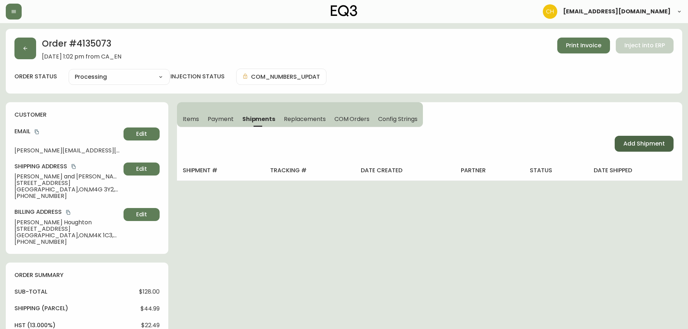
click at [631, 143] on span "Add Shipment" at bounding box center [645, 144] width 42 height 8
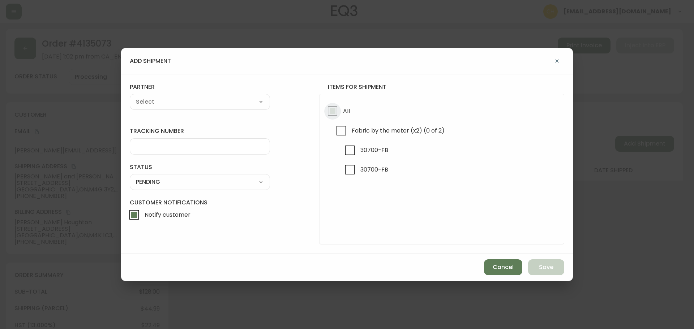
click at [331, 113] on input "All" at bounding box center [332, 111] width 17 height 17
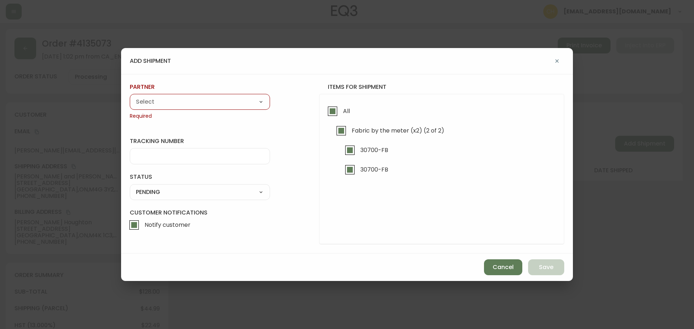
click at [159, 103] on select "A Move to Remember LLC ABF Freight Alero [PERSON_NAME] Canada Post Canpar Expre…" at bounding box center [200, 101] width 140 height 11
click at [130, 96] on select "A Move to Remember LLC ABF Freight Alero [PERSON_NAME] Canada Post Canpar Expre…" at bounding box center [200, 101] width 140 height 11
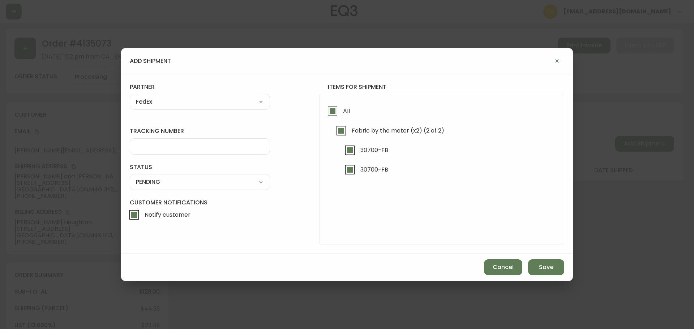
click at [163, 146] on input "tracking number" at bounding box center [200, 146] width 128 height 7
click at [167, 180] on select "SHIPPED PENDING CANCELLED" at bounding box center [200, 182] width 140 height 11
click at [130, 177] on select "SHIPPED PENDING CANCELLED" at bounding box center [200, 182] width 140 height 11
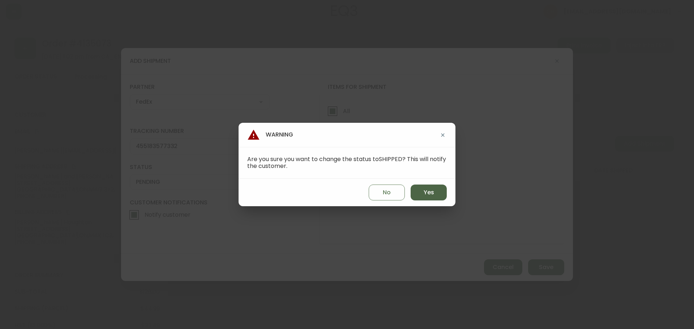
click at [421, 194] on button "Yes" at bounding box center [429, 193] width 36 height 16
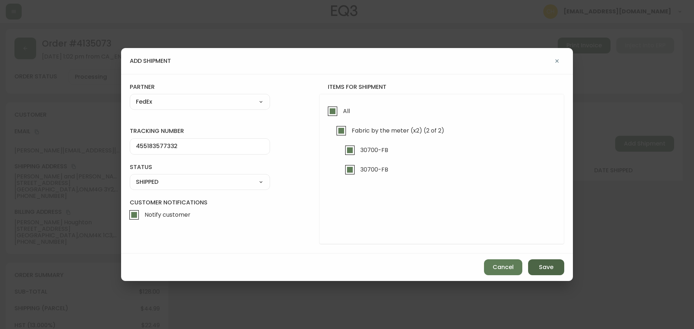
click at [553, 270] on button "Save" at bounding box center [546, 267] width 36 height 16
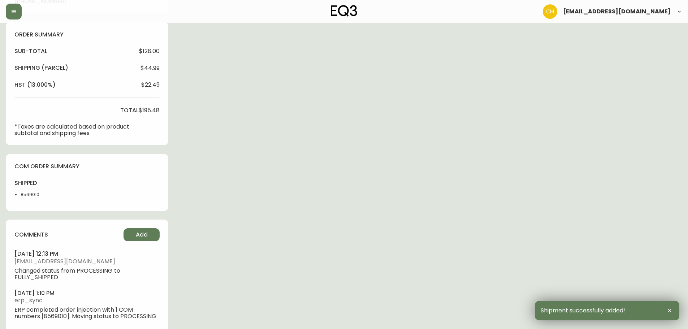
scroll to position [253, 0]
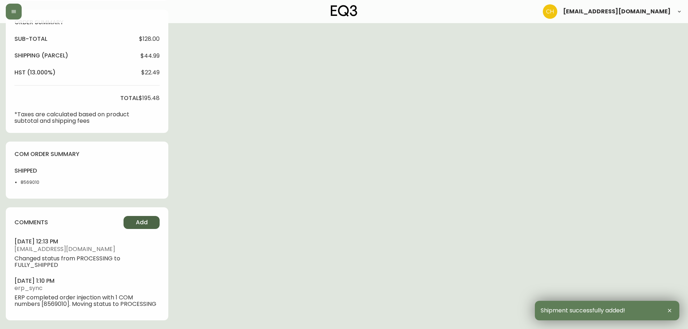
click at [148, 217] on button "Add" at bounding box center [142, 222] width 36 height 13
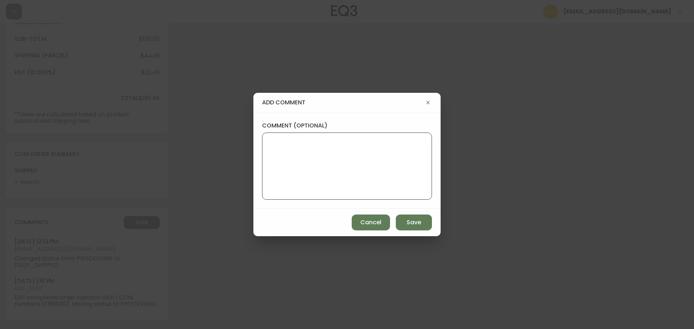
click at [293, 159] on textarea "comment (optional)" at bounding box center [347, 166] width 158 height 58
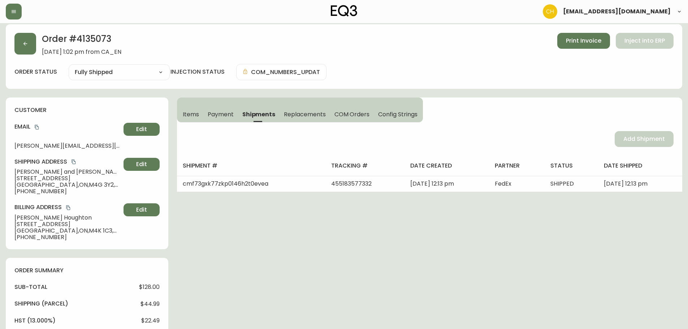
scroll to position [0, 0]
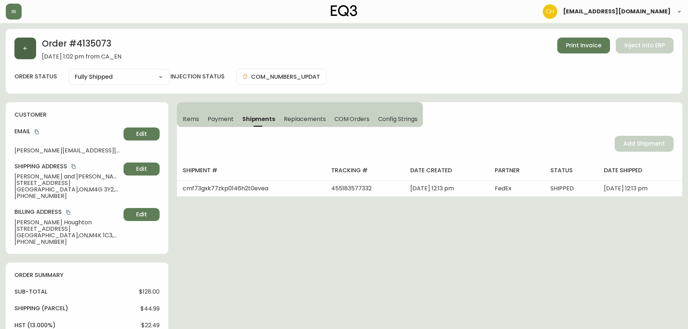
click at [30, 51] on button "button" at bounding box center [25, 49] width 22 height 22
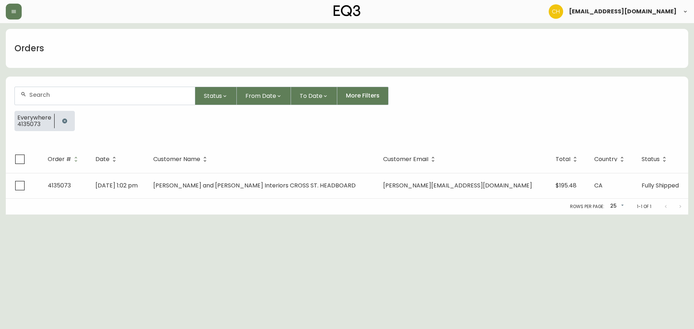
drag, startPoint x: 50, startPoint y: 90, endPoint x: 57, endPoint y: 85, distance: 8.6
click at [53, 88] on div at bounding box center [105, 96] width 180 height 18
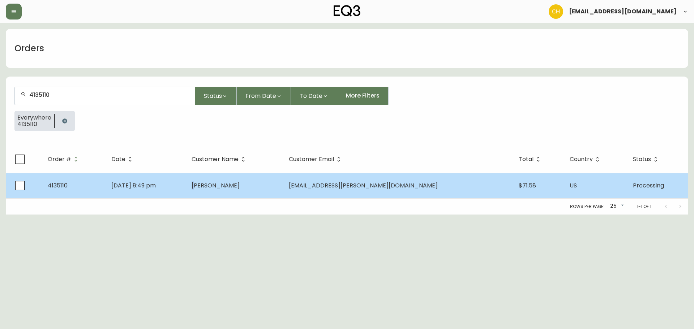
click at [239, 189] on span "[PERSON_NAME]" at bounding box center [216, 185] width 48 height 8
click at [246, 182] on td "[PERSON_NAME]" at bounding box center [234, 185] width 97 height 25
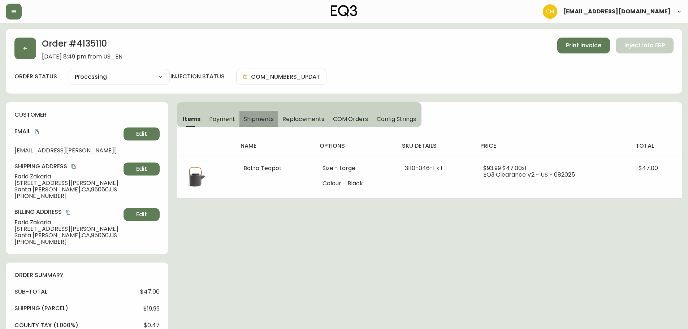
click at [266, 118] on span "Shipments" at bounding box center [259, 119] width 30 height 8
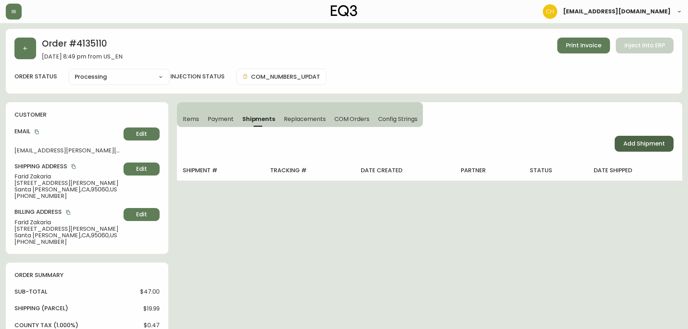
click at [653, 143] on span "Add Shipment" at bounding box center [645, 144] width 42 height 8
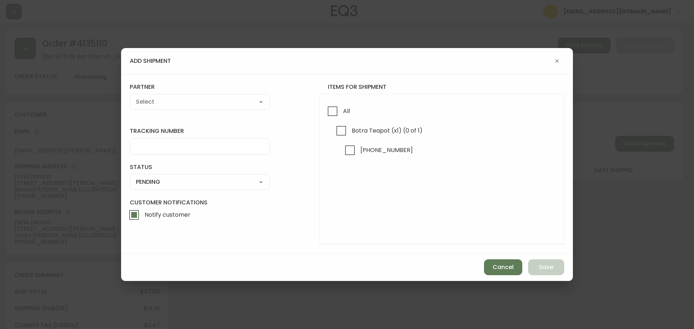
drag, startPoint x: 334, startPoint y: 109, endPoint x: 302, endPoint y: 107, distance: 32.2
click at [333, 110] on input "All" at bounding box center [332, 111] width 17 height 17
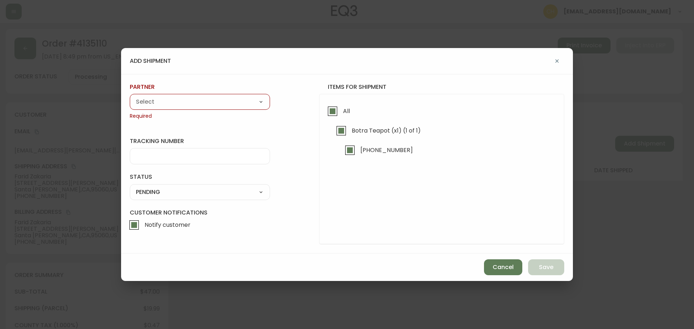
click at [234, 102] on select "A Move to Remember LLC ABF Freight Alero [PERSON_NAME] Canada Post Canpar Expre…" at bounding box center [200, 101] width 140 height 11
click at [130, 96] on select "A Move to Remember LLC ABF Freight Alero [PERSON_NAME] Canada Post Canpar Expre…" at bounding box center [200, 101] width 140 height 11
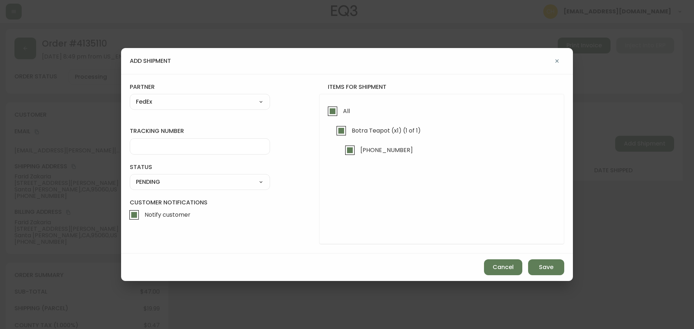
click at [146, 141] on div at bounding box center [200, 146] width 140 height 16
click at [163, 184] on select "SHIPPED PENDING CANCELLED" at bounding box center [200, 182] width 140 height 11
click at [130, 177] on select "SHIPPED PENDING CANCELLED" at bounding box center [200, 182] width 140 height 11
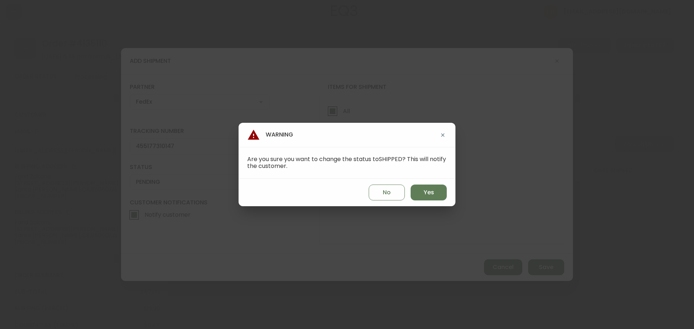
drag, startPoint x: 426, startPoint y: 190, endPoint x: 453, endPoint y: 207, distance: 31.4
click at [435, 197] on button "Yes" at bounding box center [429, 193] width 36 height 16
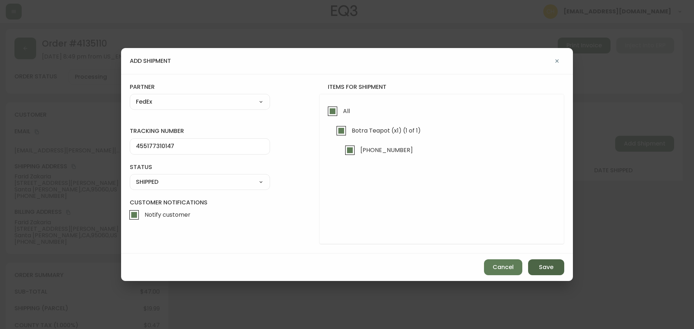
drag, startPoint x: 544, startPoint y: 264, endPoint x: 544, endPoint y: 259, distance: 4.8
click at [545, 264] on span "Save" at bounding box center [546, 267] width 14 height 8
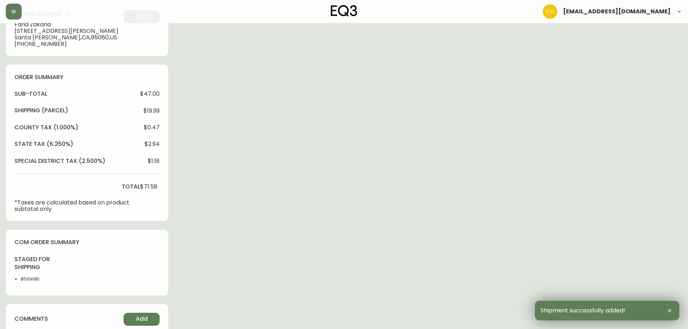
scroll to position [289, 0]
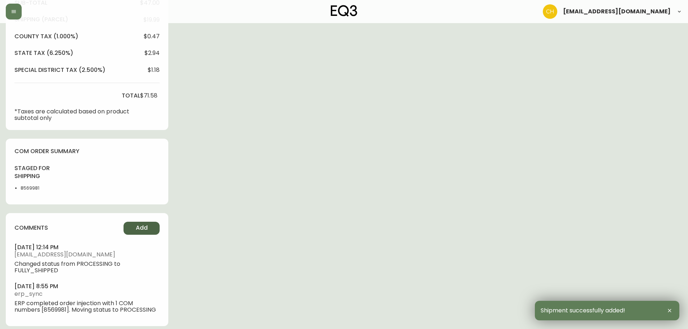
click at [145, 224] on span "Add" at bounding box center [142, 228] width 12 height 8
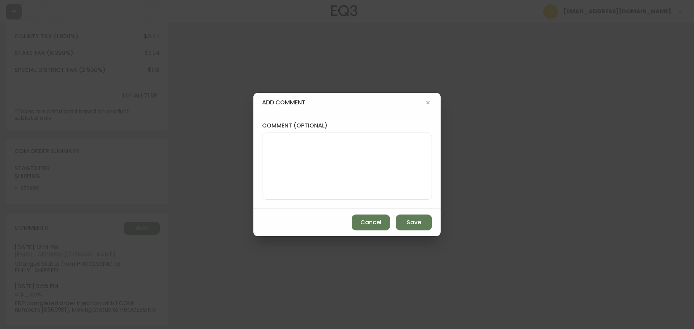
click at [283, 169] on textarea "comment (optional)" at bounding box center [347, 166] width 158 height 58
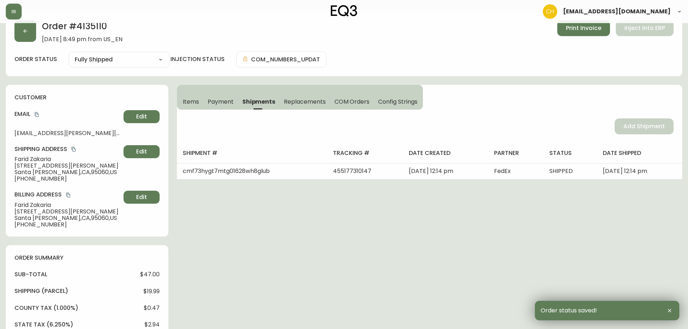
scroll to position [0, 0]
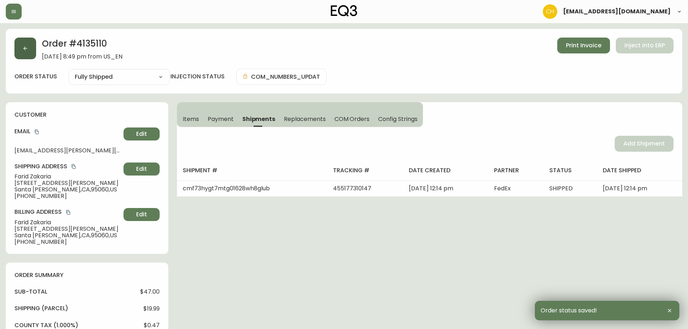
click at [22, 53] on button "button" at bounding box center [25, 49] width 22 height 22
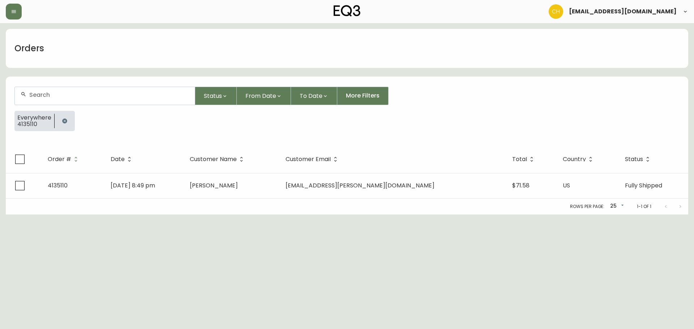
drag, startPoint x: 41, startPoint y: 90, endPoint x: 46, endPoint y: 89, distance: 4.8
click at [46, 89] on div at bounding box center [105, 96] width 180 height 18
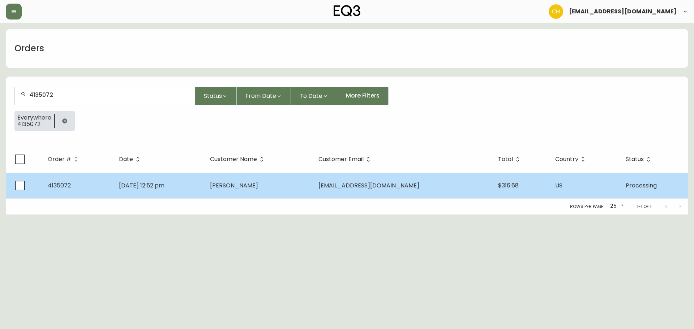
click at [204, 194] on td "[DATE] 12:52 pm" at bounding box center [158, 185] width 91 height 25
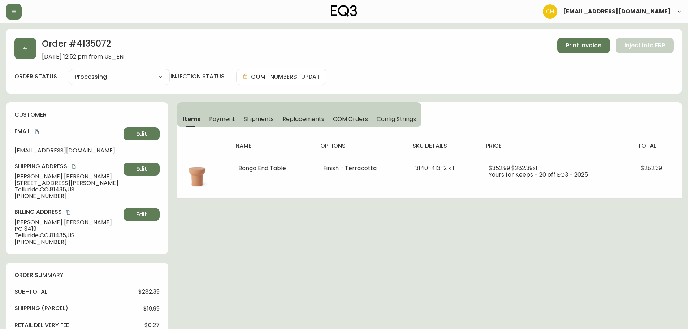
click at [262, 123] on span "Shipments" at bounding box center [259, 119] width 30 height 8
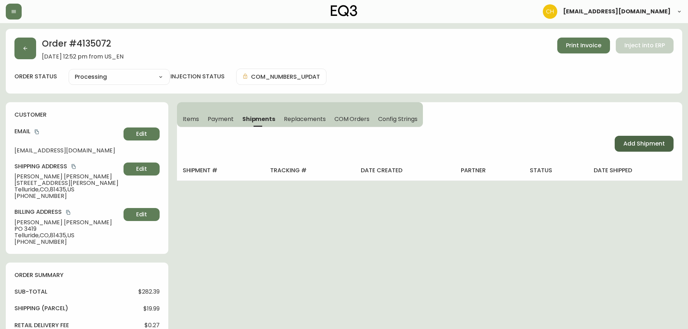
click at [616, 148] on button "Add Shipment" at bounding box center [644, 144] width 59 height 16
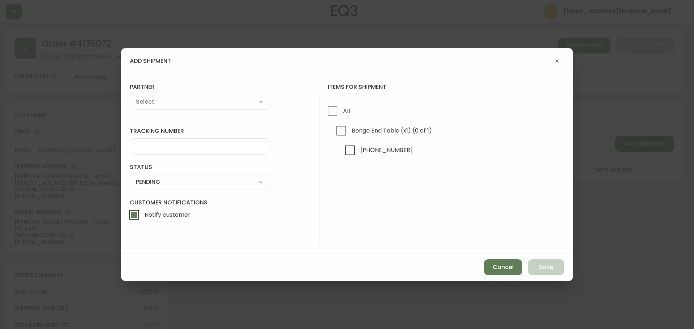
click at [637, 148] on div "add shipment tracking number status PENDING SHIPPED PENDING CANCELLED partner A…" at bounding box center [347, 164] width 694 height 329
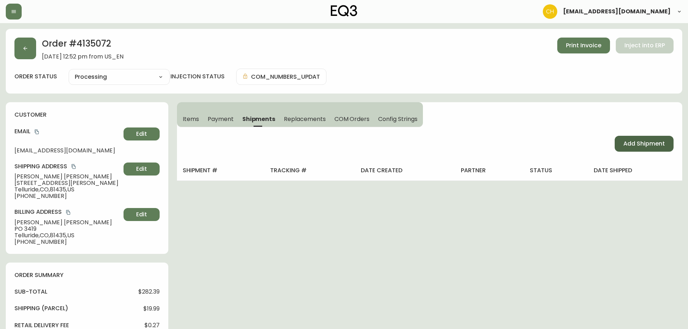
click at [636, 147] on span "Add Shipment" at bounding box center [645, 144] width 42 height 8
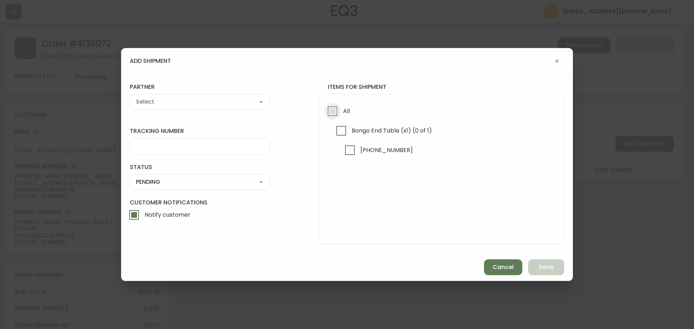
click at [327, 109] on input "All" at bounding box center [332, 111] width 17 height 17
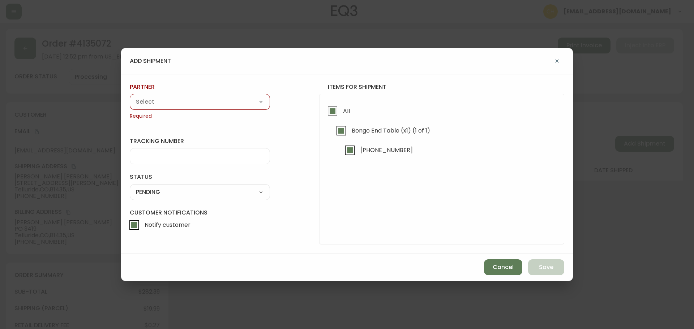
click at [213, 105] on select "A Move to Remember LLC ABF Freight Alero [PERSON_NAME] Canada Post Canpar Expre…" at bounding box center [200, 101] width 140 height 11
click at [130, 96] on select "A Move to Remember LLC ABF Freight Alero [PERSON_NAME] Canada Post Canpar Expre…" at bounding box center [200, 101] width 140 height 11
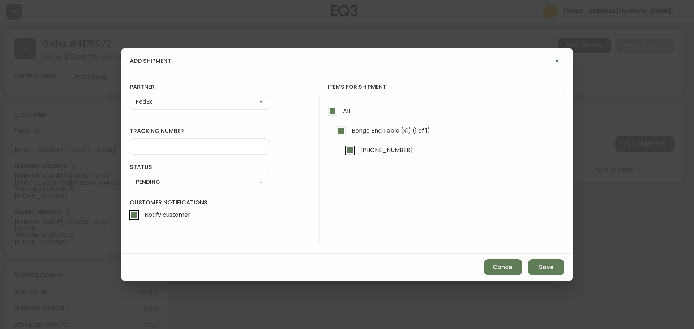
click at [156, 147] on input "tracking number" at bounding box center [200, 146] width 128 height 7
click at [156, 91] on div "partner FedEx A Move to Remember LLC ABF Freight Alero [PERSON_NAME] Canada Pos…" at bounding box center [200, 96] width 140 height 27
click at [154, 100] on select "A Move to Remember LLC ABF Freight Alero [PERSON_NAME] Canada Post Canpar Expre…" at bounding box center [200, 101] width 140 height 11
click at [130, 96] on select "A Move to Remember LLC ABF Freight Alero [PERSON_NAME] Canada Post Canpar Expre…" at bounding box center [200, 101] width 140 height 11
click at [168, 184] on select "SHIPPED PENDING CANCELLED" at bounding box center [200, 182] width 140 height 11
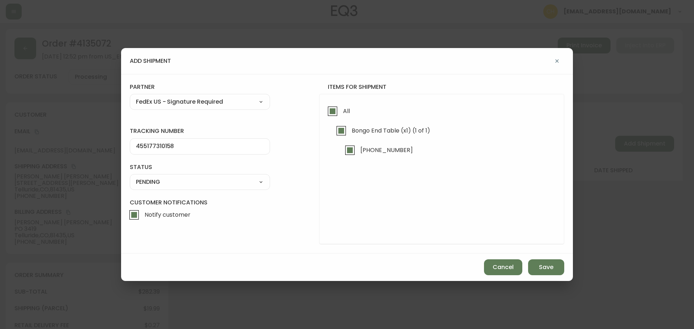
click at [130, 177] on select "SHIPPED PENDING CANCELLED" at bounding box center [200, 182] width 140 height 11
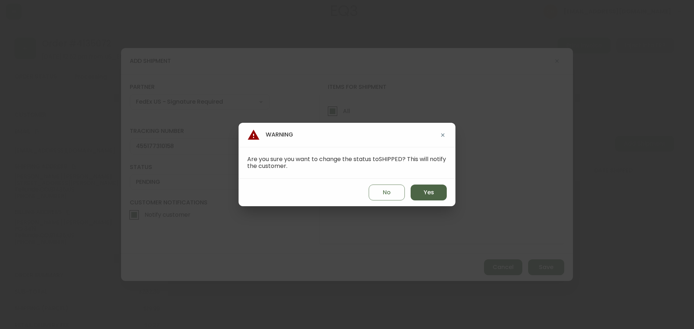
drag, startPoint x: 416, startPoint y: 190, endPoint x: 420, endPoint y: 191, distance: 4.2
click at [420, 191] on button "Yes" at bounding box center [429, 193] width 36 height 16
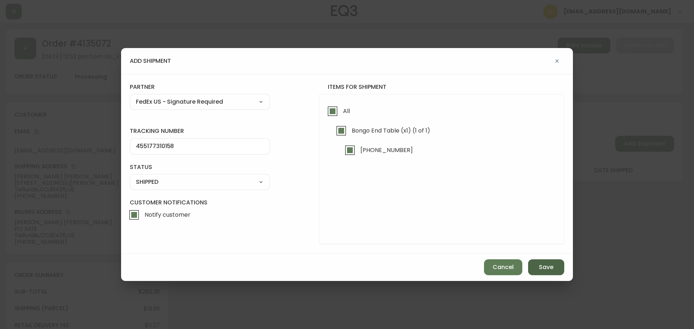
click at [541, 265] on span "Save" at bounding box center [546, 267] width 14 height 8
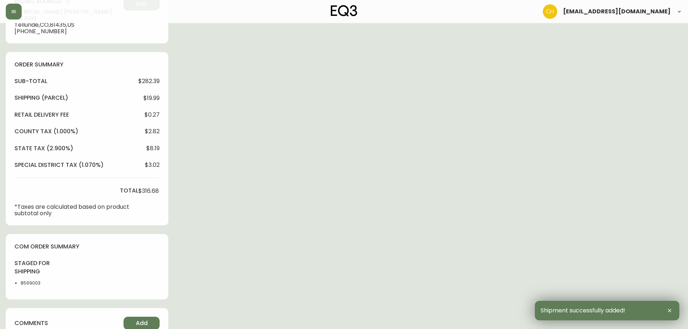
scroll to position [253, 0]
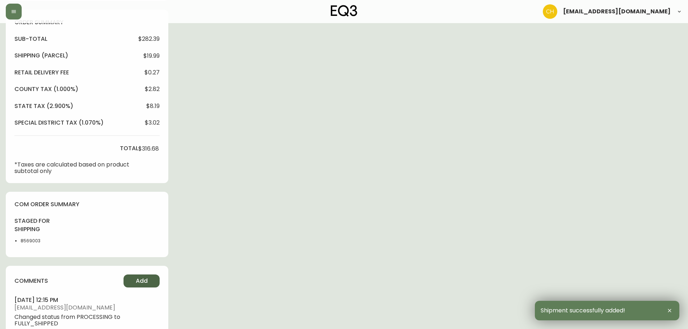
click at [144, 283] on span "Add" at bounding box center [142, 281] width 12 height 8
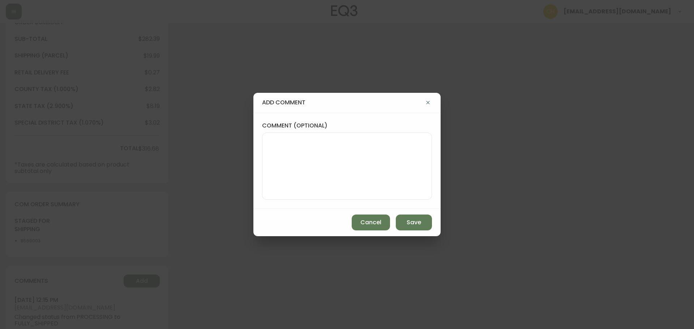
click at [276, 185] on textarea "comment (optional)" at bounding box center [347, 166] width 158 height 58
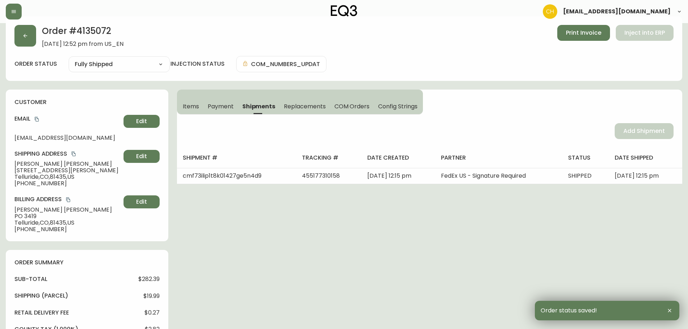
scroll to position [0, 0]
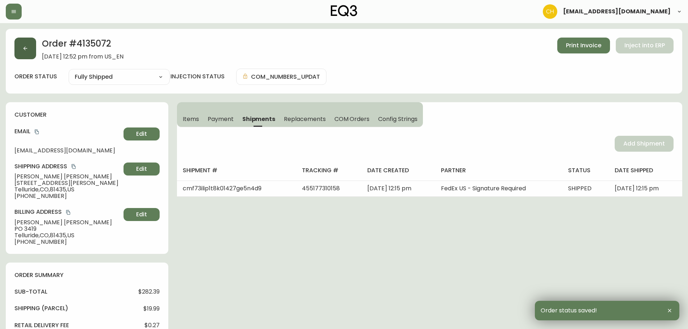
click at [26, 53] on button "button" at bounding box center [25, 49] width 22 height 22
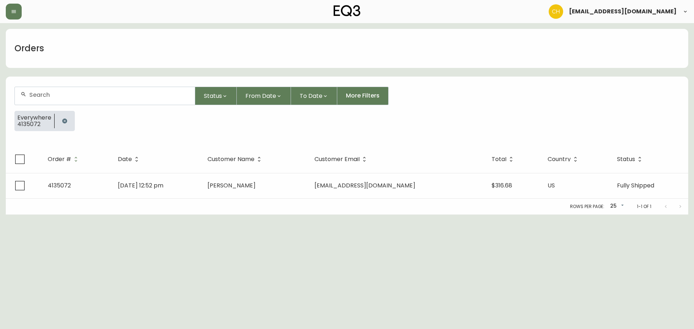
click at [48, 90] on div at bounding box center [105, 96] width 180 height 18
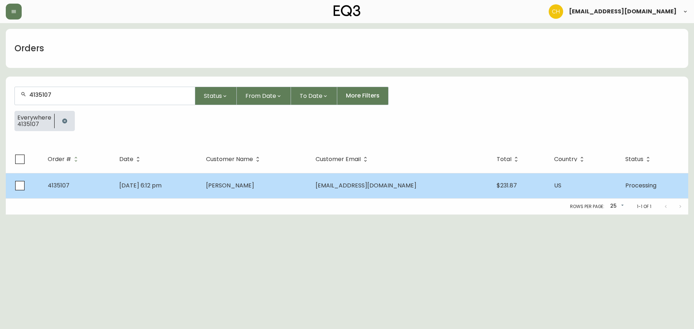
click at [257, 193] on td "[PERSON_NAME]" at bounding box center [254, 185] width 109 height 25
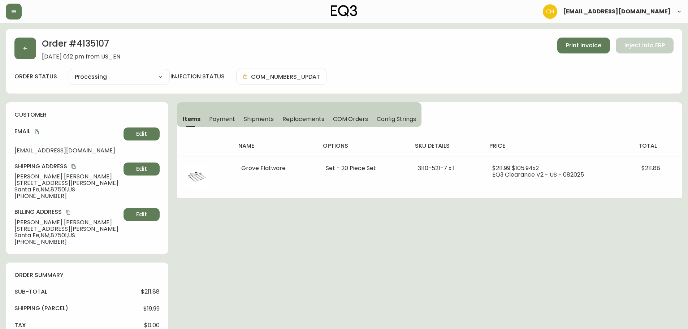
click at [266, 113] on button "Shipments" at bounding box center [259, 119] width 39 height 16
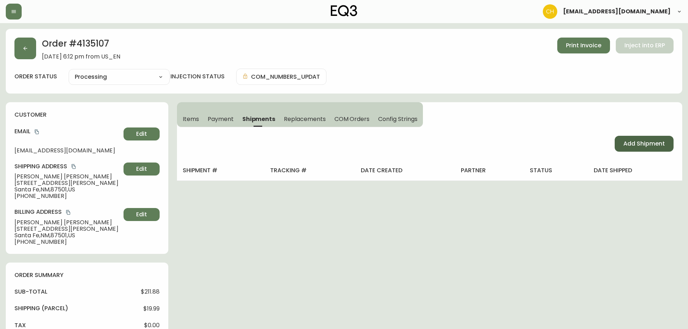
click at [621, 143] on button "Add Shipment" at bounding box center [644, 144] width 59 height 16
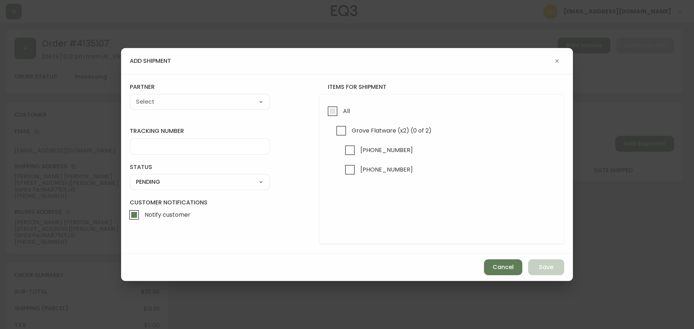
click at [335, 112] on input "All" at bounding box center [332, 111] width 17 height 17
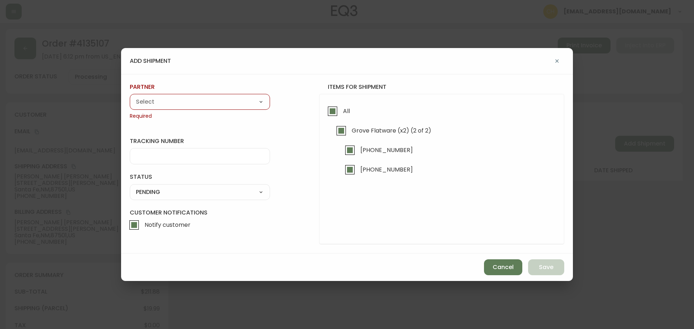
click at [227, 99] on select "A Move to Remember LLC ABF Freight Alero [PERSON_NAME] Canada Post Canpar Expre…" at bounding box center [200, 101] width 140 height 11
click at [130, 96] on select "A Move to Remember LLC ABF Freight Alero [PERSON_NAME] Canada Post Canpar Expre…" at bounding box center [200, 101] width 140 height 11
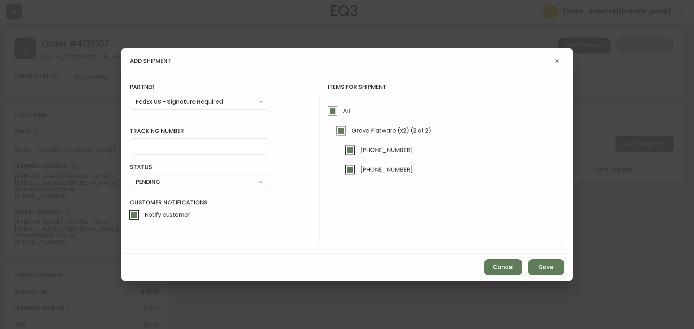
click at [154, 143] on input "tracking number" at bounding box center [200, 146] width 128 height 7
drag, startPoint x: 160, startPoint y: 195, endPoint x: 162, endPoint y: 187, distance: 8.5
click at [160, 195] on form "tracking number 455177310169 status PENDING SHIPPED PENDING CANCELLED partner F…" at bounding box center [347, 164] width 434 height 162
click at [163, 182] on select "SHIPPED PENDING CANCELLED" at bounding box center [200, 182] width 140 height 11
click at [130, 177] on select "SHIPPED PENDING CANCELLED" at bounding box center [200, 182] width 140 height 11
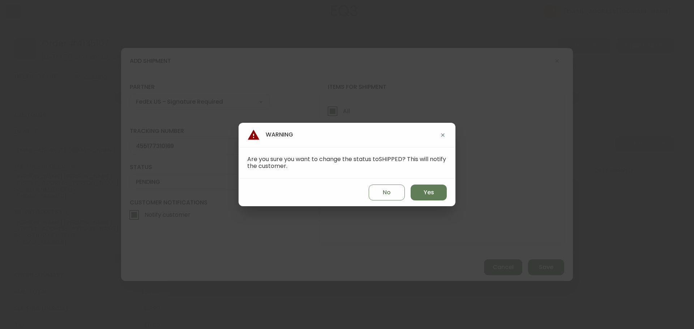
drag, startPoint x: 418, startPoint y: 193, endPoint x: 455, endPoint y: 206, distance: 39.6
click at [421, 194] on button "Yes" at bounding box center [429, 193] width 36 height 16
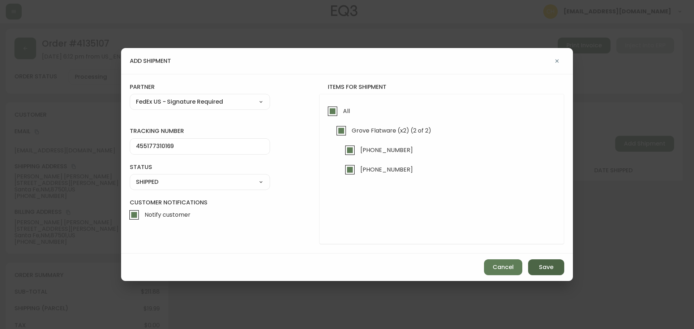
click at [541, 268] on span "Save" at bounding box center [546, 267] width 14 height 8
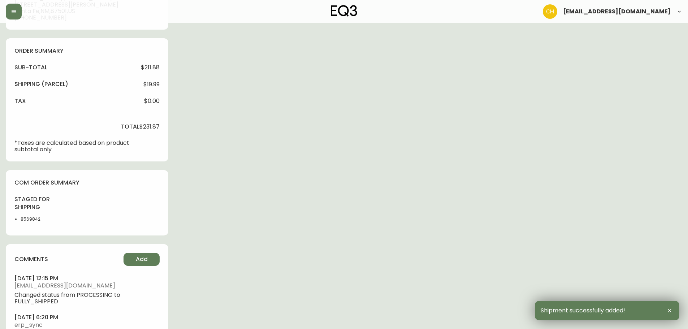
scroll to position [261, 0]
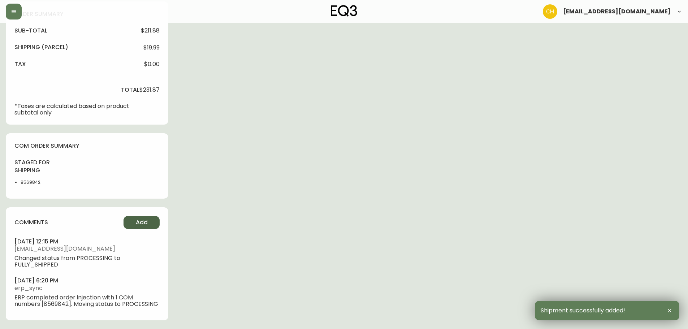
click at [138, 220] on span "Add" at bounding box center [142, 223] width 12 height 8
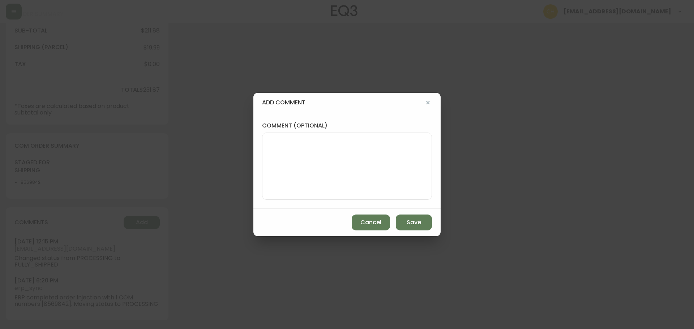
click at [295, 166] on textarea "comment (optional)" at bounding box center [347, 166] width 158 height 58
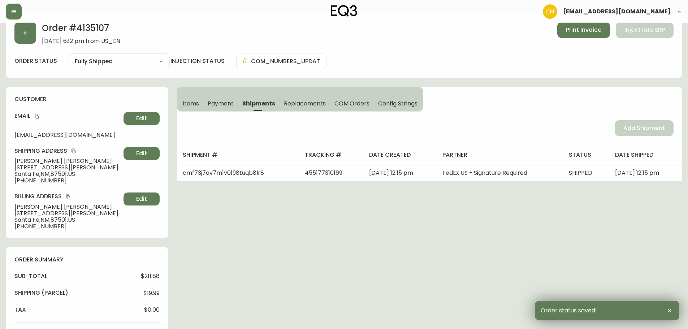
scroll to position [0, 0]
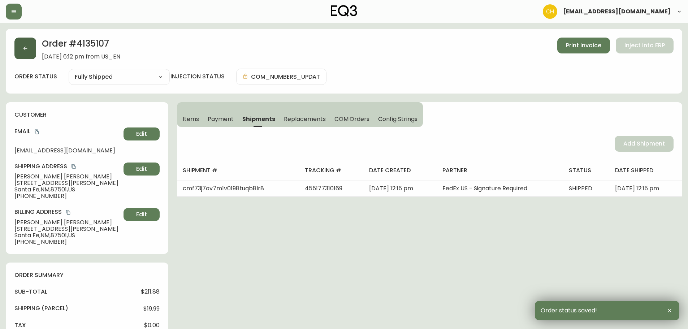
click at [27, 51] on icon "button" at bounding box center [25, 49] width 6 height 6
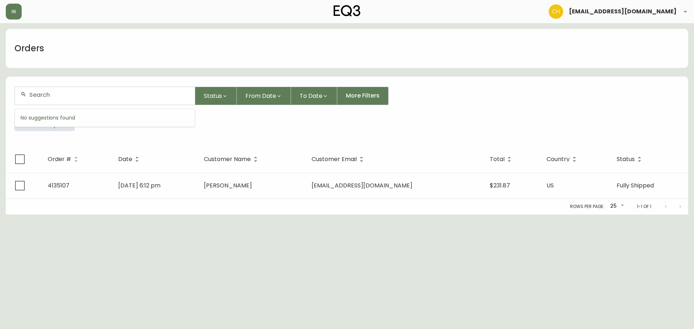
click at [50, 95] on input "text" at bounding box center [109, 94] width 160 height 7
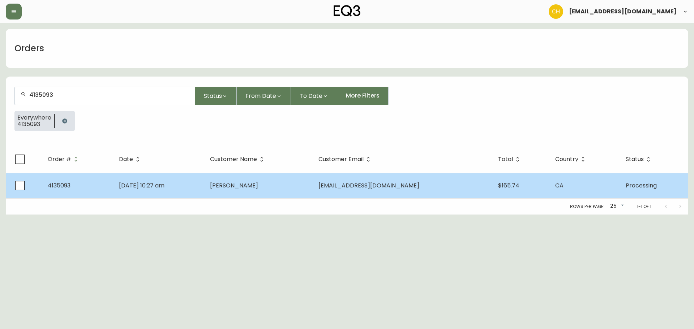
click at [204, 184] on td "[DATE] 10:27 am" at bounding box center [158, 185] width 91 height 25
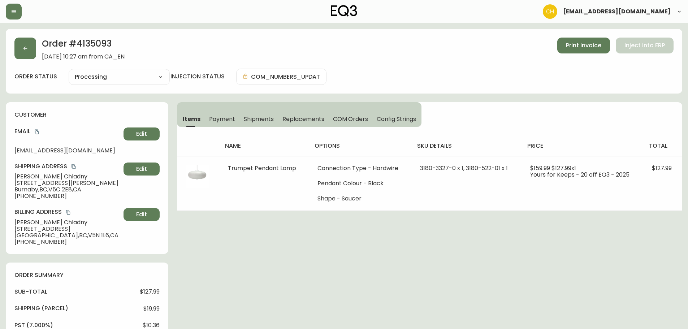
click at [271, 120] on span "Shipments" at bounding box center [259, 119] width 30 height 8
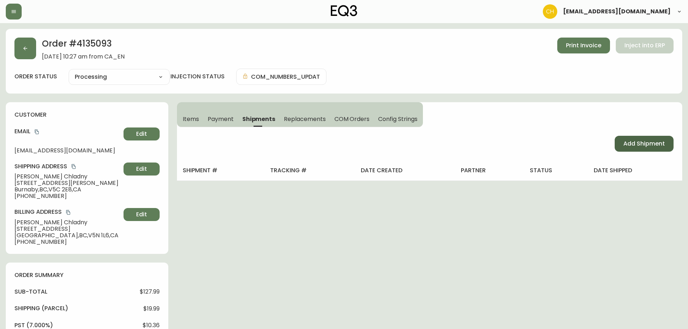
click at [632, 147] on span "Add Shipment" at bounding box center [645, 144] width 42 height 8
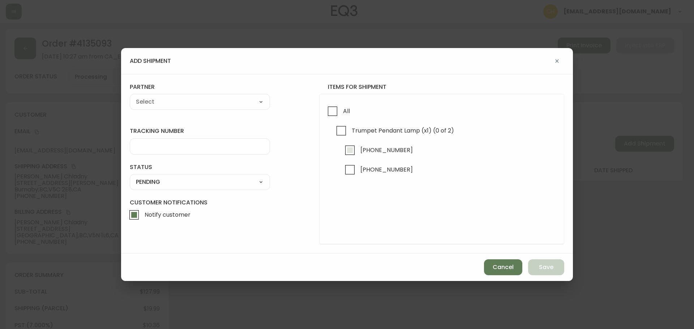
click at [348, 148] on input "[PHONE_NUMBER]" at bounding box center [350, 150] width 17 height 17
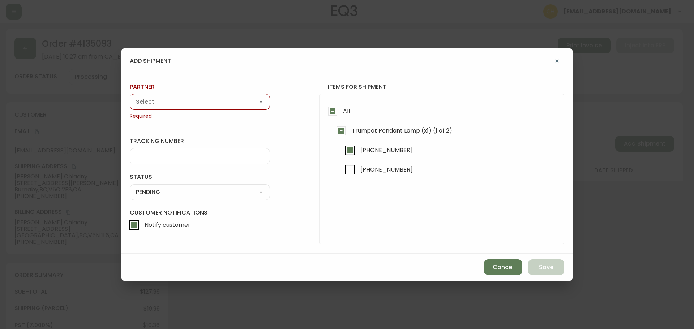
click at [177, 102] on select "A Move to Remember LLC ABF Freight Alero [PERSON_NAME] Canada Post Canpar Expre…" at bounding box center [200, 101] width 140 height 11
click at [130, 96] on select "A Move to Remember LLC ABF Freight Alero [PERSON_NAME] Canada Post Canpar Expre…" at bounding box center [200, 101] width 140 height 11
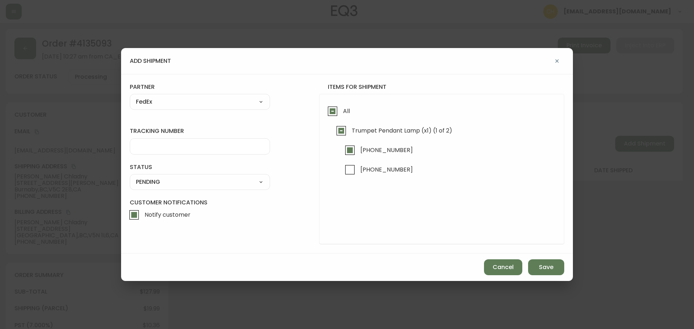
click at [136, 146] on input "tracking number" at bounding box center [200, 146] width 128 height 7
click at [153, 180] on select "SHIPPED PENDING CANCELLED" at bounding box center [200, 182] width 140 height 11
click at [130, 177] on select "SHIPPED PENDING CANCELLED" at bounding box center [200, 182] width 140 height 11
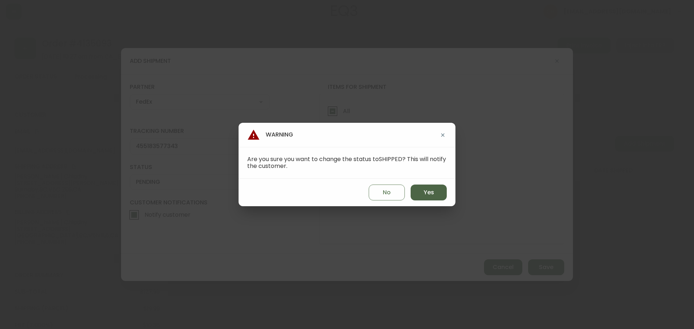
click at [435, 197] on button "Yes" at bounding box center [429, 193] width 36 height 16
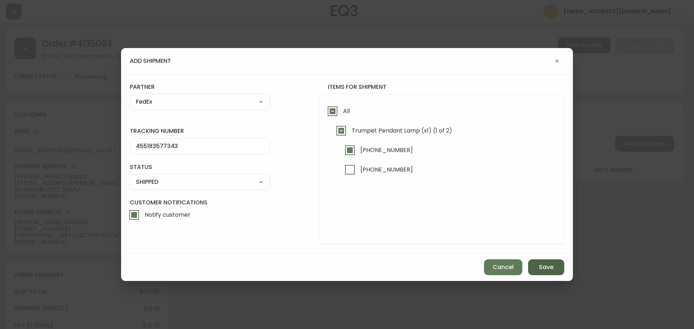
click at [535, 263] on button "Save" at bounding box center [546, 267] width 36 height 16
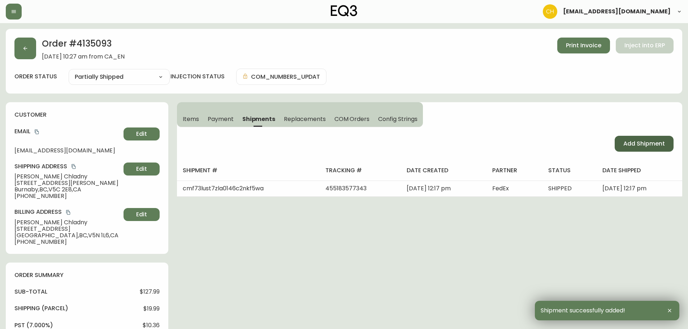
click at [653, 145] on span "Add Shipment" at bounding box center [645, 144] width 42 height 8
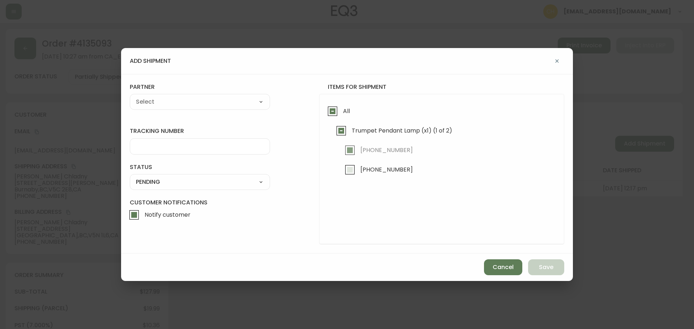
click at [344, 171] on input "[PHONE_NUMBER]" at bounding box center [350, 170] width 17 height 17
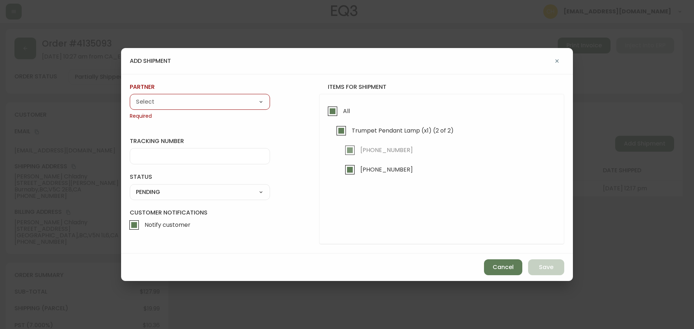
click at [209, 98] on select "A Move to Remember LLC ABF Freight Alero [PERSON_NAME] Canada Post Canpar Expre…" at bounding box center [200, 101] width 140 height 11
click at [130, 96] on select "A Move to Remember LLC ABF Freight Alero [PERSON_NAME] Canada Post Canpar Expre…" at bounding box center [200, 101] width 140 height 11
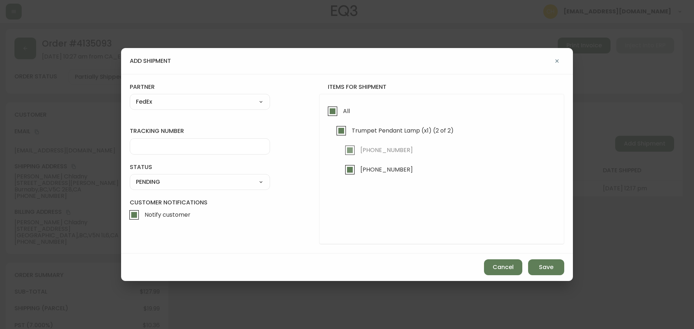
click at [147, 146] on input "tracking number" at bounding box center [200, 146] width 128 height 7
click at [154, 181] on select "SHIPPED PENDING CANCELLED" at bounding box center [200, 182] width 140 height 11
click at [130, 177] on select "SHIPPED PENDING CANCELLED" at bounding box center [200, 182] width 140 height 11
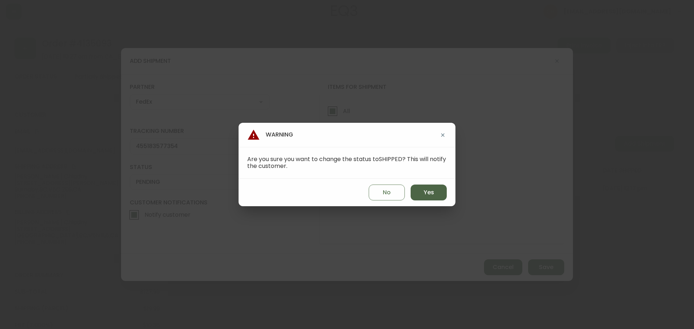
click at [427, 190] on span "Yes" at bounding box center [429, 193] width 10 height 8
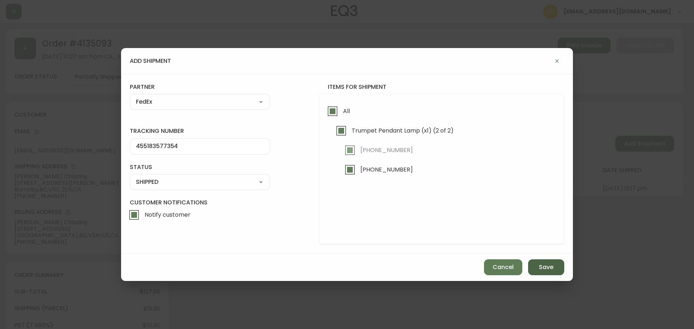
click at [542, 270] on span "Save" at bounding box center [546, 267] width 14 height 8
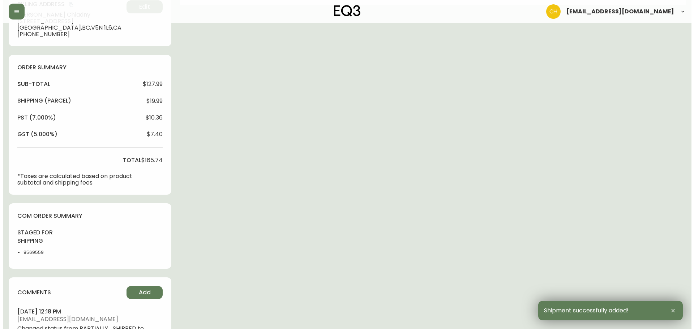
scroll to position [324, 0]
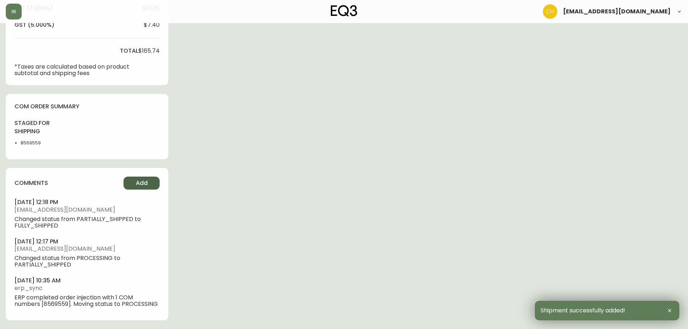
click at [148, 177] on button "Add" at bounding box center [142, 183] width 36 height 13
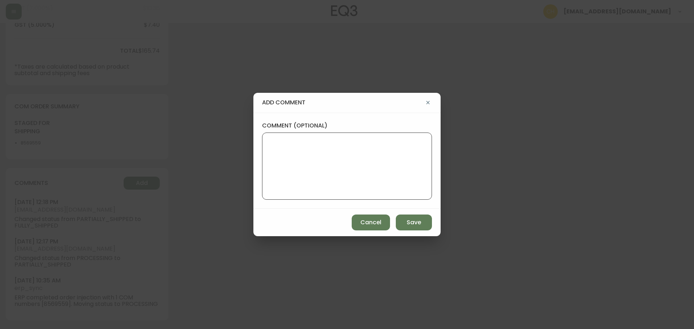
click at [295, 168] on textarea "comment (optional)" at bounding box center [347, 166] width 158 height 58
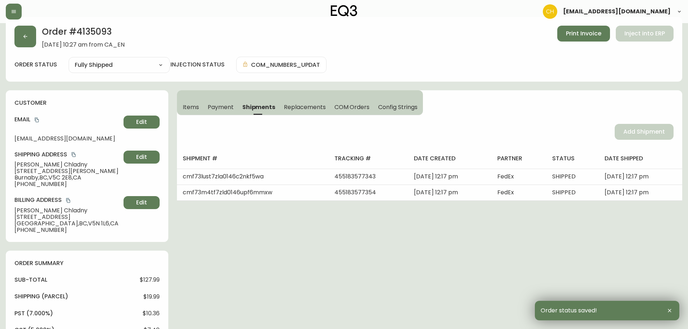
scroll to position [0, 0]
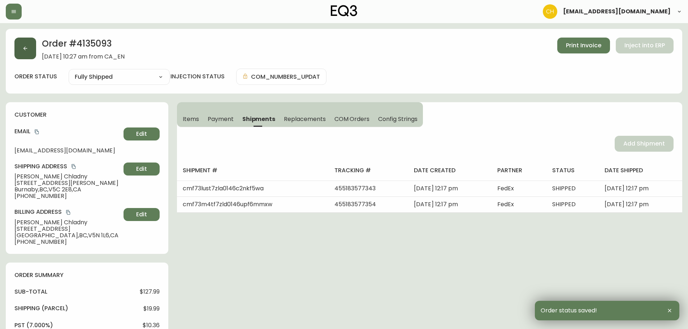
click at [22, 53] on button "button" at bounding box center [25, 49] width 22 height 22
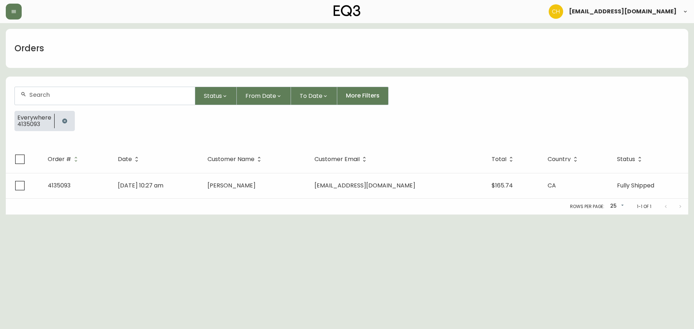
click at [42, 96] on input "text" at bounding box center [109, 94] width 160 height 7
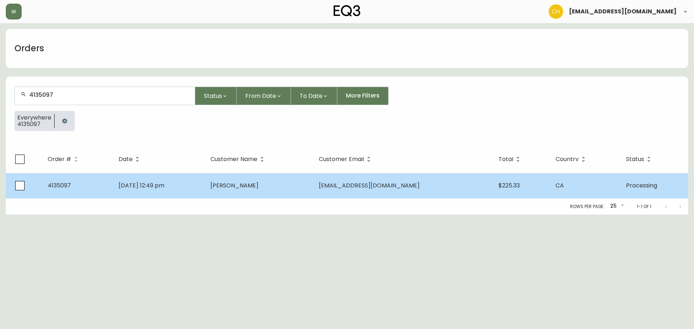
click at [258, 189] on span "[PERSON_NAME]" at bounding box center [234, 185] width 48 height 8
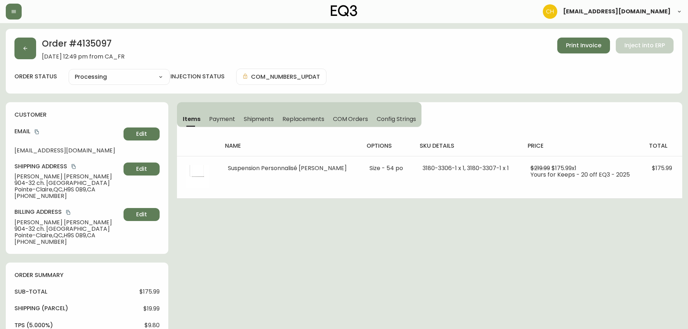
click at [254, 120] on span "Shipments" at bounding box center [259, 119] width 30 height 8
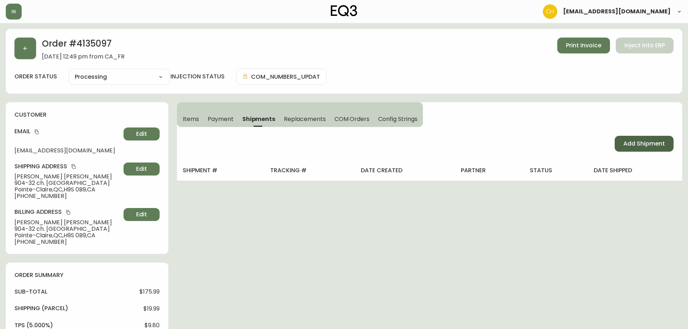
click at [633, 147] on span "Add Shipment" at bounding box center [645, 144] width 42 height 8
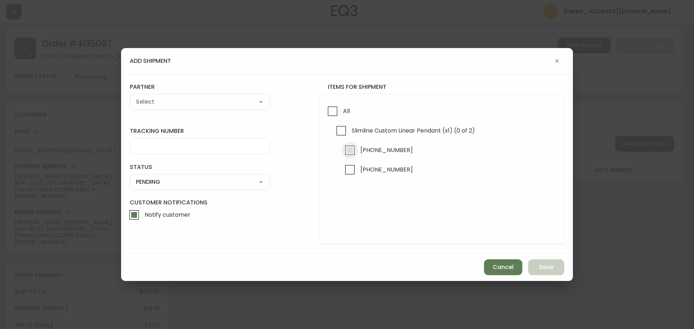
click at [348, 150] on input "[PHONE_NUMBER]" at bounding box center [350, 150] width 17 height 17
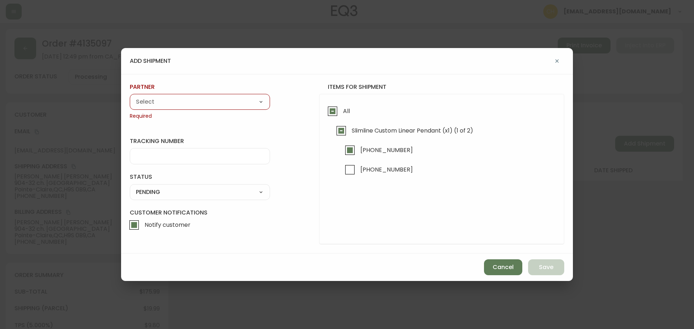
click at [201, 102] on select "A Move to Remember LLC ABF Freight Alero [PERSON_NAME] Canada Post Canpar Expre…" at bounding box center [200, 101] width 140 height 11
click at [130, 96] on select "A Move to Remember LLC ABF Freight Alero [PERSON_NAME] Canada Post Canpar Expre…" at bounding box center [200, 101] width 140 height 11
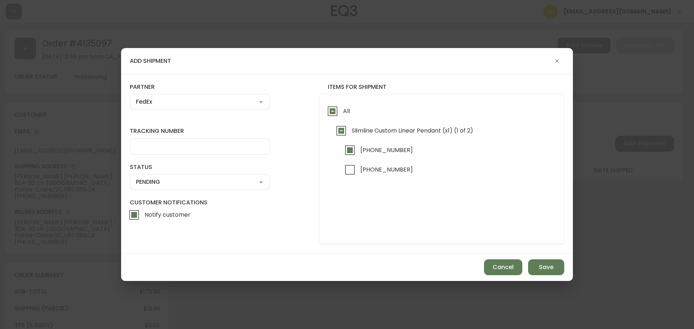
click at [158, 145] on input "tracking number" at bounding box center [200, 146] width 128 height 7
click at [148, 186] on select "SHIPPED PENDING CANCELLED" at bounding box center [200, 182] width 140 height 11
click at [130, 177] on select "SHIPPED PENDING CANCELLED" at bounding box center [200, 182] width 140 height 11
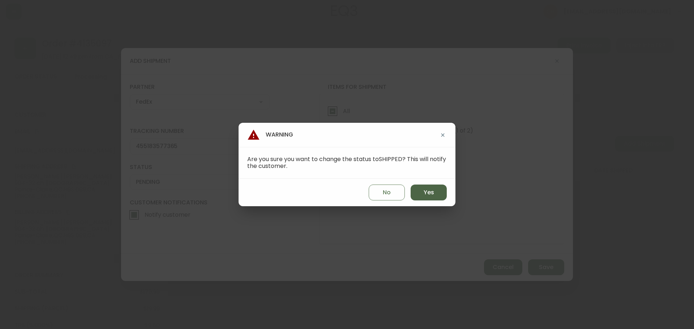
click at [427, 194] on span "Yes" at bounding box center [429, 193] width 10 height 8
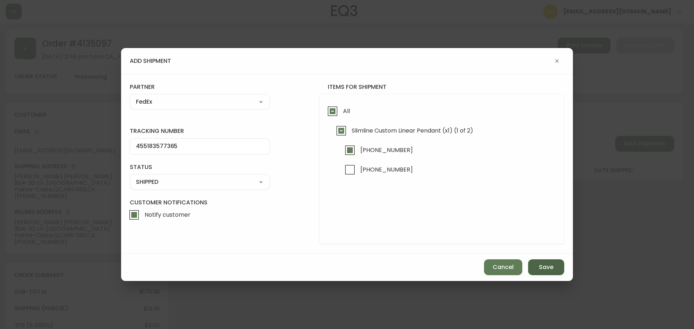
click at [543, 269] on span "Save" at bounding box center [546, 267] width 14 height 8
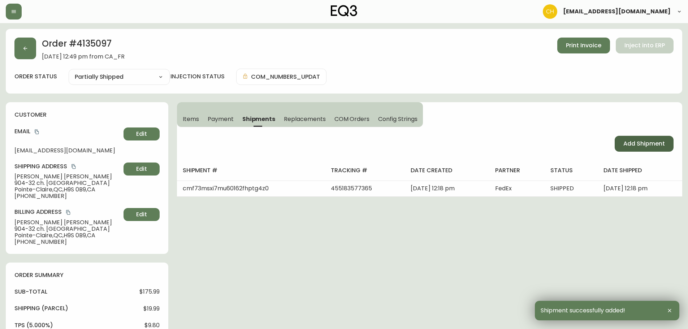
click at [658, 142] on span "Add Shipment" at bounding box center [645, 144] width 42 height 8
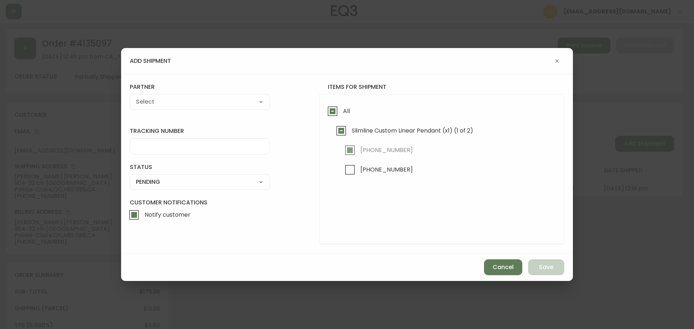
drag, startPoint x: 344, startPoint y: 167, endPoint x: 336, endPoint y: 165, distance: 9.0
click at [343, 167] on input "[PHONE_NUMBER]" at bounding box center [350, 170] width 17 height 17
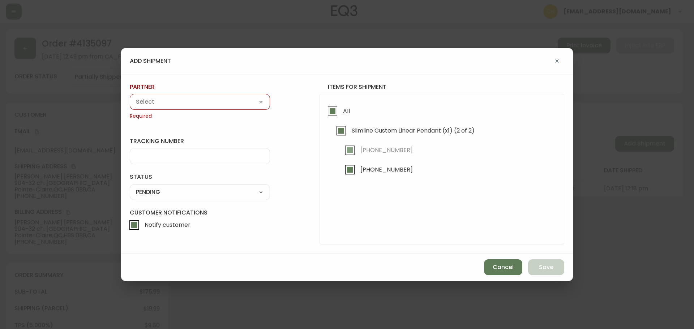
click at [197, 100] on select "A Move to Remember LLC ABF Freight Alero [PERSON_NAME] Canada Post Canpar Expre…" at bounding box center [200, 101] width 140 height 11
click at [130, 96] on select "A Move to Remember LLC ABF Freight Alero [PERSON_NAME] Canada Post Canpar Expre…" at bounding box center [200, 101] width 140 height 11
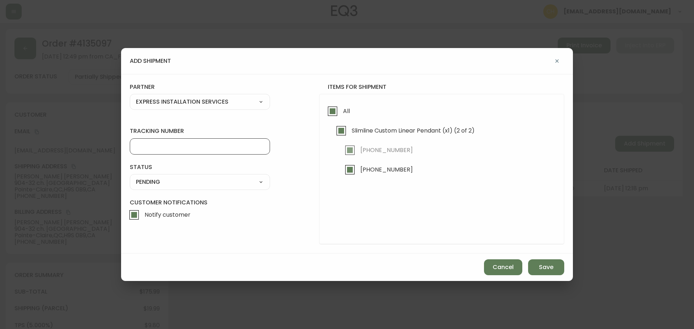
click at [142, 146] on input "tracking number" at bounding box center [200, 146] width 128 height 7
click at [138, 182] on select "SHIPPED PENDING CANCELLED" at bounding box center [200, 182] width 140 height 11
click at [130, 177] on select "SHIPPED PENDING CANCELLED" at bounding box center [200, 182] width 140 height 11
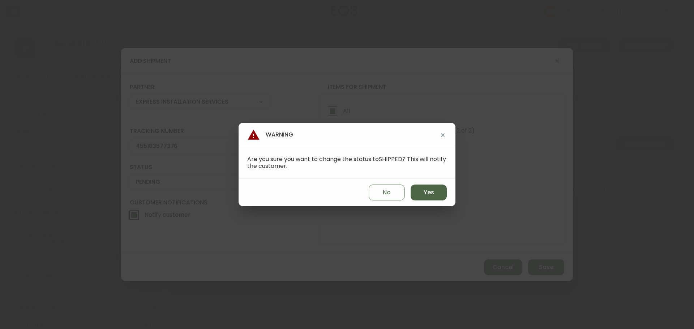
click at [419, 192] on button "Yes" at bounding box center [429, 193] width 36 height 16
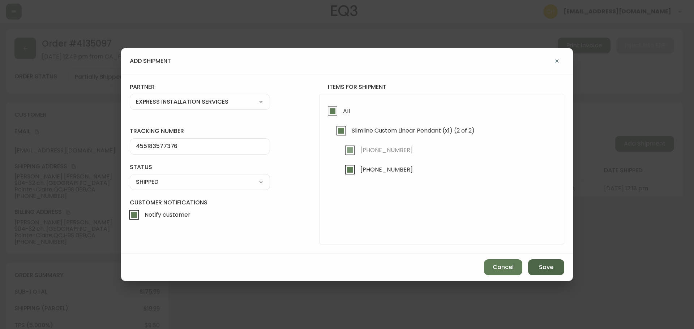
click at [534, 263] on button "Save" at bounding box center [546, 267] width 36 height 16
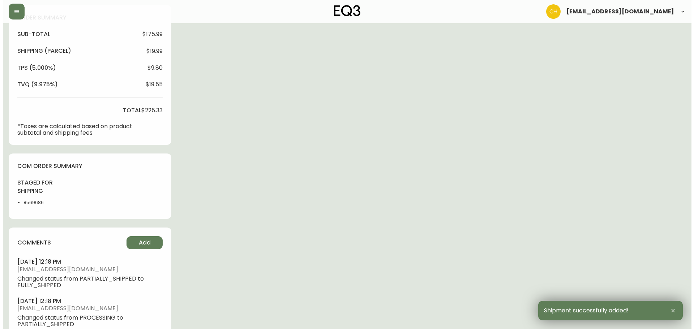
scroll to position [324, 0]
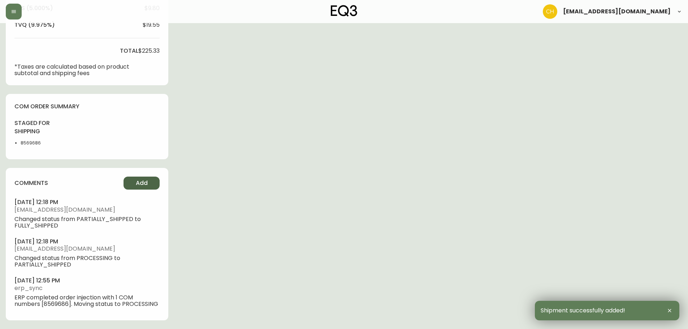
click at [149, 177] on button "Add" at bounding box center [142, 183] width 36 height 13
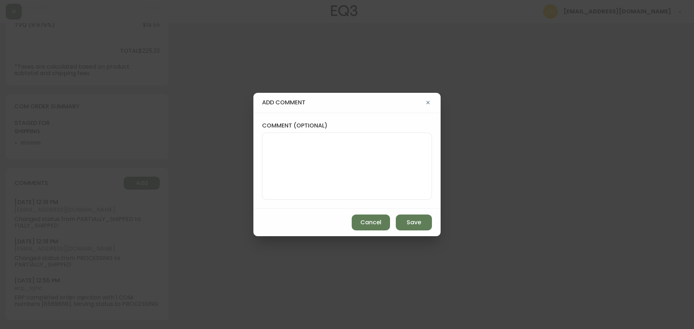
click at [272, 151] on textarea "comment (optional)" at bounding box center [347, 166] width 158 height 58
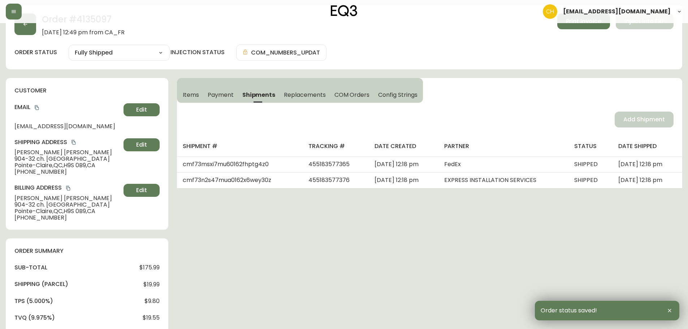
scroll to position [0, 0]
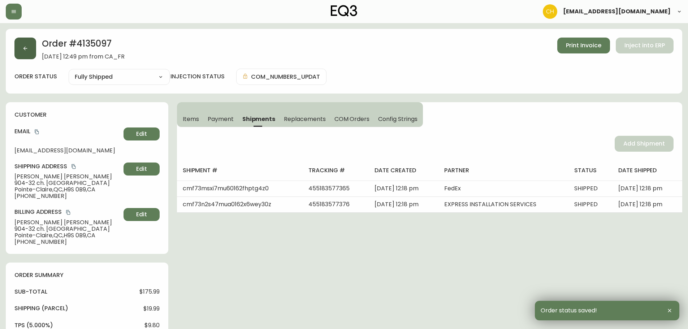
click at [30, 46] on button "button" at bounding box center [25, 49] width 22 height 22
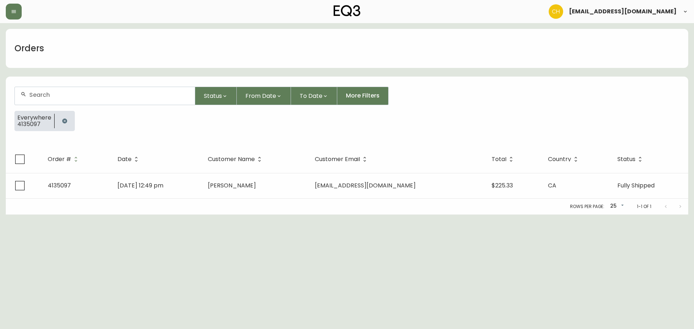
click at [43, 93] on input "text" at bounding box center [109, 94] width 160 height 7
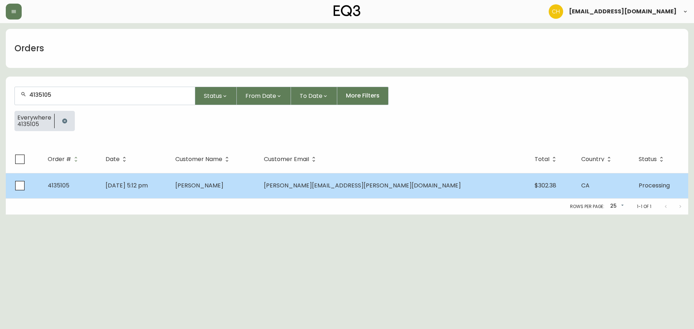
click at [258, 194] on td "[PERSON_NAME]" at bounding box center [213, 185] width 88 height 25
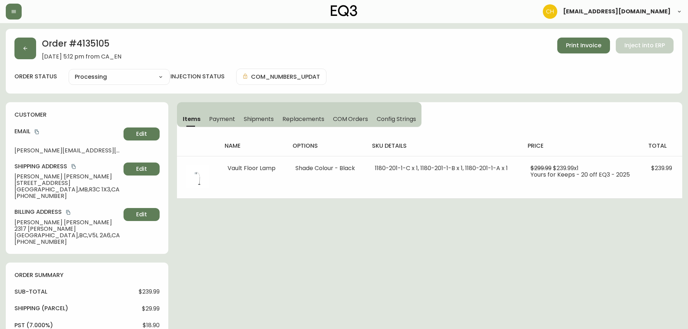
drag, startPoint x: 253, startPoint y: 119, endPoint x: 275, endPoint y: 124, distance: 22.6
click at [253, 120] on span "Shipments" at bounding box center [259, 119] width 30 height 8
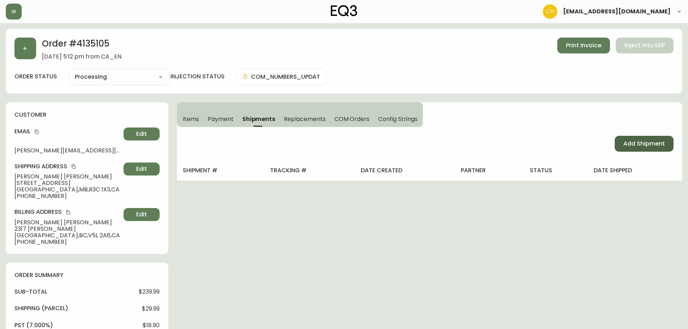
click at [642, 144] on span "Add Shipment" at bounding box center [645, 144] width 42 height 8
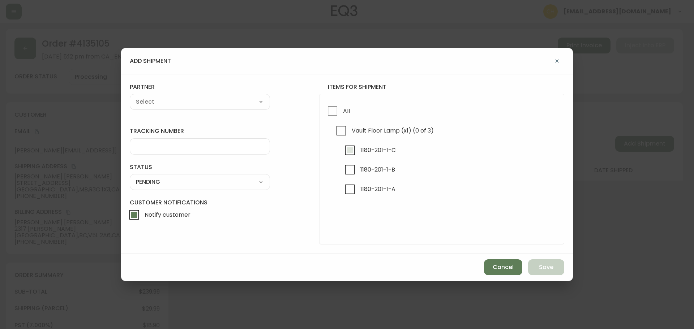
click at [349, 149] on input "1180-201-1-C" at bounding box center [350, 150] width 17 height 17
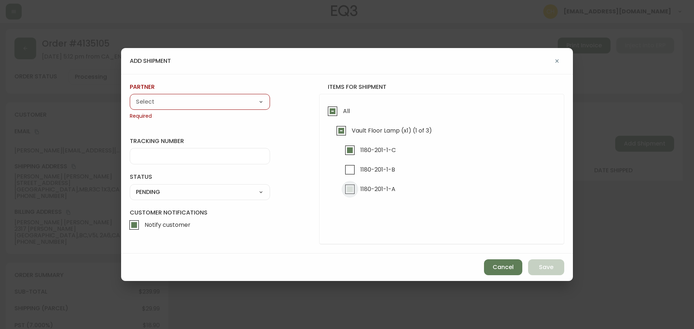
drag, startPoint x: 350, startPoint y: 189, endPoint x: 284, endPoint y: 163, distance: 71.4
click at [350, 189] on input "1180-201-1-A" at bounding box center [350, 189] width 17 height 17
click at [147, 104] on select "A Move to Remember LLC ABF Freight Alero [PERSON_NAME] Canada Post Canpar Expre…" at bounding box center [200, 101] width 140 height 11
click at [130, 96] on select "A Move to Remember LLC ABF Freight Alero [PERSON_NAME] Canada Post Canpar Expre…" at bounding box center [200, 101] width 140 height 11
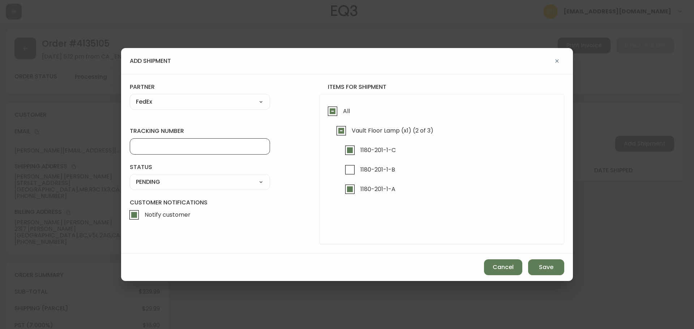
click at [151, 146] on input "tracking number" at bounding box center [200, 146] width 128 height 7
click at [164, 182] on select "SHIPPED PENDING CANCELLED" at bounding box center [200, 182] width 140 height 11
click at [130, 177] on select "SHIPPED PENDING CANCELLED" at bounding box center [200, 182] width 140 height 11
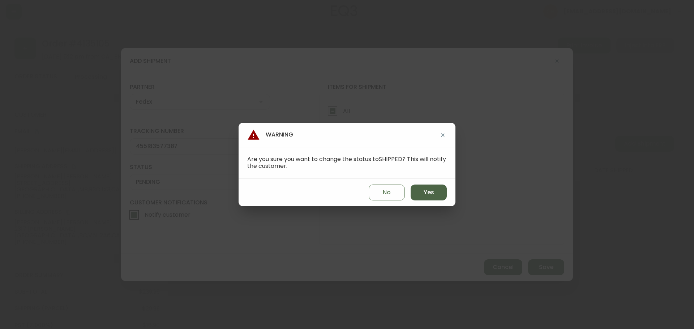
click at [435, 194] on button "Yes" at bounding box center [429, 193] width 36 height 16
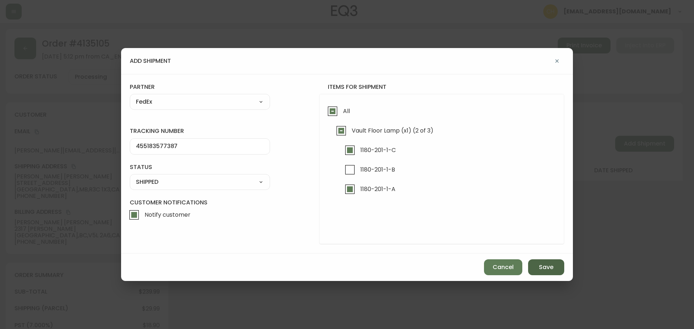
click at [531, 265] on button "Save" at bounding box center [546, 267] width 36 height 16
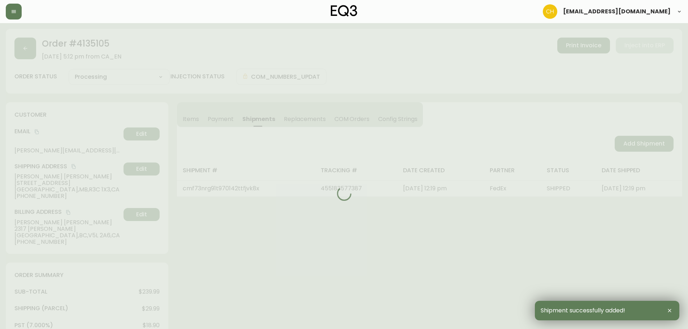
click at [630, 146] on div at bounding box center [344, 193] width 677 height 329
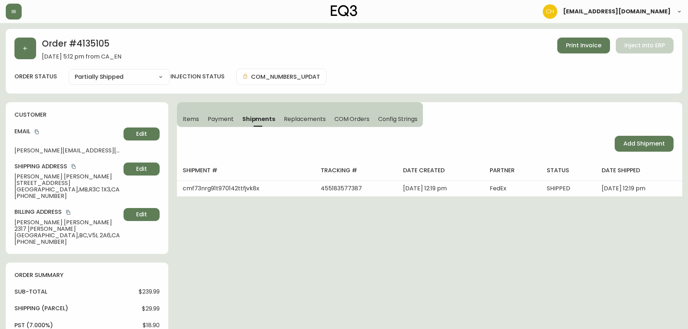
click at [630, 146] on span "Add Shipment" at bounding box center [645, 144] width 42 height 8
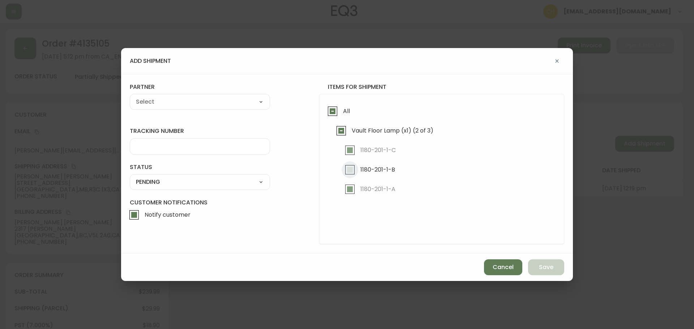
click at [349, 172] on input "1180-201-1-B" at bounding box center [350, 170] width 17 height 17
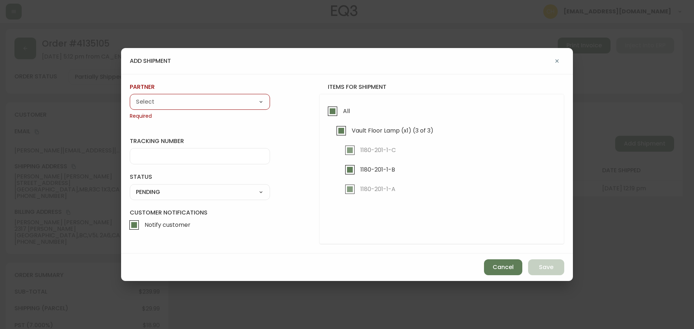
click at [218, 104] on select "A Move to Remember LLC ABF Freight Alero [PERSON_NAME] Canada Post Canpar Expre…" at bounding box center [200, 101] width 140 height 11
click at [130, 96] on select "A Move to Remember LLC ABF Freight Alero [PERSON_NAME] Canada Post Canpar Expre…" at bounding box center [200, 101] width 140 height 11
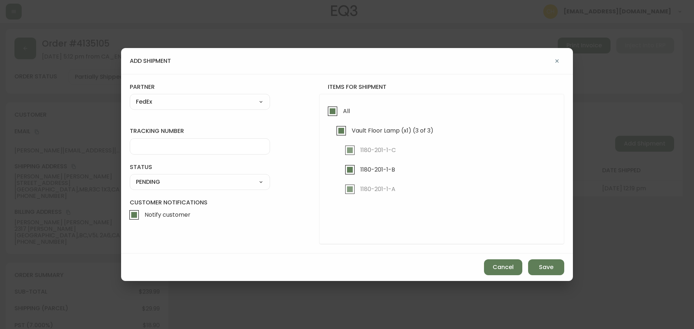
click at [155, 144] on input "tracking number" at bounding box center [200, 146] width 128 height 7
click at [163, 181] on select "SHIPPED PENDING CANCELLED" at bounding box center [200, 182] width 140 height 11
click at [130, 177] on select "SHIPPED PENDING CANCELLED" at bounding box center [200, 182] width 140 height 11
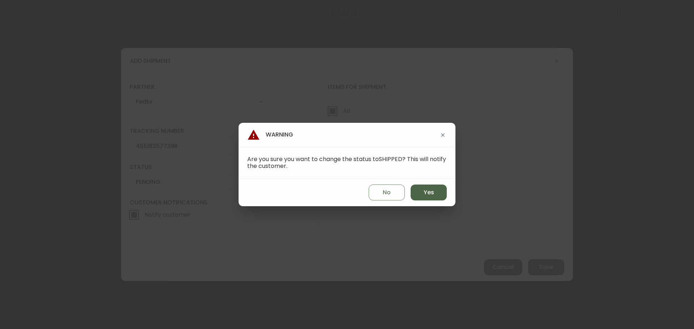
drag, startPoint x: 429, startPoint y: 196, endPoint x: 434, endPoint y: 197, distance: 4.9
click at [429, 196] on span "Yes" at bounding box center [429, 193] width 10 height 8
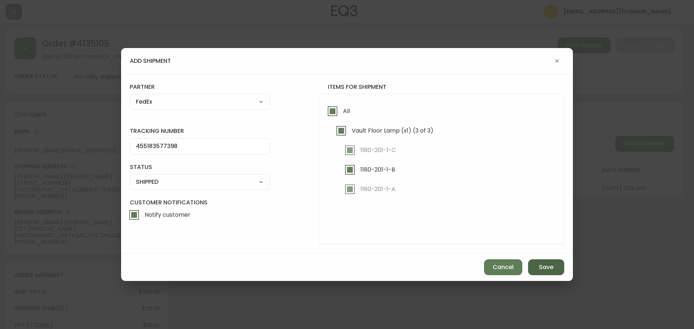
click at [549, 269] on span "Save" at bounding box center [546, 267] width 14 height 8
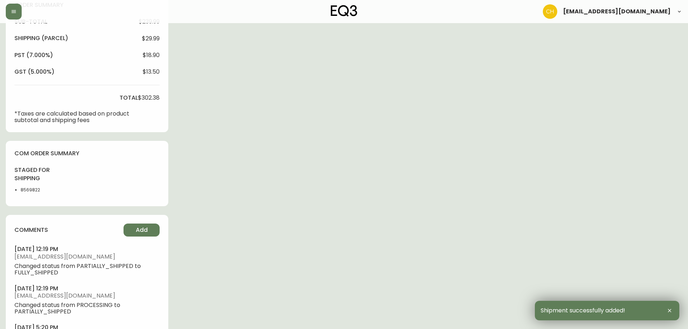
scroll to position [317, 0]
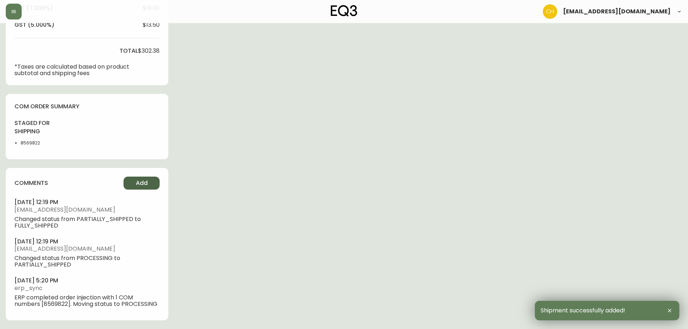
click at [144, 186] on span "Add" at bounding box center [142, 183] width 12 height 8
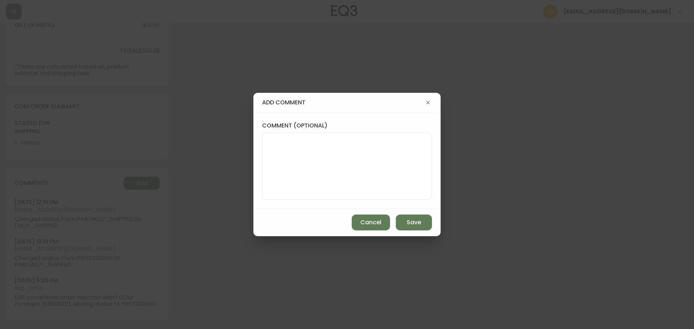
click at [291, 171] on textarea "comment (optional)" at bounding box center [347, 166] width 158 height 58
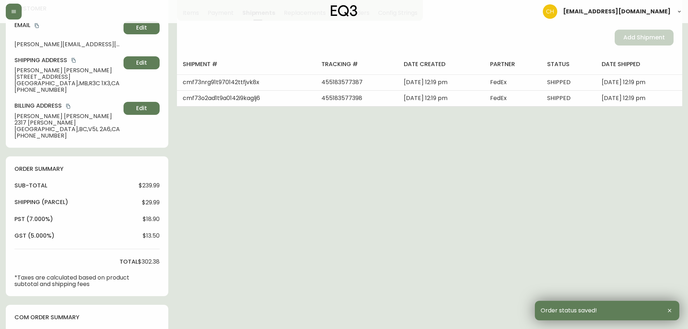
scroll to position [0, 0]
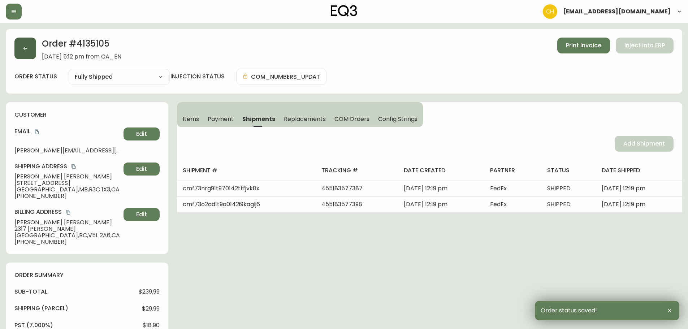
click at [31, 47] on button "button" at bounding box center [25, 49] width 22 height 22
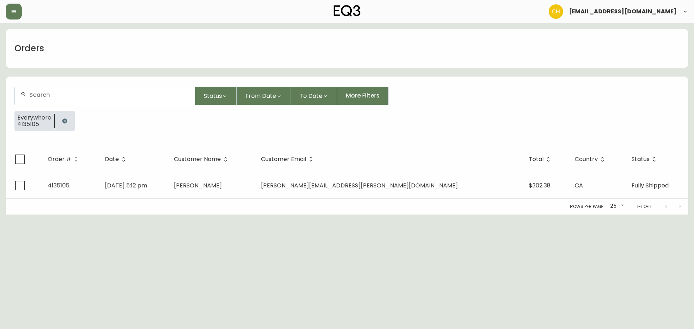
click at [42, 100] on div at bounding box center [105, 96] width 180 height 18
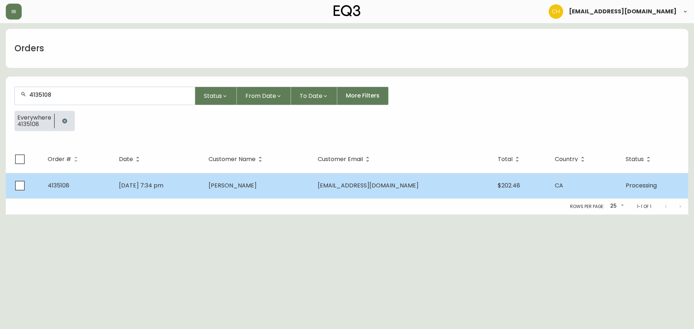
click at [242, 184] on span "[PERSON_NAME]" at bounding box center [233, 185] width 48 height 8
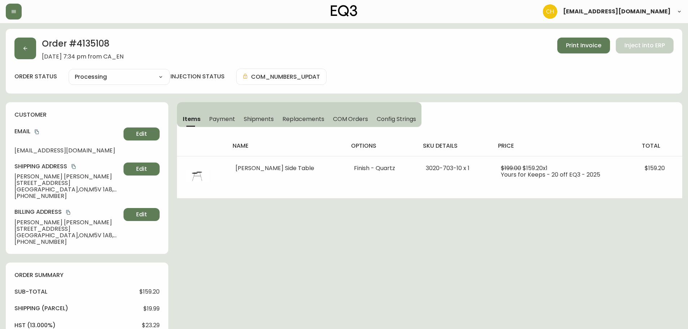
click at [259, 114] on button "Shipments" at bounding box center [259, 119] width 39 height 16
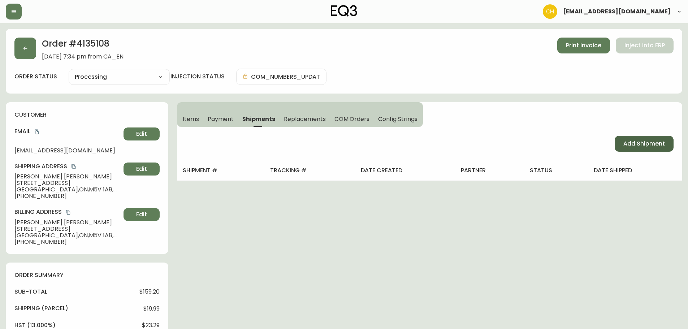
click at [631, 141] on span "Add Shipment" at bounding box center [645, 144] width 42 height 8
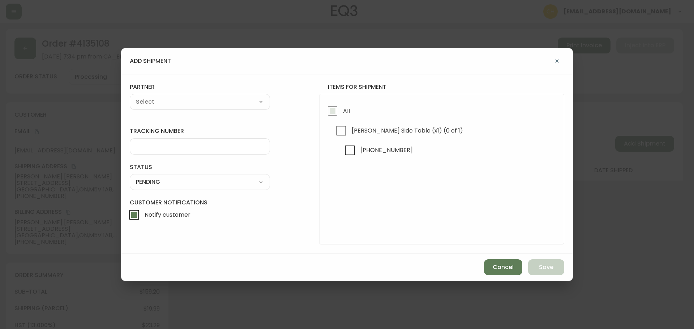
click at [330, 113] on input "All" at bounding box center [332, 111] width 17 height 17
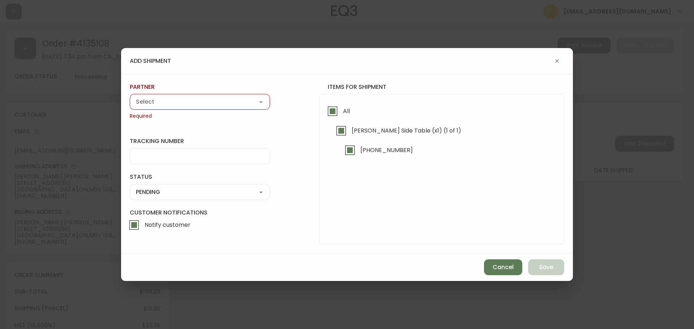
click at [194, 107] on select "A Move to Remember LLC ABF Freight Alero [PERSON_NAME] Canada Post Canpar Expre…" at bounding box center [200, 101] width 140 height 11
click at [130, 96] on select "A Move to Remember LLC ABF Freight Alero [PERSON_NAME] Canada Post Canpar Expre…" at bounding box center [200, 101] width 140 height 11
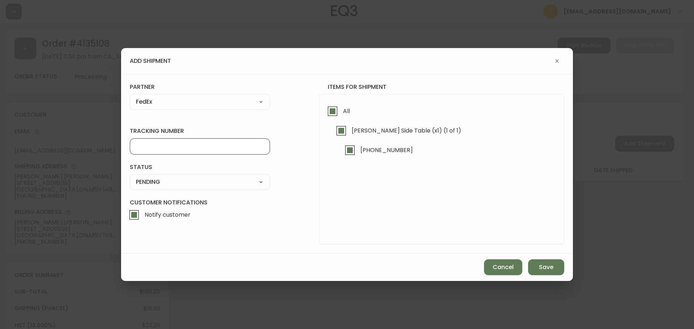
click at [183, 149] on input "tracking number" at bounding box center [200, 146] width 128 height 7
click at [179, 184] on select "SHIPPED PENDING CANCELLED" at bounding box center [200, 182] width 140 height 11
click at [130, 177] on select "SHIPPED PENDING CANCELLED" at bounding box center [200, 182] width 140 height 11
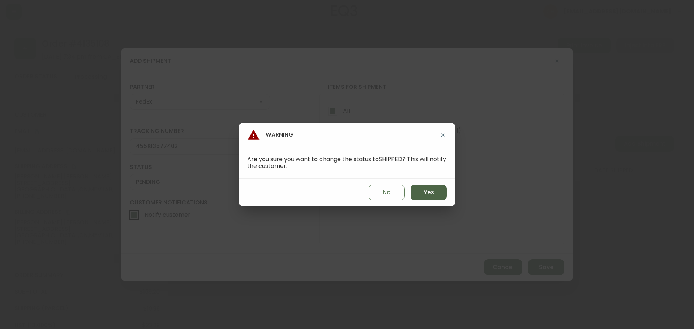
click at [422, 186] on button "Yes" at bounding box center [429, 193] width 36 height 16
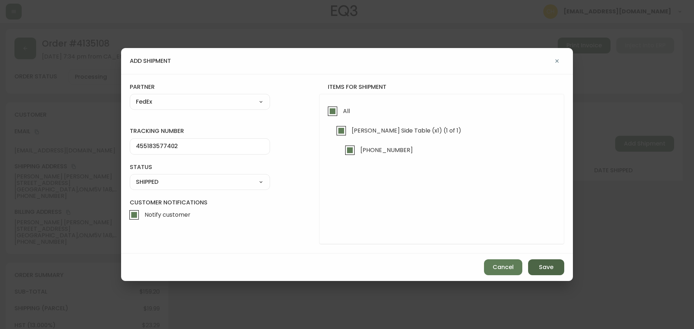
click at [536, 262] on button "Save" at bounding box center [546, 267] width 36 height 16
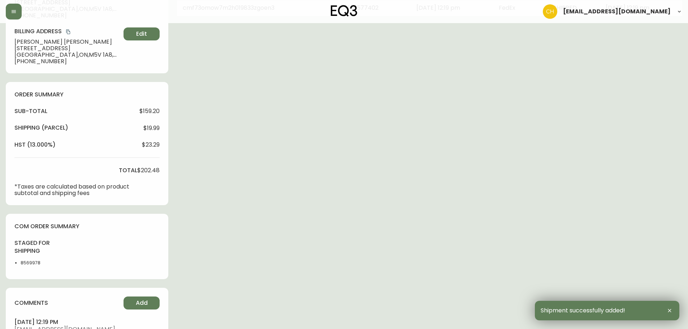
scroll to position [261, 0]
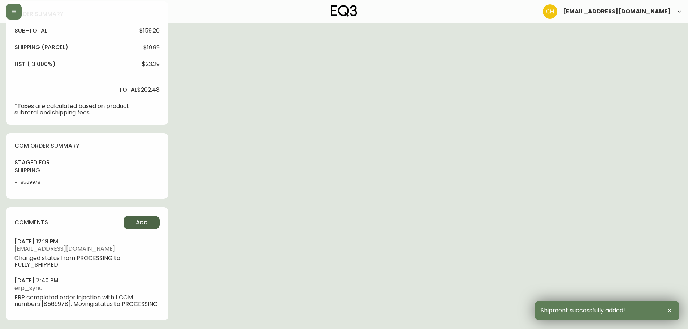
click at [133, 224] on button "Add" at bounding box center [142, 222] width 36 height 13
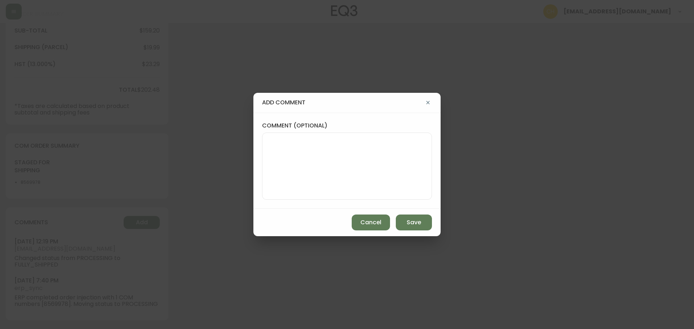
click at [310, 172] on textarea "comment (optional)" at bounding box center [347, 166] width 158 height 58
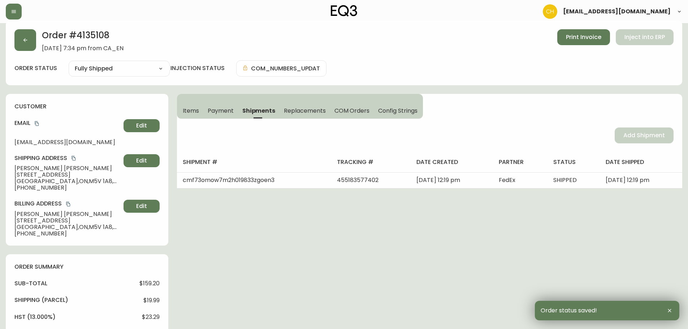
scroll to position [0, 0]
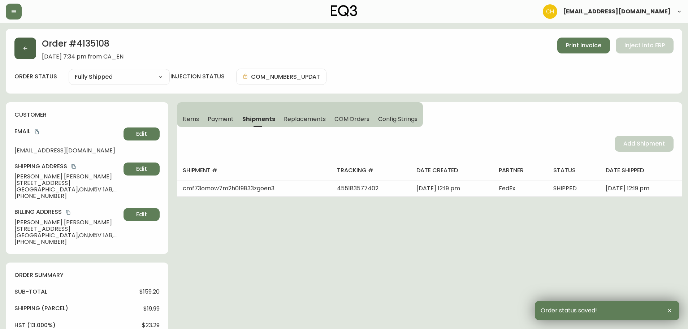
click at [31, 52] on button "button" at bounding box center [25, 49] width 22 height 22
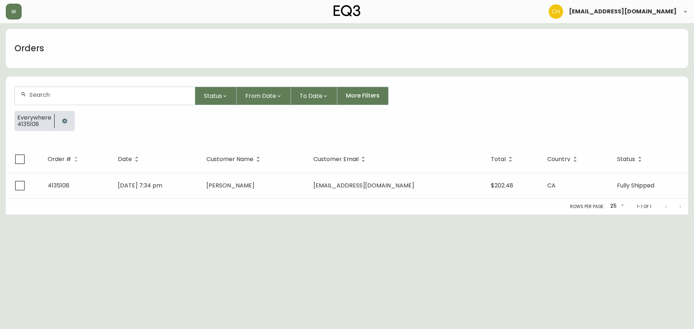
click at [47, 97] on input "text" at bounding box center [109, 94] width 160 height 7
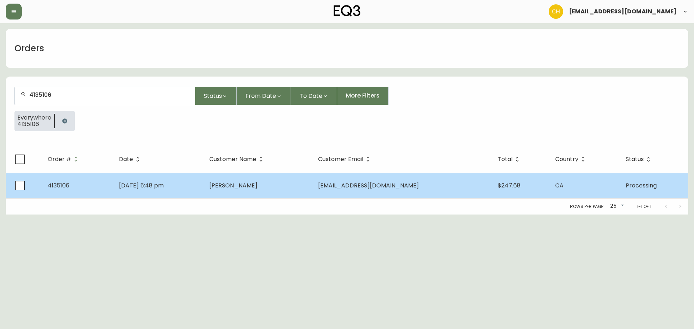
click at [203, 183] on td "[DATE] 5:48 pm" at bounding box center [158, 185] width 90 height 25
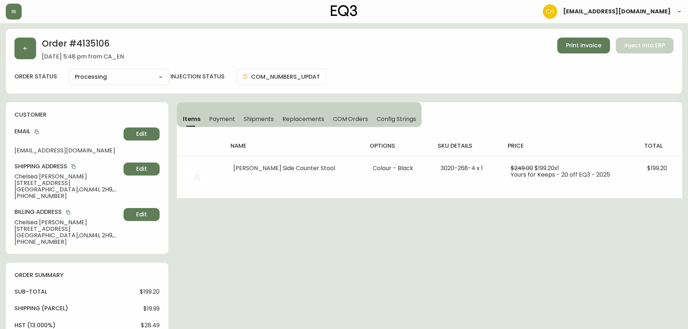
click at [263, 114] on button "Shipments" at bounding box center [259, 119] width 39 height 16
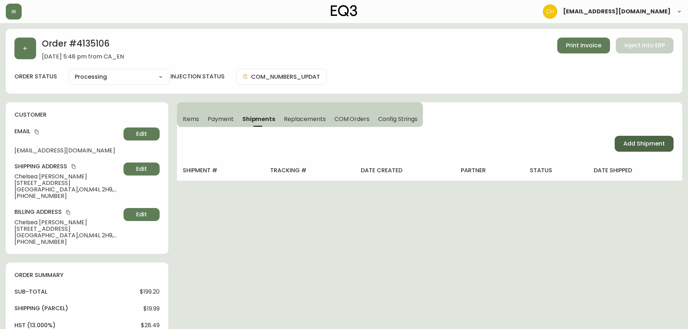
click at [640, 137] on button "Add Shipment" at bounding box center [644, 144] width 59 height 16
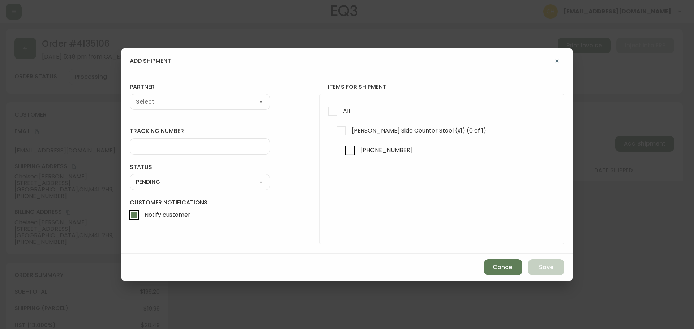
click at [624, 145] on div "add shipment tracking number status PENDING SHIPPED PENDING CANCELLED partner A…" at bounding box center [347, 164] width 694 height 329
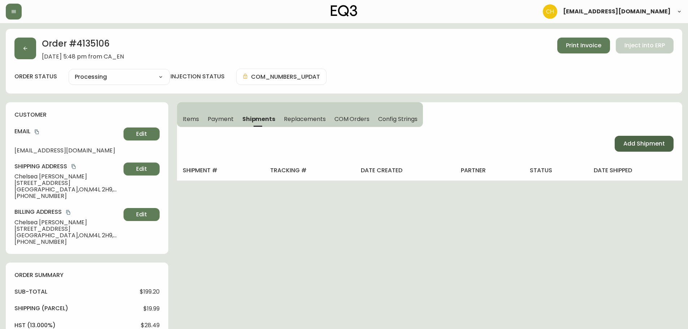
click at [624, 145] on span "Add Shipment" at bounding box center [645, 144] width 42 height 8
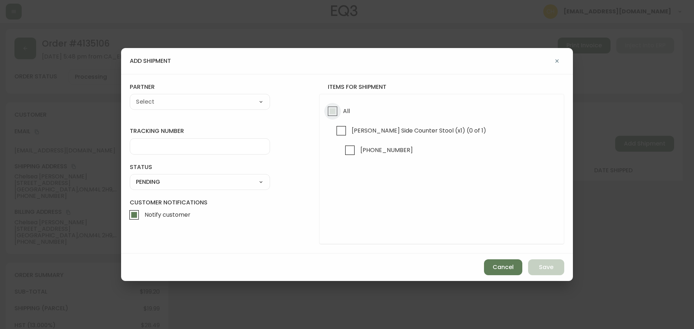
click at [332, 109] on input "All" at bounding box center [332, 111] width 17 height 17
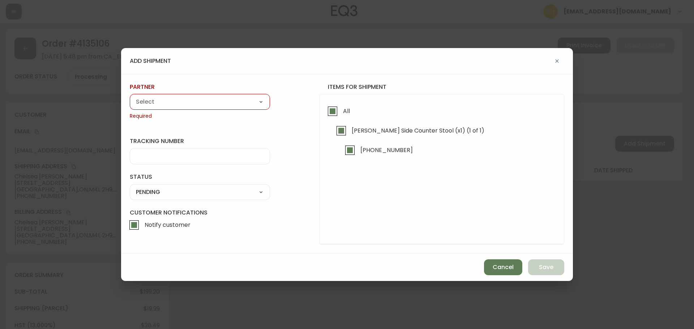
click at [202, 106] on select "A Move to Remember LLC ABF Freight Alero [PERSON_NAME] Canada Post Canpar Expre…" at bounding box center [200, 101] width 140 height 11
click at [130, 96] on select "A Move to Remember LLC ABF Freight Alero [PERSON_NAME] Canada Post Canpar Expre…" at bounding box center [200, 101] width 140 height 11
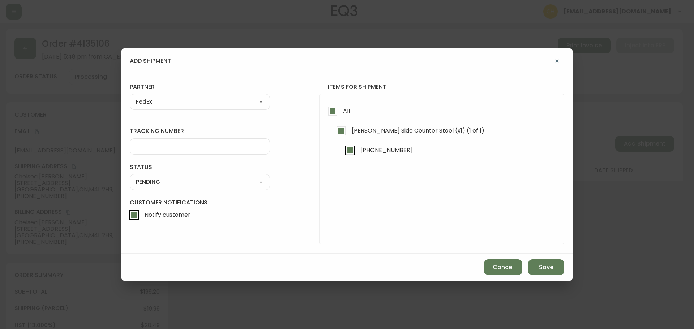
click at [156, 144] on input "tracking number" at bounding box center [200, 146] width 128 height 7
click at [160, 185] on select "SHIPPED PENDING CANCELLED" at bounding box center [200, 182] width 140 height 11
click at [130, 177] on select "SHIPPED PENDING CANCELLED" at bounding box center [200, 182] width 140 height 11
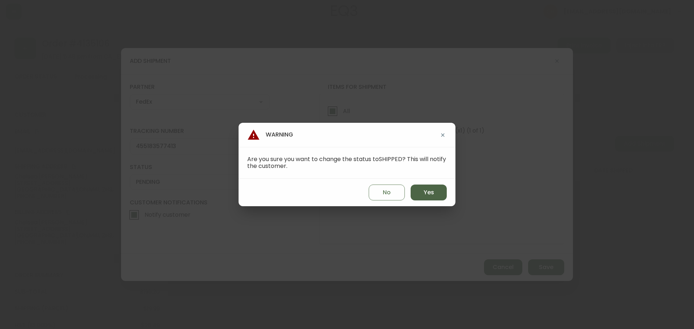
click at [424, 199] on button "Yes" at bounding box center [429, 193] width 36 height 16
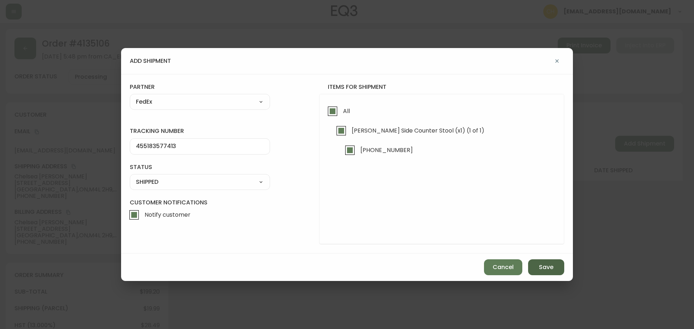
click at [539, 271] on span "Save" at bounding box center [546, 267] width 14 height 8
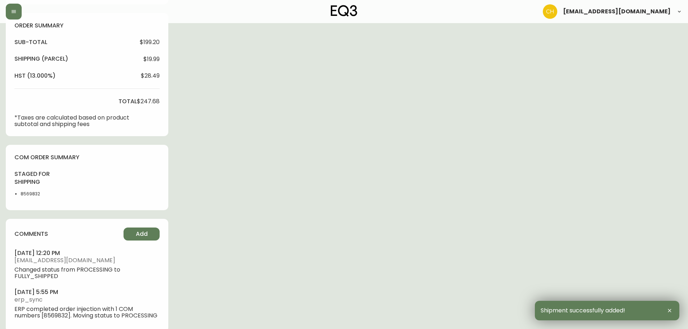
scroll to position [253, 0]
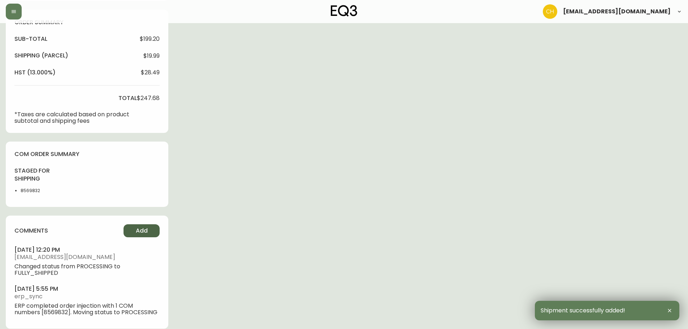
click at [138, 228] on span "Add" at bounding box center [142, 231] width 12 height 8
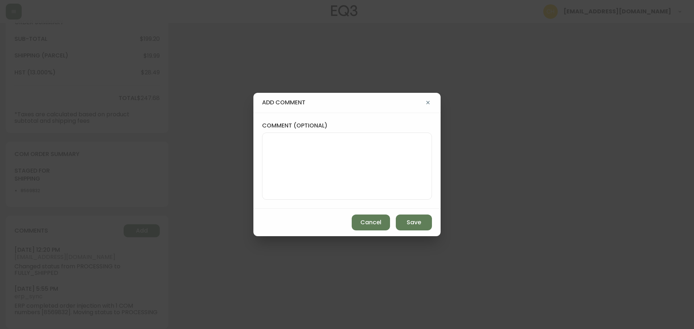
click at [273, 168] on textarea "comment (optional)" at bounding box center [347, 166] width 158 height 58
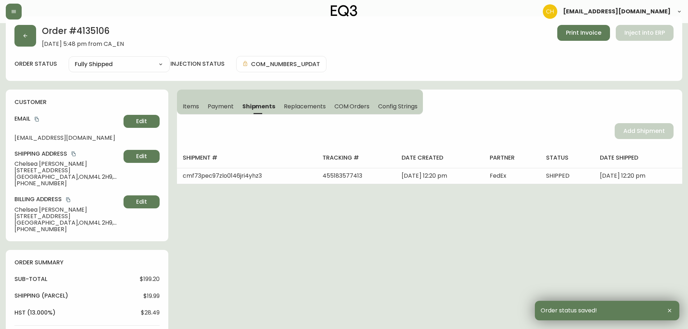
scroll to position [0, 0]
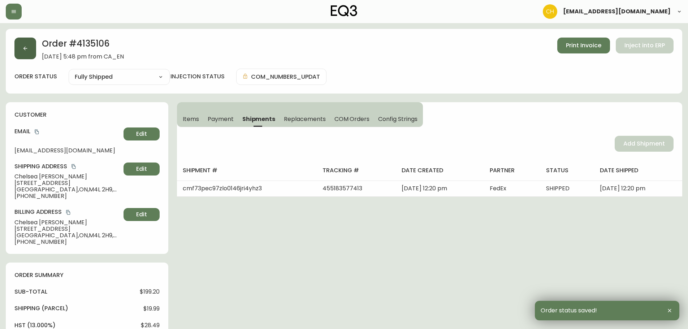
click at [24, 45] on button "button" at bounding box center [25, 49] width 22 height 22
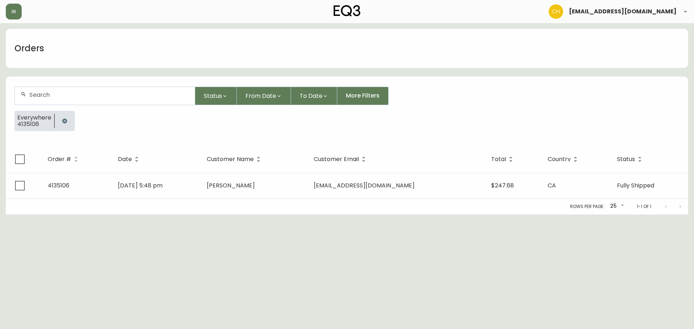
click at [38, 99] on div at bounding box center [105, 96] width 180 height 18
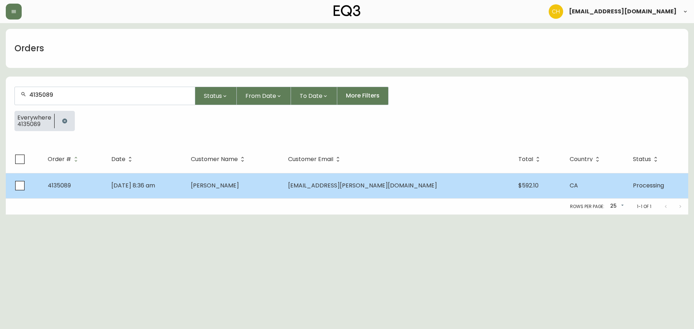
click at [185, 175] on td "[DATE] 8:36 am" at bounding box center [145, 185] width 79 height 25
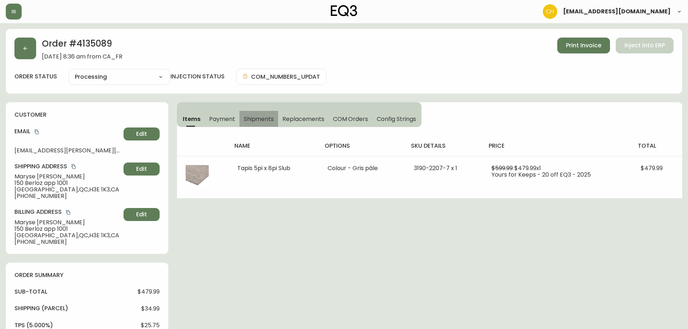
drag, startPoint x: 261, startPoint y: 111, endPoint x: 292, endPoint y: 120, distance: 33.0
click at [262, 112] on button "Shipments" at bounding box center [259, 119] width 39 height 16
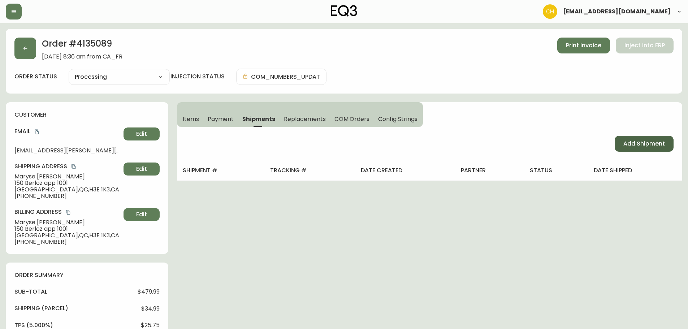
click at [626, 142] on span "Add Shipment" at bounding box center [645, 144] width 42 height 8
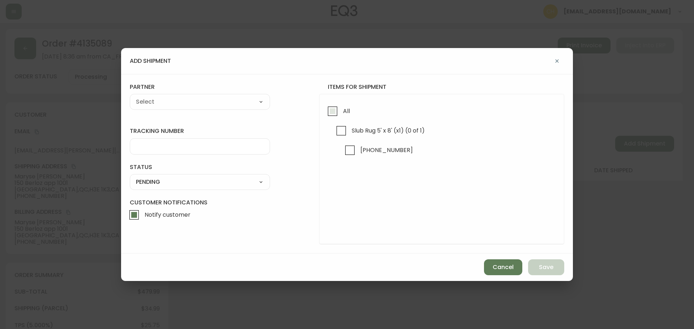
click at [330, 110] on input "All" at bounding box center [332, 111] width 17 height 17
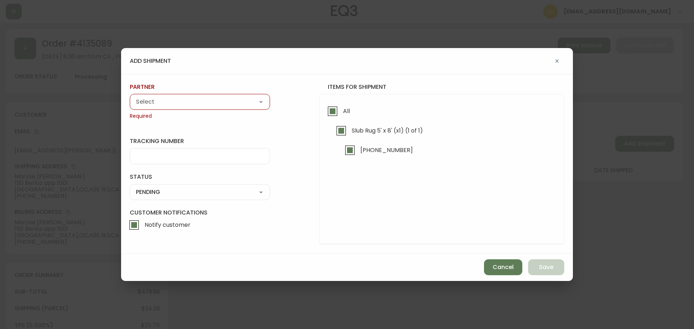
click at [210, 107] on select "A Move to Remember LLC ABF Freight Alero [PERSON_NAME] Canada Post Canpar Expre…" at bounding box center [200, 101] width 140 height 11
click at [130, 96] on select "A Move to Remember LLC ABF Freight Alero [PERSON_NAME] Canada Post Canpar Expre…" at bounding box center [200, 101] width 140 height 11
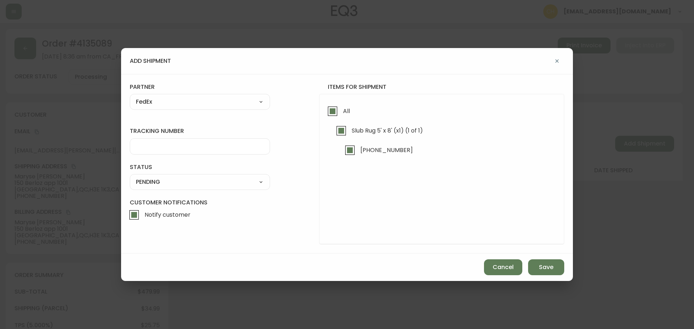
click at [154, 144] on input "tracking number" at bounding box center [200, 146] width 128 height 7
click at [179, 182] on select "SHIPPED PENDING CANCELLED" at bounding box center [200, 182] width 140 height 11
click at [130, 177] on select "SHIPPED PENDING CANCELLED" at bounding box center [200, 182] width 140 height 11
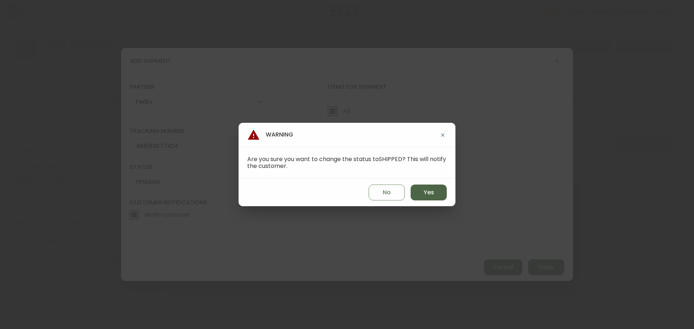
click at [426, 192] on span "Yes" at bounding box center [429, 193] width 10 height 8
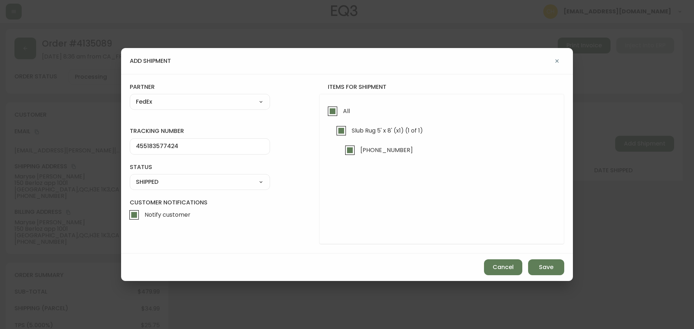
drag, startPoint x: 541, startPoint y: 265, endPoint x: 542, endPoint y: 257, distance: 7.7
click at [541, 264] on span "Save" at bounding box center [546, 267] width 14 height 8
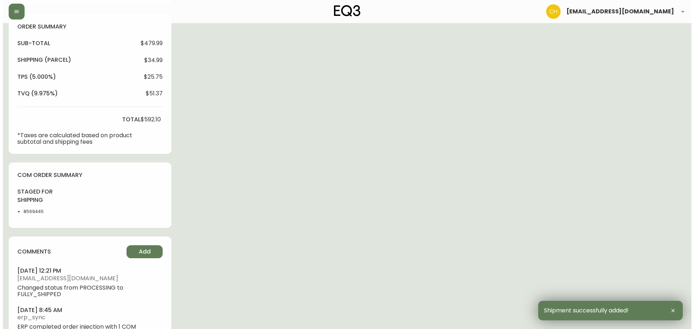
scroll to position [284, 0]
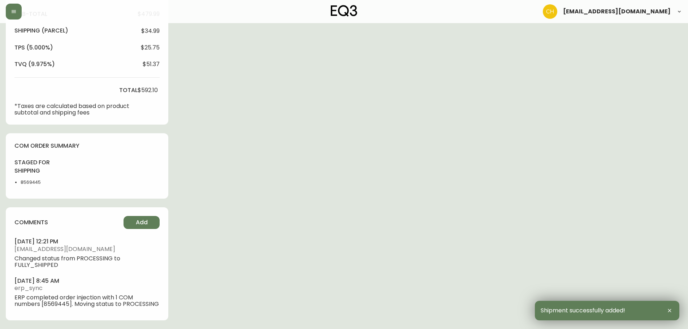
click at [140, 209] on div "comments Add [DATE] 12:21 pm [EMAIL_ADDRESS][DOMAIN_NAME] Changed status from P…" at bounding box center [87, 263] width 163 height 113
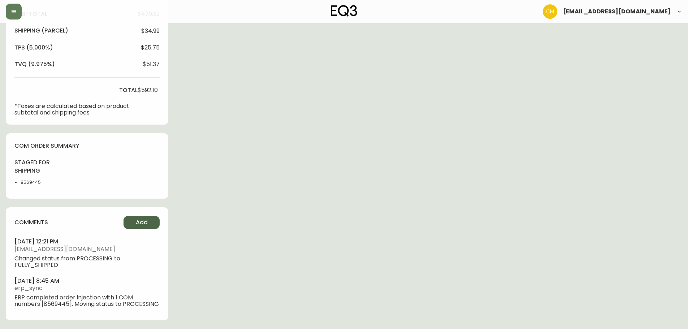
click at [140, 216] on button "Add" at bounding box center [142, 222] width 36 height 13
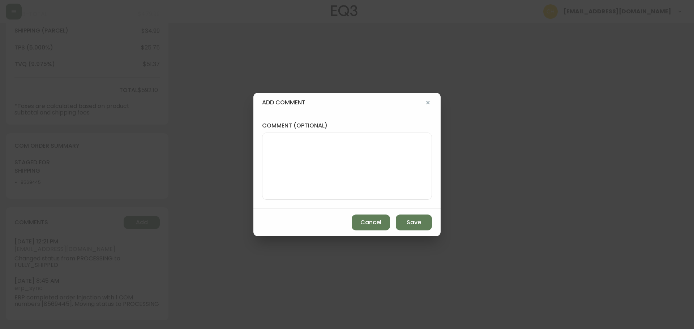
click at [279, 162] on textarea "comment (optional)" at bounding box center [347, 166] width 158 height 58
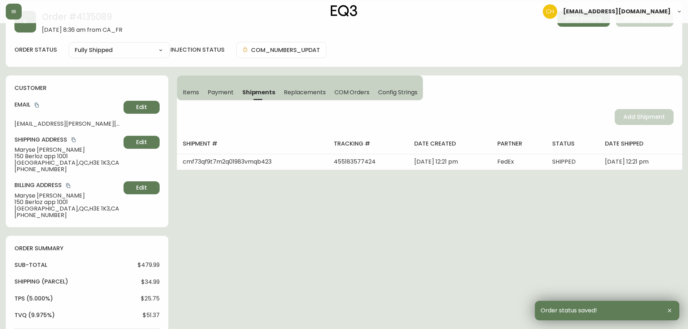
scroll to position [0, 0]
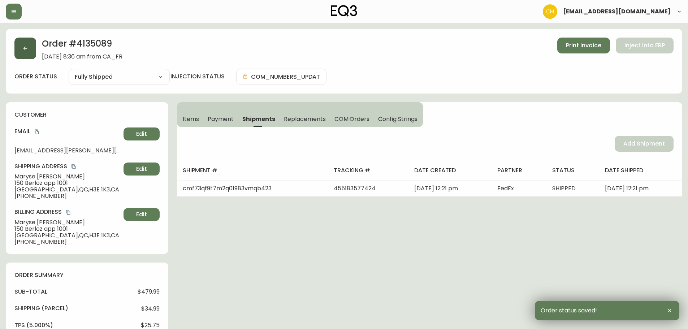
click at [24, 52] on button "button" at bounding box center [25, 49] width 22 height 22
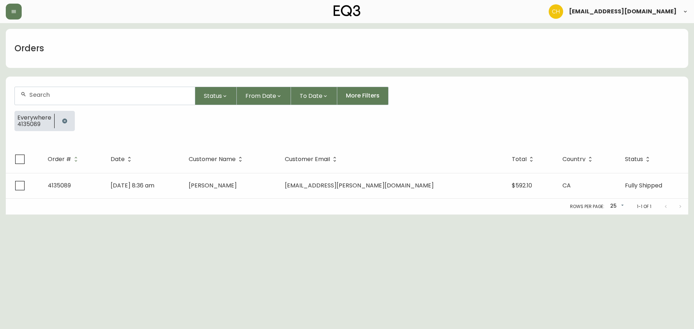
click at [36, 92] on input "text" at bounding box center [109, 94] width 160 height 7
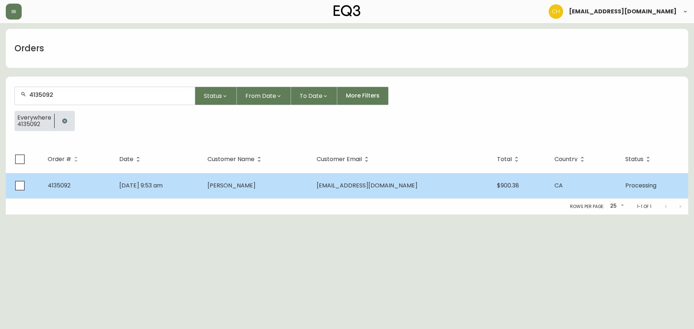
click at [282, 188] on td "[PERSON_NAME]" at bounding box center [256, 185] width 109 height 25
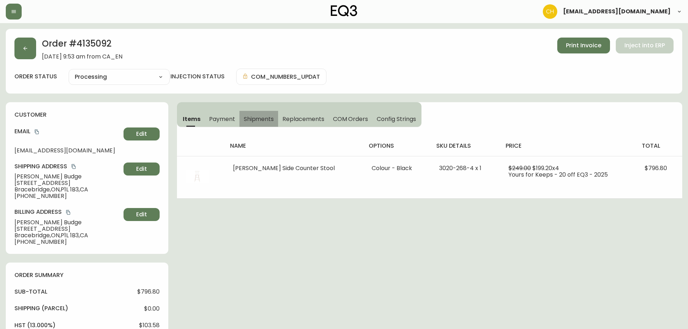
drag, startPoint x: 252, startPoint y: 118, endPoint x: 263, endPoint y: 120, distance: 11.3
click at [258, 119] on span "Shipments" at bounding box center [259, 119] width 30 height 8
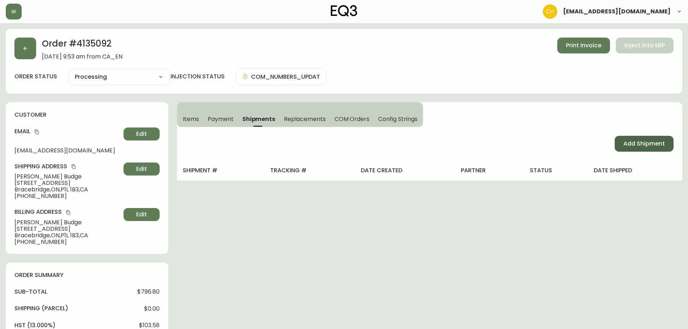
click at [626, 141] on span "Add Shipment" at bounding box center [645, 144] width 42 height 8
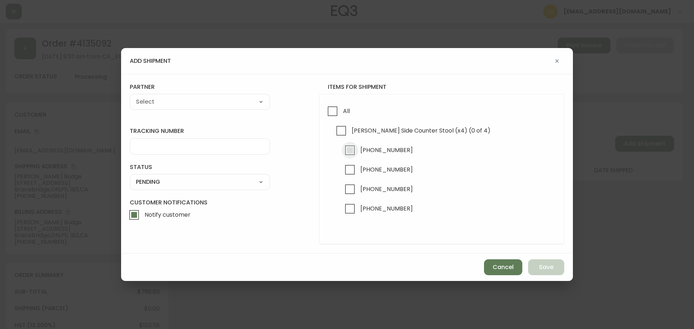
drag, startPoint x: 349, startPoint y: 147, endPoint x: 351, endPoint y: 154, distance: 7.5
click at [351, 150] on input "[PHONE_NUMBER]" at bounding box center [350, 150] width 17 height 17
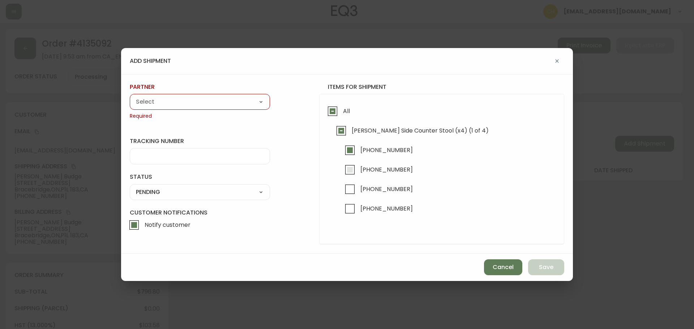
click at [350, 168] on input "[PHONE_NUMBER]" at bounding box center [350, 170] width 17 height 17
drag, startPoint x: 227, startPoint y: 108, endPoint x: 218, endPoint y: 119, distance: 14.5
click at [225, 108] on div "A Move to Remember LLC ABF Freight Alero [PERSON_NAME] Canada Post Canpar Expre…" at bounding box center [200, 102] width 140 height 16
drag, startPoint x: 188, startPoint y: 97, endPoint x: 187, endPoint y: 101, distance: 4.0
click at [187, 101] on select "A Move to Remember LLC ABF Freight Alero [PERSON_NAME] Canada Post Canpar Expre…" at bounding box center [200, 101] width 140 height 11
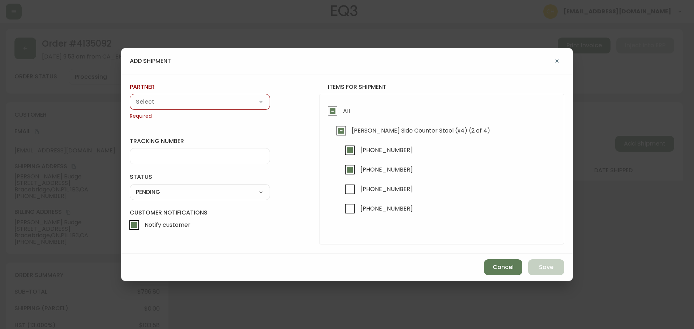
click at [130, 96] on select "A Move to Remember LLC ABF Freight Alero [PERSON_NAME] Canada Post Canpar Expre…" at bounding box center [200, 101] width 140 height 11
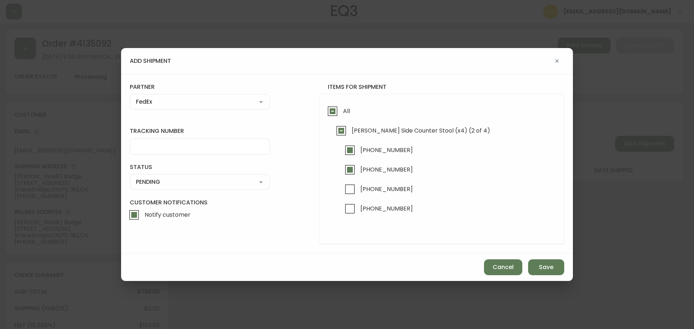
click at [157, 151] on div at bounding box center [200, 146] width 140 height 16
click at [152, 181] on select "SHIPPED PENDING CANCELLED" at bounding box center [200, 182] width 140 height 11
click at [130, 177] on select "SHIPPED PENDING CANCELLED" at bounding box center [200, 182] width 140 height 11
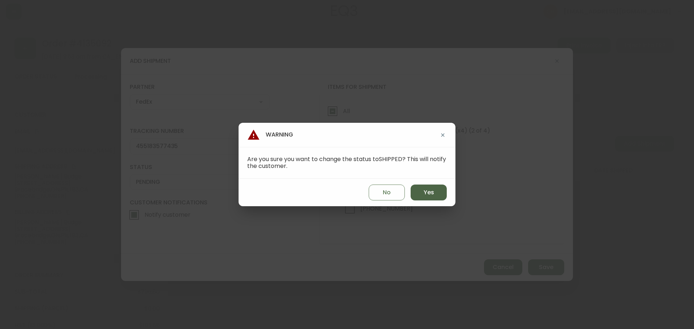
drag, startPoint x: 423, startPoint y: 191, endPoint x: 426, endPoint y: 194, distance: 4.1
click at [425, 192] on button "Yes" at bounding box center [429, 193] width 36 height 16
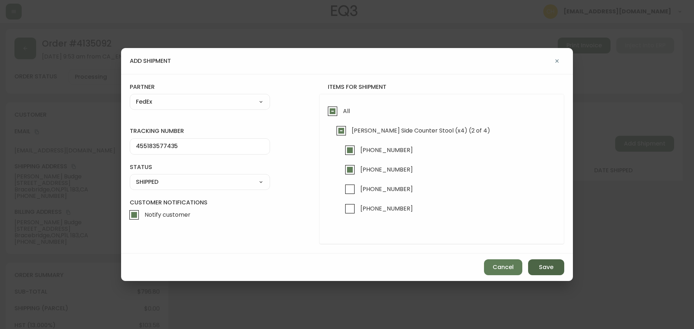
click at [540, 264] on span "Save" at bounding box center [546, 267] width 14 height 8
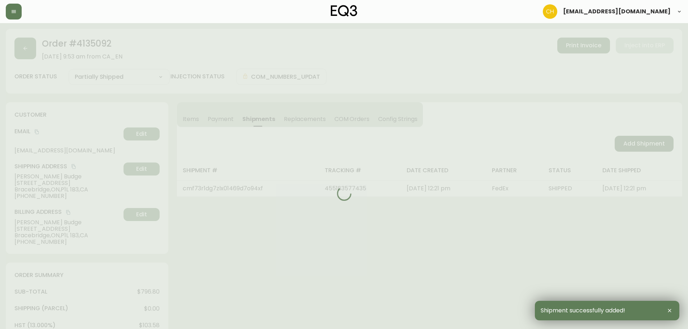
click at [652, 146] on div at bounding box center [344, 193] width 677 height 329
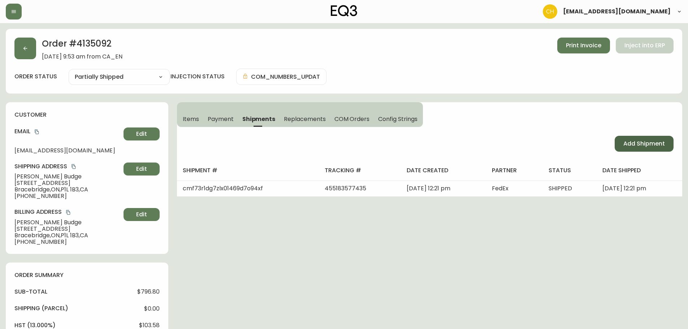
click at [632, 145] on span "Add Shipment" at bounding box center [645, 144] width 42 height 8
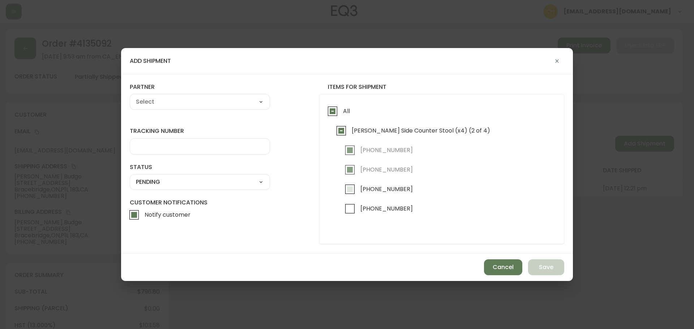
drag, startPoint x: 349, startPoint y: 209, endPoint x: 348, endPoint y: 194, distance: 14.5
click at [350, 206] on input "[PHONE_NUMBER]" at bounding box center [350, 209] width 17 height 17
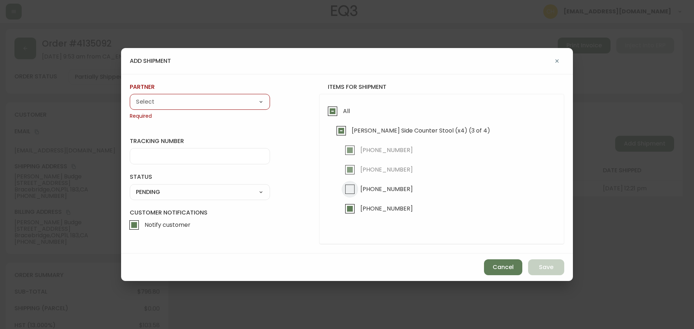
drag, startPoint x: 351, startPoint y: 185, endPoint x: 314, endPoint y: 176, distance: 37.6
click at [348, 185] on input "[PHONE_NUMBER]" at bounding box center [350, 189] width 17 height 17
click at [171, 100] on select "A Move to Remember LLC ABF Freight Alero [PERSON_NAME] Canada Post Canpar Expre…" at bounding box center [200, 101] width 140 height 11
click at [130, 96] on select "A Move to Remember LLC ABF Freight Alero [PERSON_NAME] Canada Post Canpar Expre…" at bounding box center [200, 101] width 140 height 11
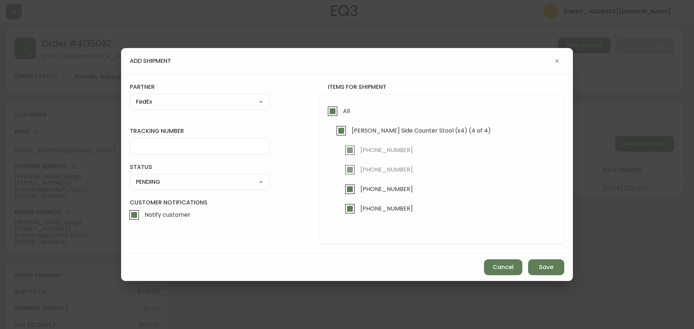
click at [156, 150] on div at bounding box center [200, 146] width 140 height 16
click at [151, 187] on select "SHIPPED PENDING CANCELLED" at bounding box center [200, 182] width 140 height 11
click at [130, 177] on select "SHIPPED PENDING CANCELLED" at bounding box center [200, 182] width 140 height 11
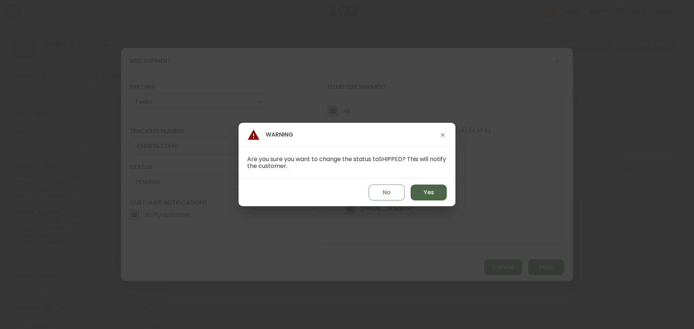
click at [433, 196] on span "Yes" at bounding box center [429, 193] width 10 height 8
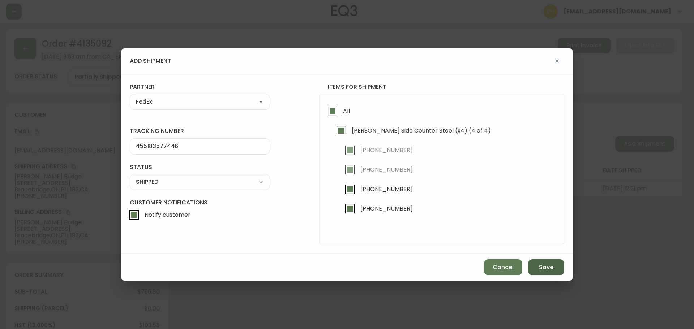
click at [541, 262] on button "Save" at bounding box center [546, 267] width 36 height 16
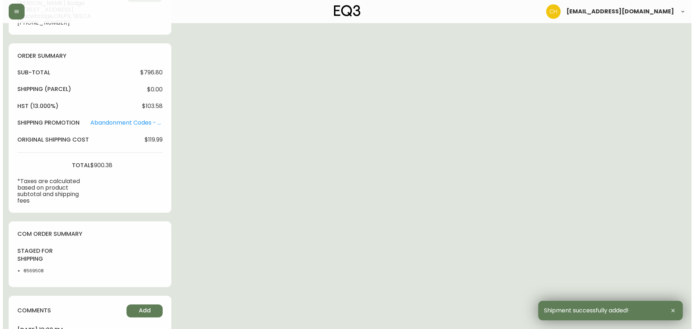
scroll to position [353, 0]
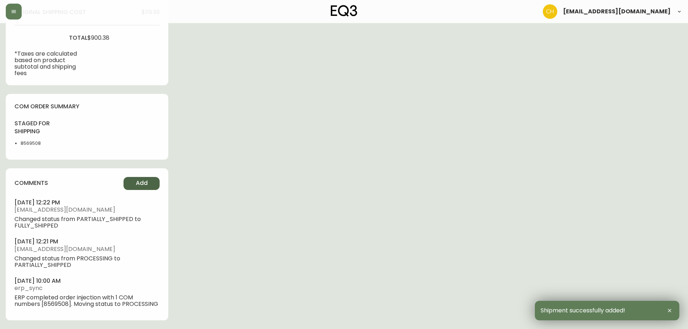
click at [150, 177] on button "Add" at bounding box center [142, 183] width 36 height 13
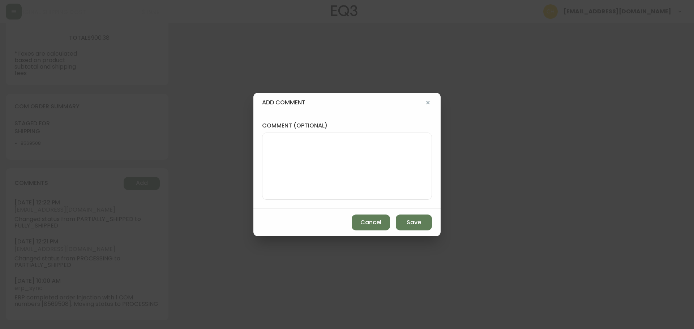
click at [291, 156] on textarea "comment (optional)" at bounding box center [347, 166] width 158 height 58
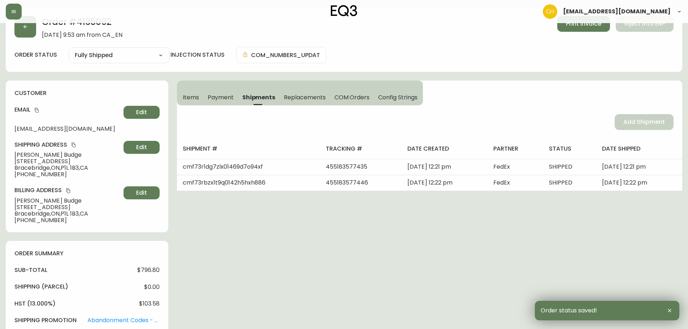
scroll to position [0, 0]
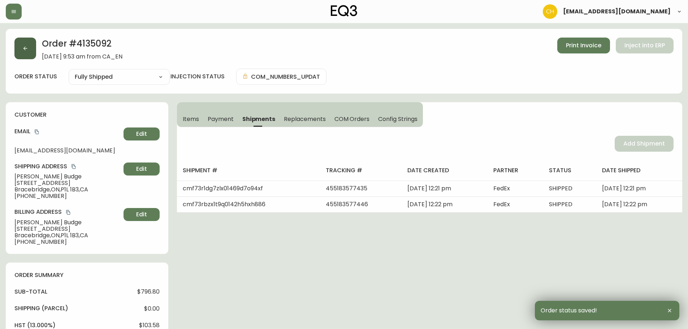
click at [24, 47] on icon "button" at bounding box center [25, 49] width 6 height 6
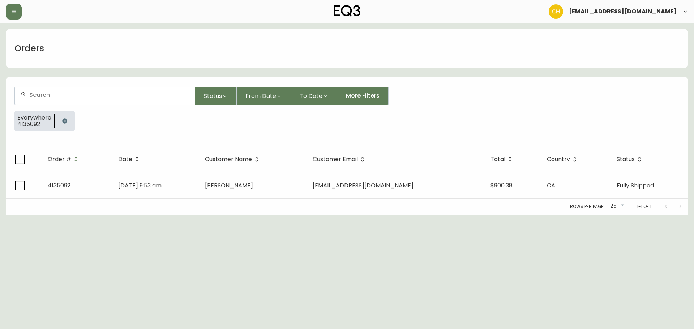
click at [58, 91] on div at bounding box center [105, 96] width 180 height 18
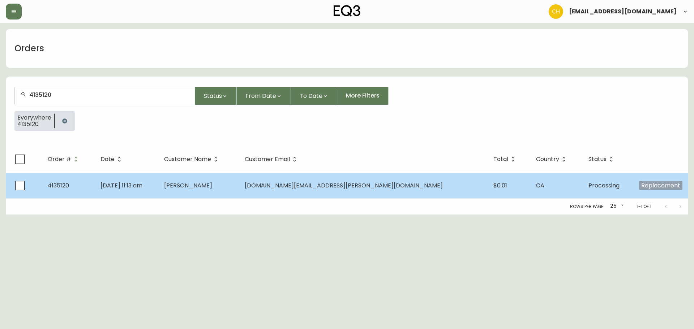
click at [239, 189] on td "[PERSON_NAME]" at bounding box center [198, 185] width 81 height 25
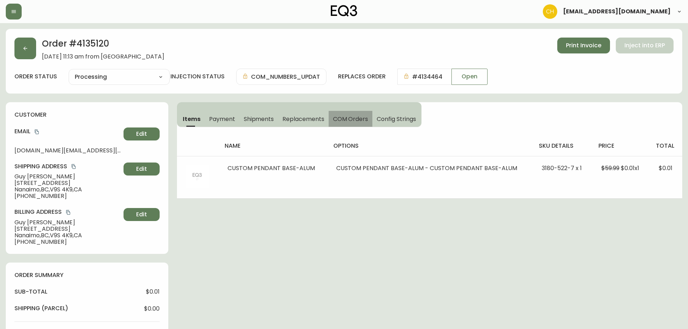
drag, startPoint x: 348, startPoint y: 116, endPoint x: 396, endPoint y: 119, distance: 48.2
click at [349, 116] on span "COM Orders" at bounding box center [350, 119] width 35 height 8
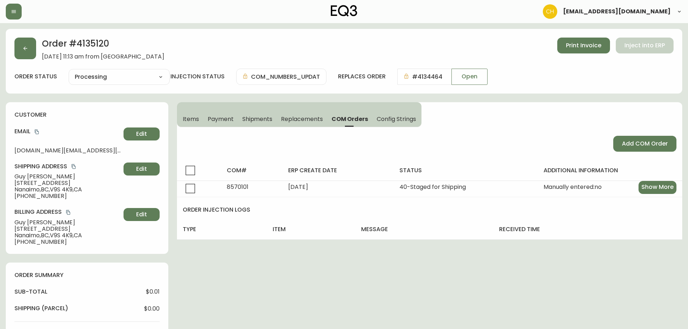
drag, startPoint x: 257, startPoint y: 117, endPoint x: 283, endPoint y: 120, distance: 25.9
click at [260, 117] on span "Shipments" at bounding box center [257, 119] width 30 height 8
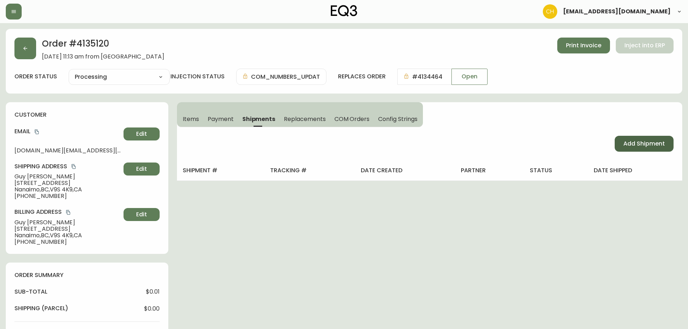
click at [642, 145] on span "Add Shipment" at bounding box center [645, 144] width 42 height 8
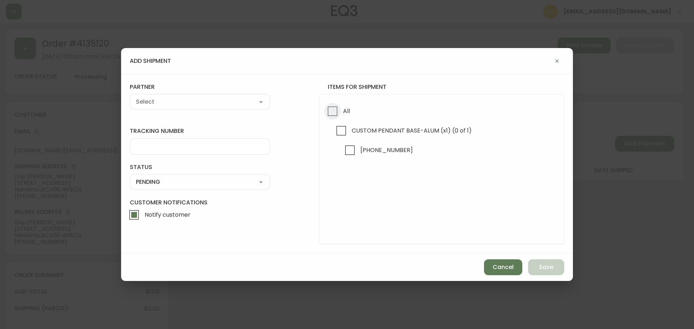
drag, startPoint x: 334, startPoint y: 112, endPoint x: 305, endPoint y: 109, distance: 28.7
click at [332, 112] on input "All" at bounding box center [332, 111] width 17 height 17
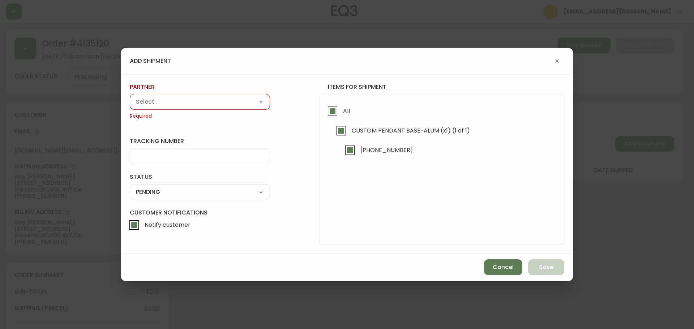
drag, startPoint x: 214, startPoint y: 105, endPoint x: 211, endPoint y: 106, distance: 3.7
click at [212, 105] on select "A Move to Remember LLC ABF Freight Alero [PERSON_NAME] Canada Post Canpar Expre…" at bounding box center [200, 101] width 140 height 11
click at [130, 96] on select "A Move to Remember LLC ABF Freight Alero [PERSON_NAME] Canada Post Canpar Expre…" at bounding box center [200, 101] width 140 height 11
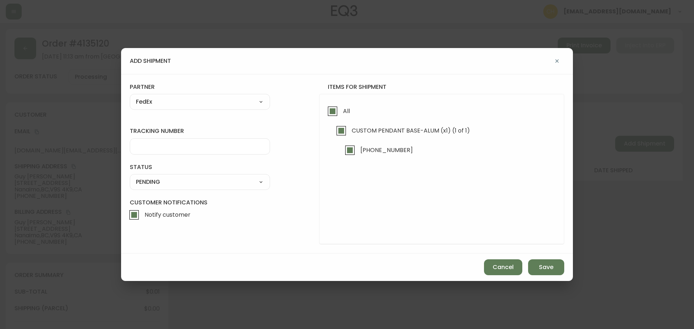
click at [171, 148] on input "tracking number" at bounding box center [200, 146] width 128 height 7
click at [183, 176] on div "SHIPPED PENDING CANCELLED" at bounding box center [200, 182] width 140 height 16
click at [182, 179] on select "SHIPPED PENDING CANCELLED" at bounding box center [200, 182] width 140 height 11
click at [130, 177] on select "SHIPPED PENDING CANCELLED" at bounding box center [200, 182] width 140 height 11
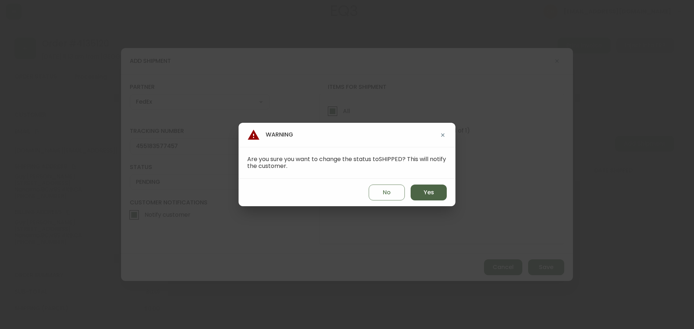
drag, startPoint x: 420, startPoint y: 192, endPoint x: 431, endPoint y: 196, distance: 11.8
click at [420, 192] on button "Yes" at bounding box center [429, 193] width 36 height 16
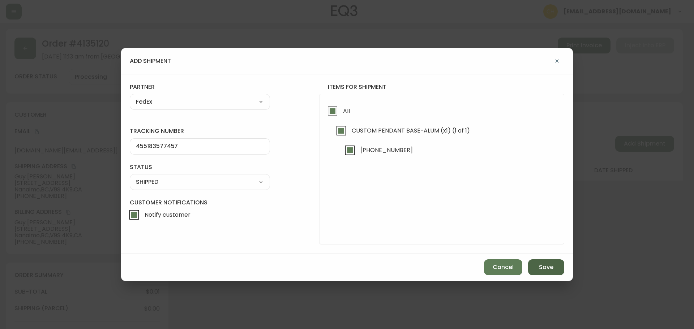
click at [542, 267] on span "Save" at bounding box center [546, 267] width 14 height 8
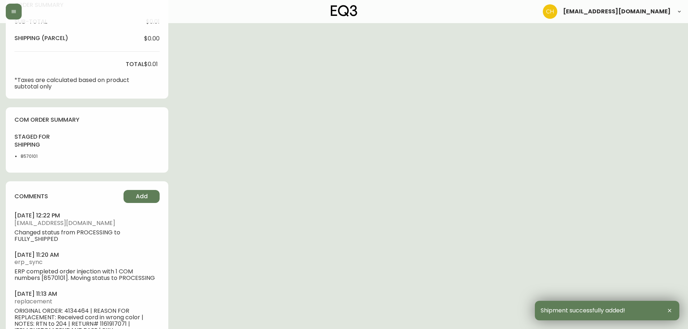
scroll to position [303, 0]
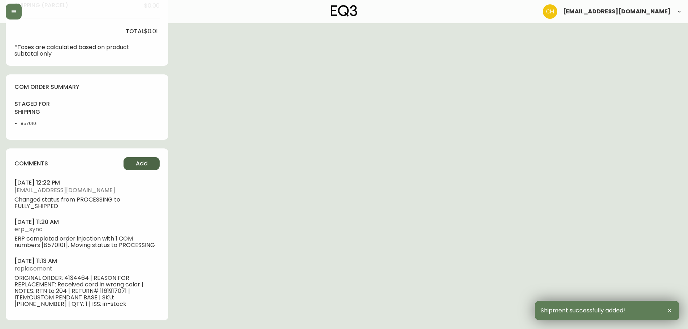
click at [153, 162] on button "Add" at bounding box center [142, 163] width 36 height 13
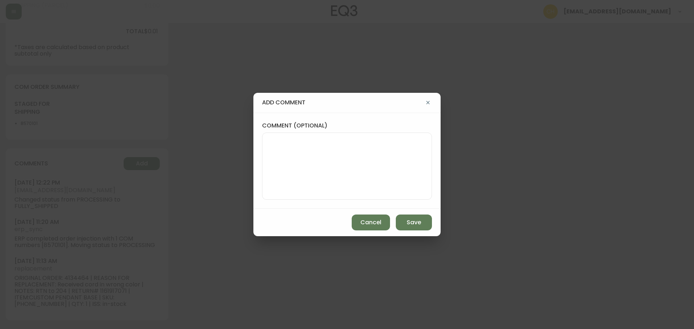
click at [298, 158] on textarea "comment (optional)" at bounding box center [347, 166] width 158 height 58
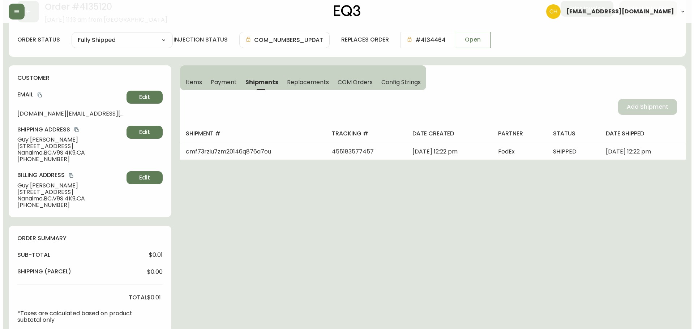
scroll to position [0, 0]
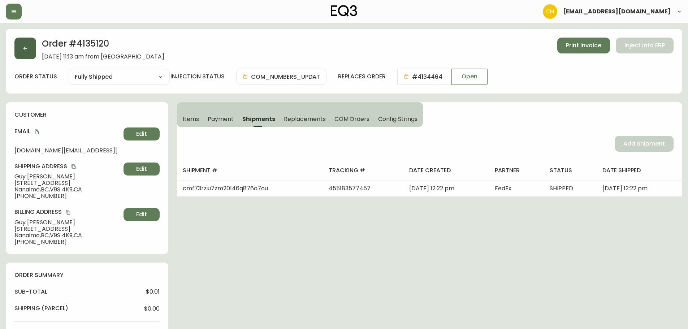
click at [22, 52] on button "button" at bounding box center [25, 49] width 22 height 22
